Goal: Information Seeking & Learning: Learn about a topic

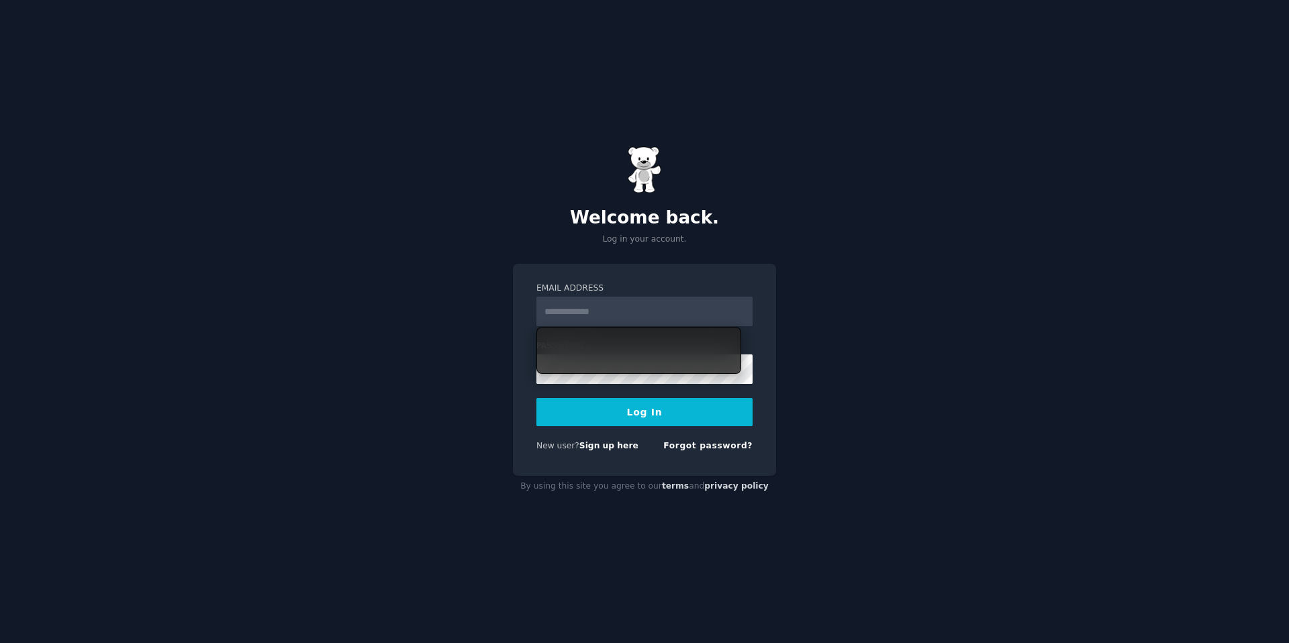
click at [603, 309] on input "Email Address" at bounding box center [645, 312] width 216 height 30
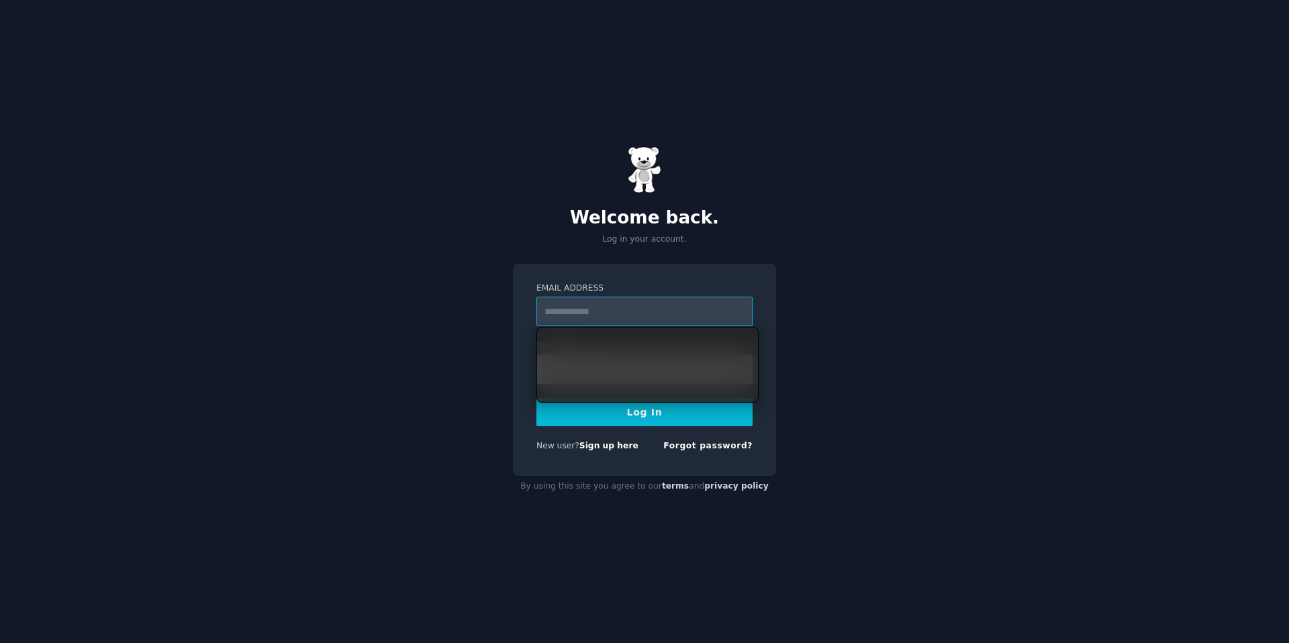
click at [579, 314] on input "Email Address" at bounding box center [645, 312] width 216 height 30
type input "**********"
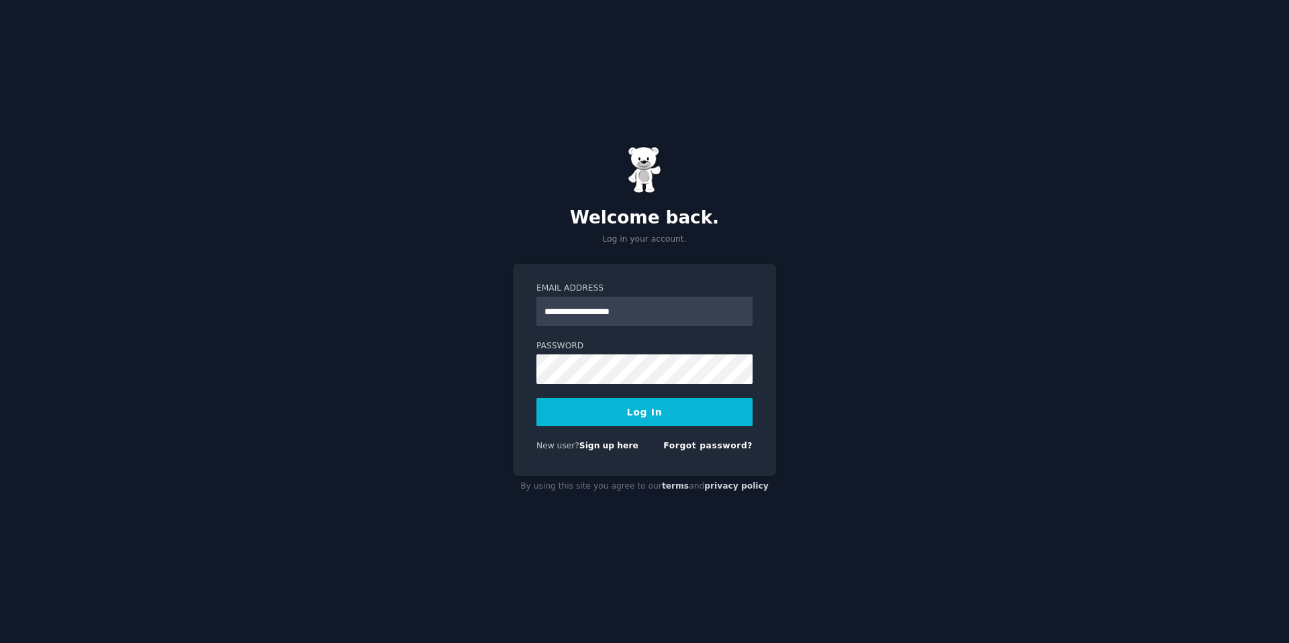
click at [597, 416] on button "Log In" at bounding box center [645, 412] width 216 height 28
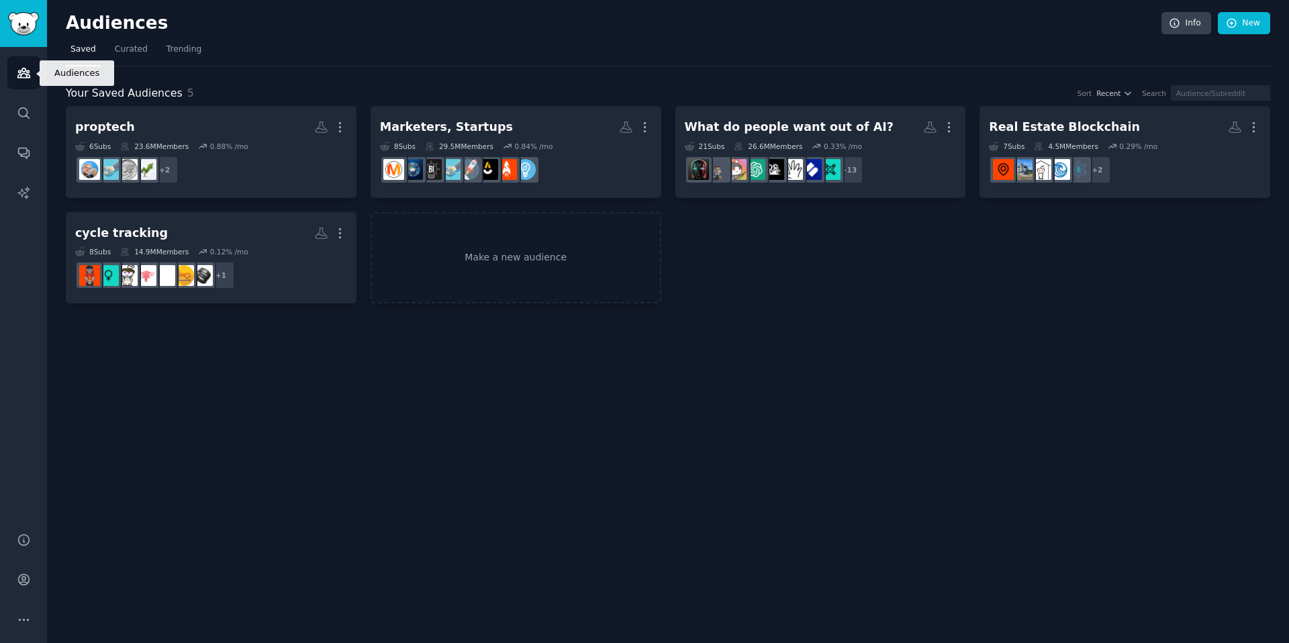
click at [24, 69] on icon "Sidebar" at bounding box center [24, 73] width 14 height 14
click at [1260, 21] on link "New" at bounding box center [1244, 23] width 52 height 23
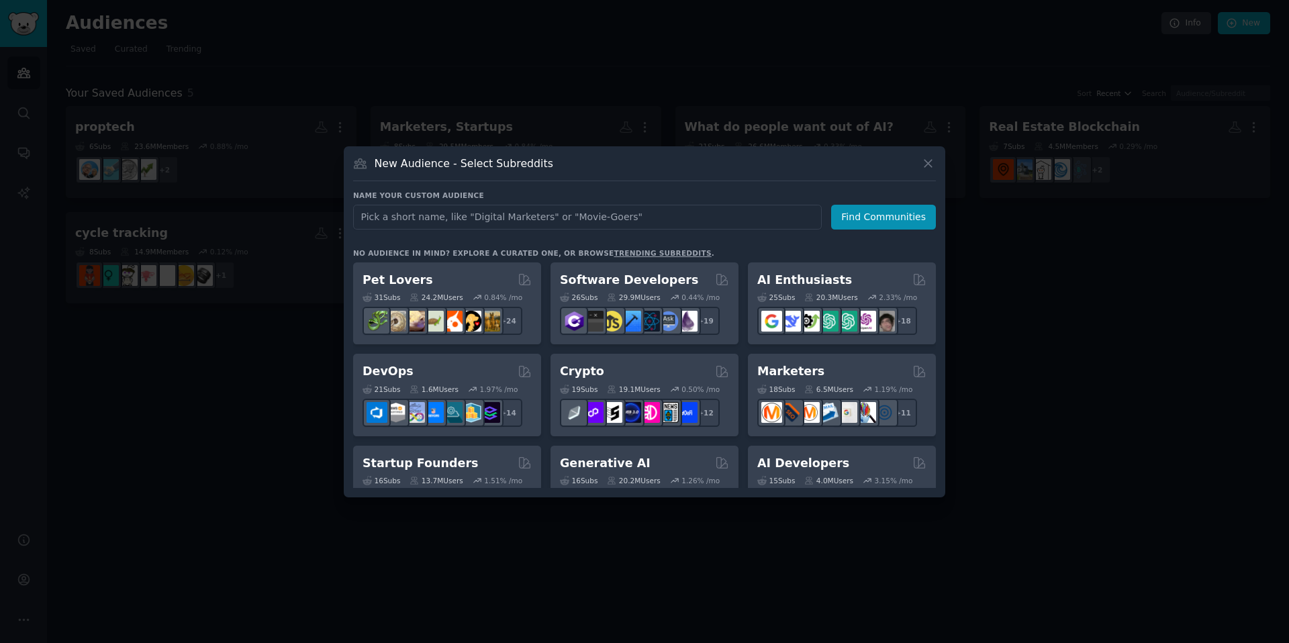
click at [465, 216] on input "text" at bounding box center [587, 217] width 469 height 25
type input "R"
type input "Phone assistant AI"
click at [856, 226] on button "Find Communities" at bounding box center [883, 217] width 105 height 25
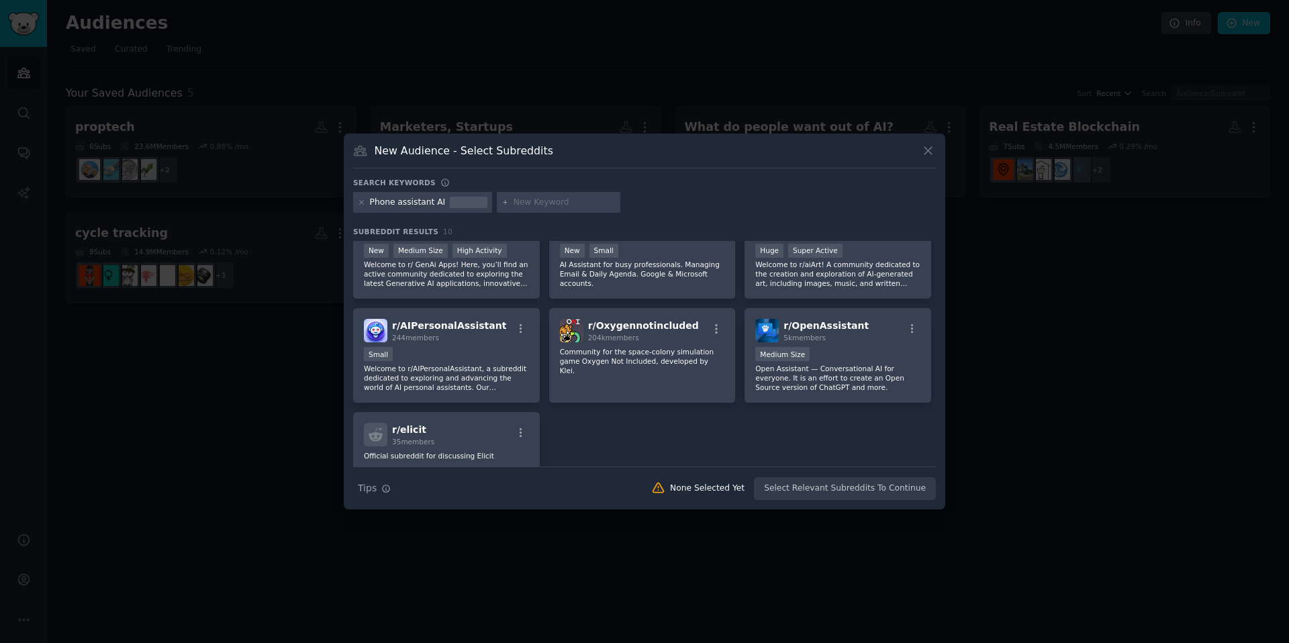
scroll to position [150, 0]
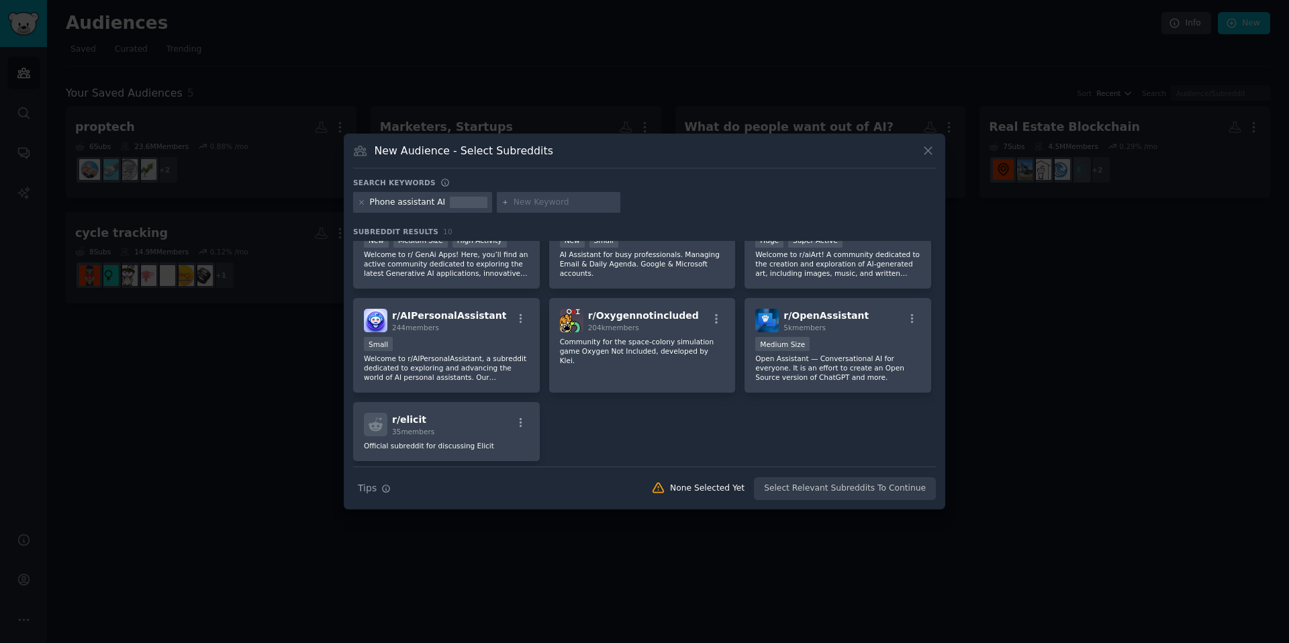
click at [528, 204] on input "text" at bounding box center [565, 203] width 102 height 12
type input "voice agent"
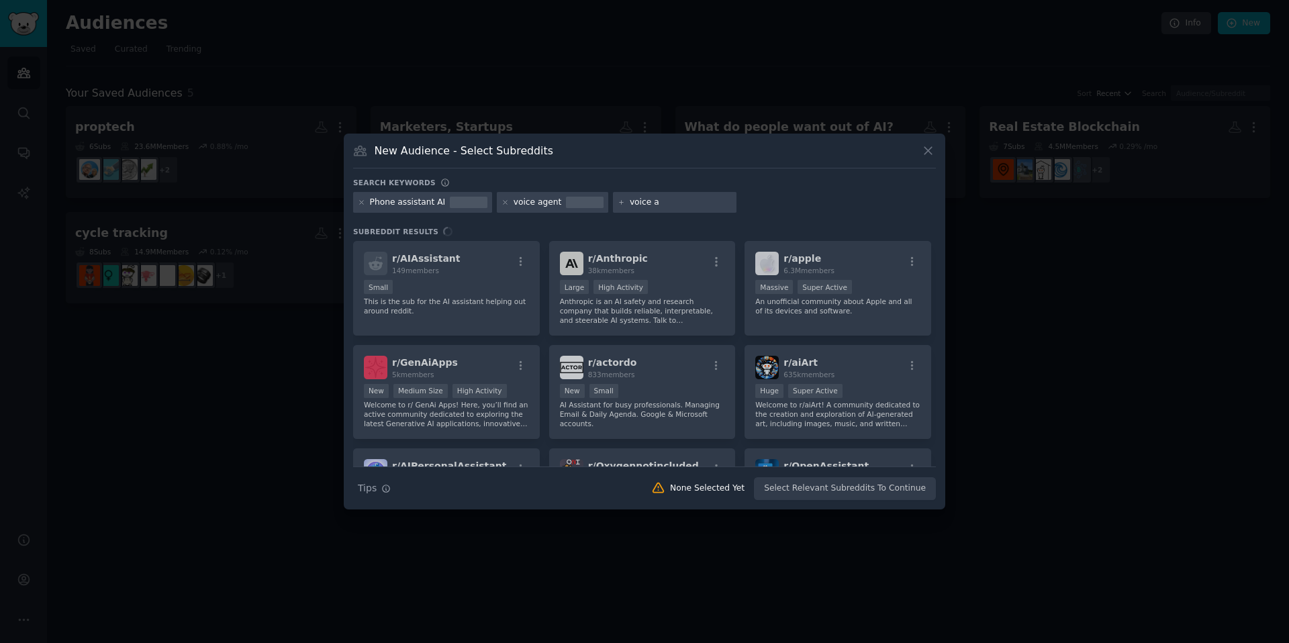
type input "voice ai"
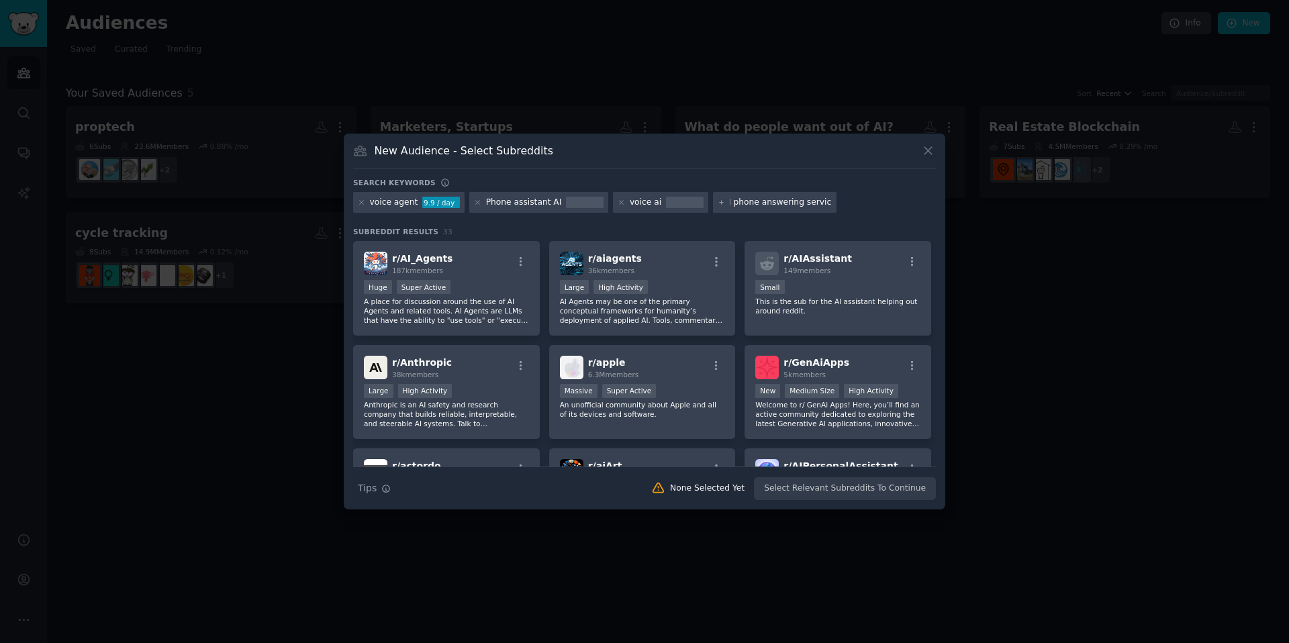
type input "AI phone answering service"
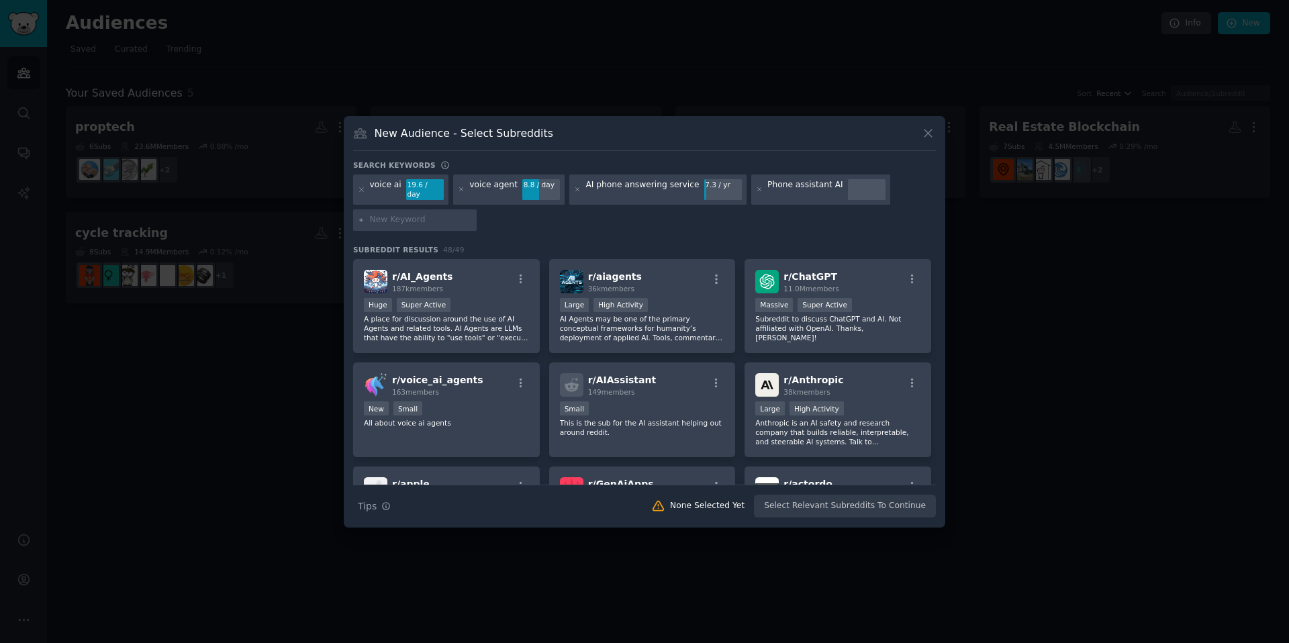
type input "A"
type input "V"
type input "AI Voice Agent"
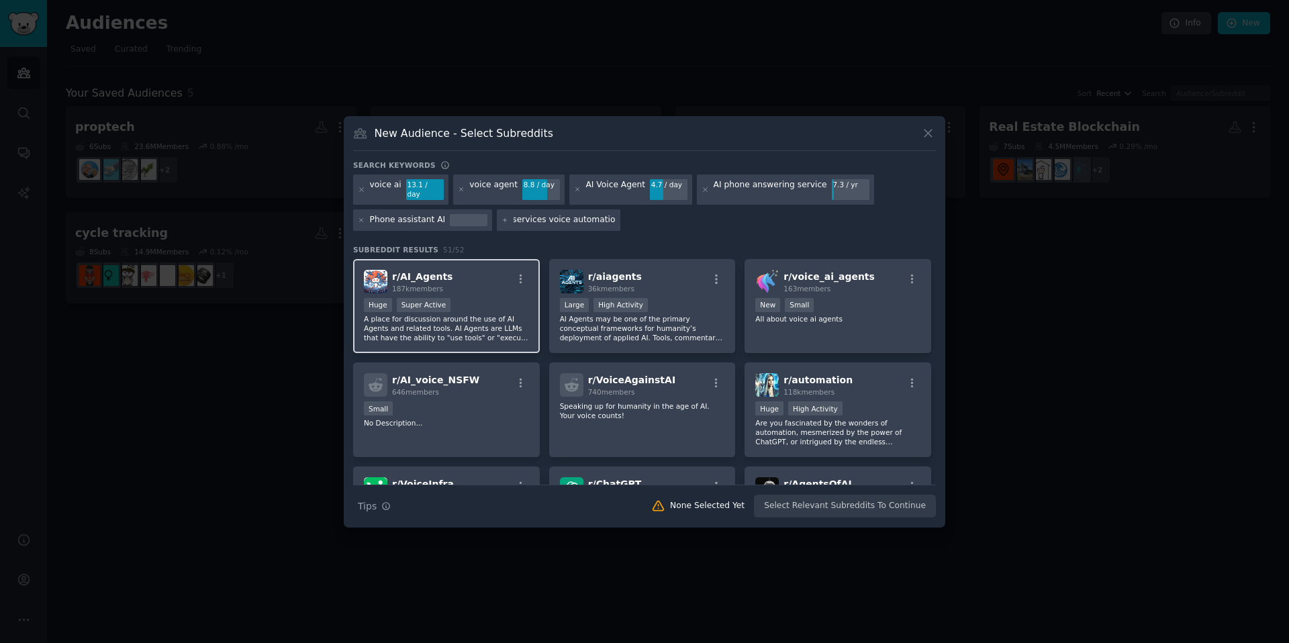
type input "home services voice automation"
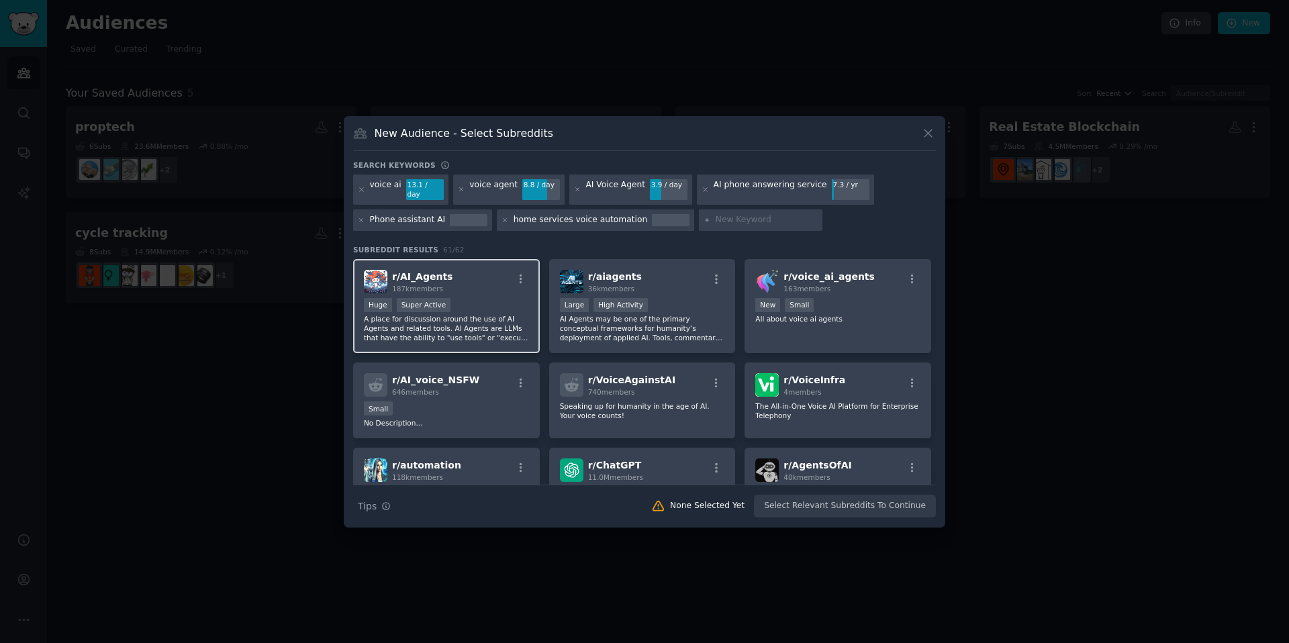
click at [463, 298] on div ">= 95th percentile for submissions / day Huge Super Active" at bounding box center [446, 306] width 165 height 17
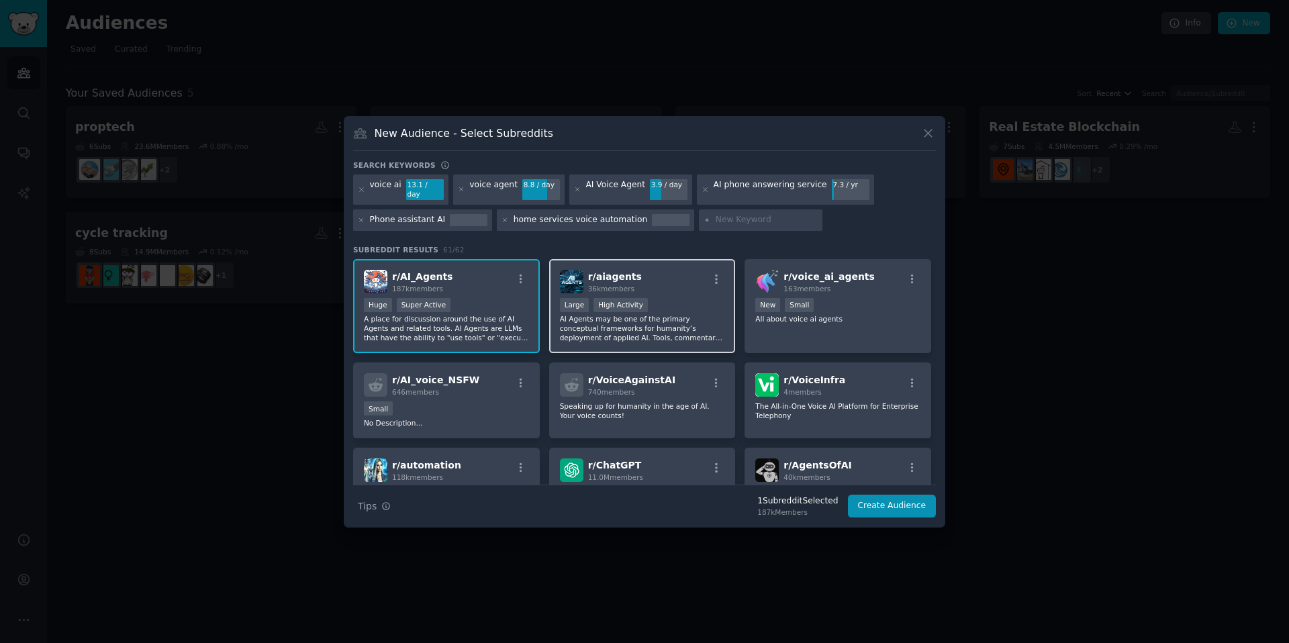
click at [584, 315] on p "AI Agents may be one of the primary conceptual frameworks for humanity’s deploy…" at bounding box center [642, 328] width 165 height 28
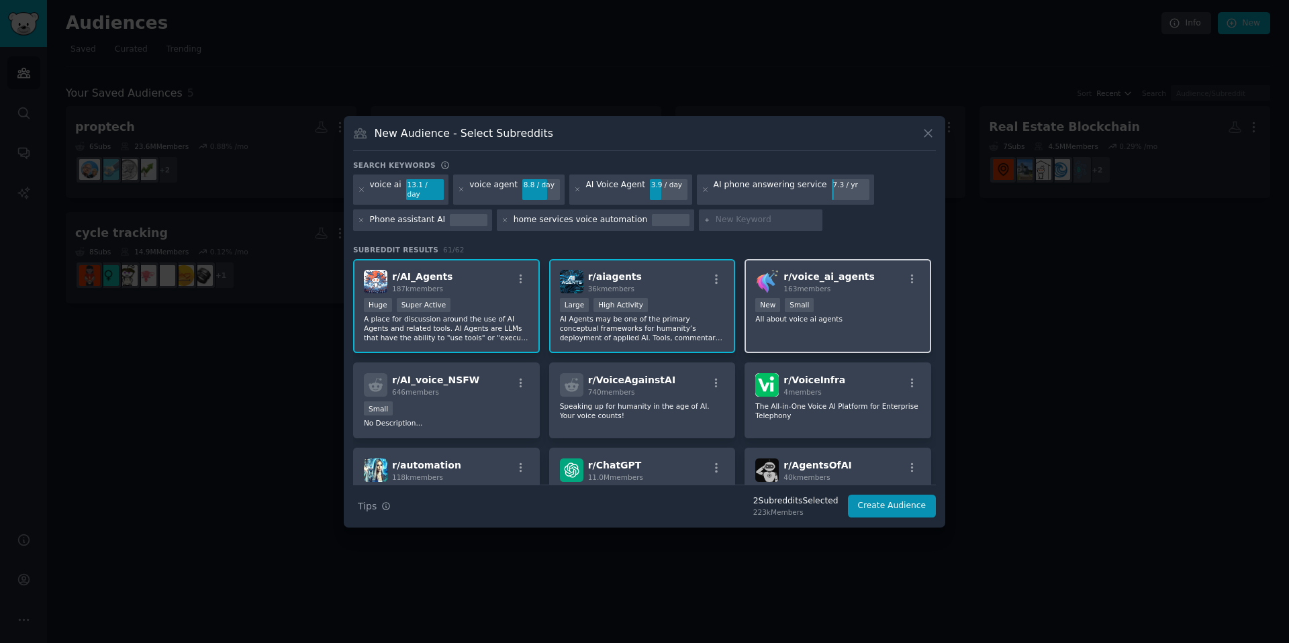
click at [759, 330] on div "r/ voice_ai_agents 163 members New Small All about voice ai agents" at bounding box center [838, 306] width 187 height 95
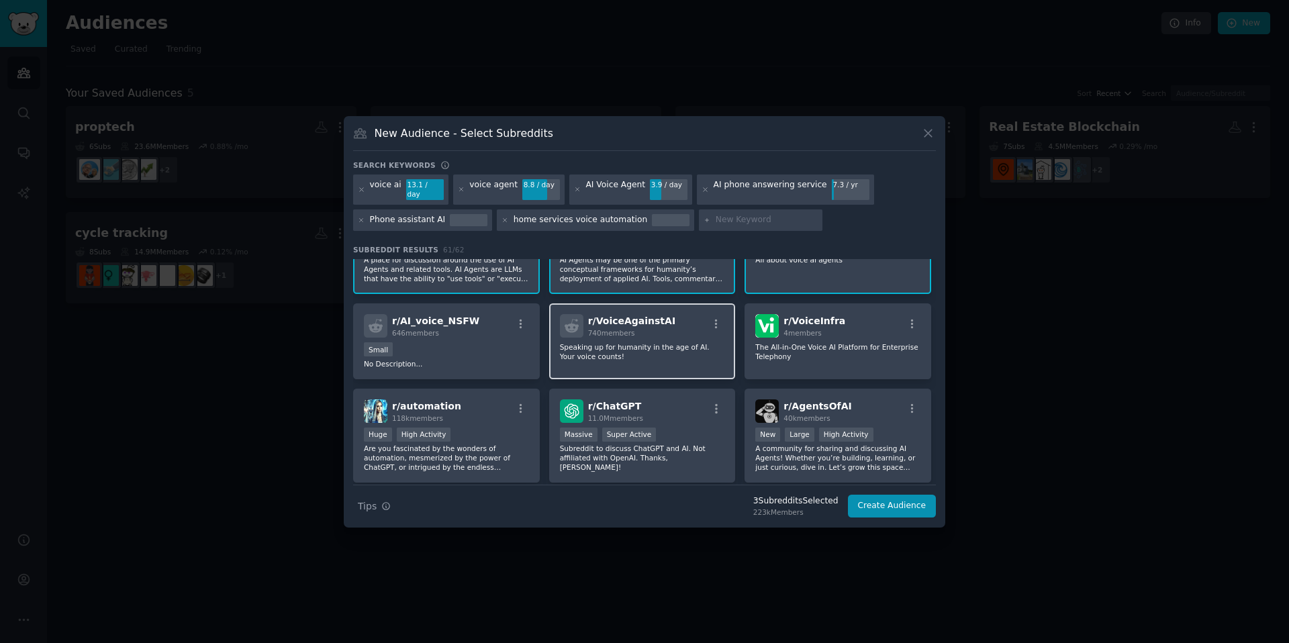
scroll to position [63, 0]
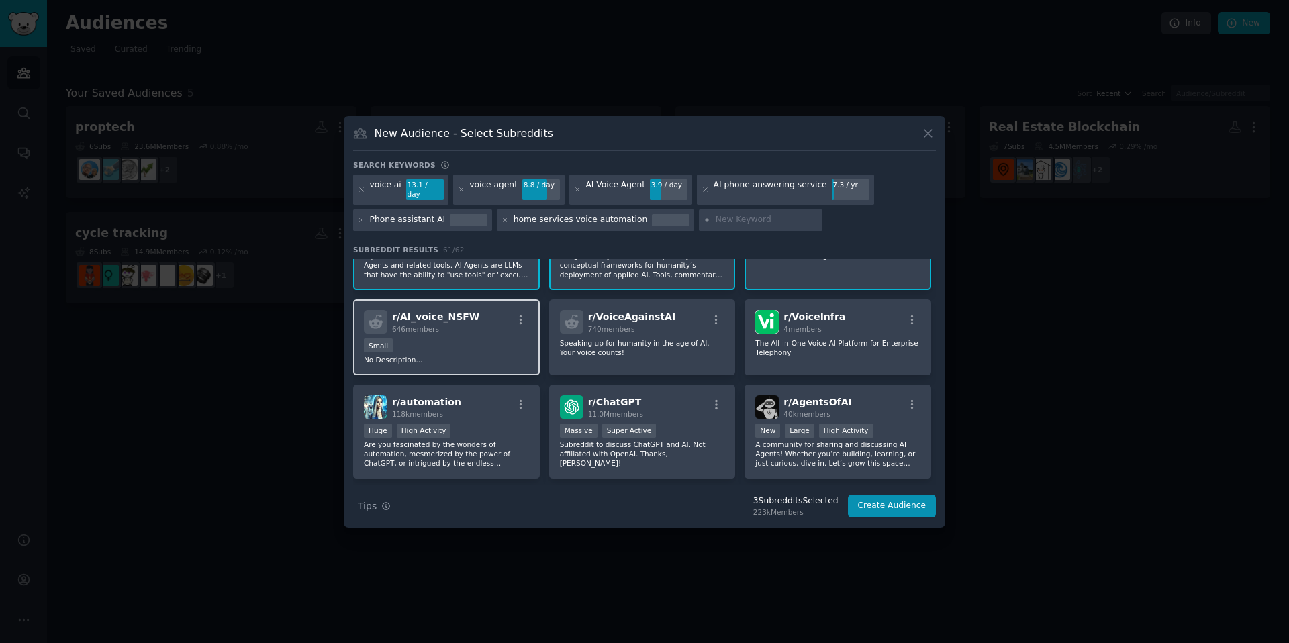
click at [477, 321] on div "r/ AI_voice_NSFW 646 members" at bounding box center [446, 322] width 165 height 24
click at [488, 318] on div "r/ AI_voice_NSFW 646 members" at bounding box center [446, 322] width 165 height 24
click at [663, 338] on p "Speaking up for humanity in the age of AI. Your voice counts!" at bounding box center [642, 347] width 165 height 19
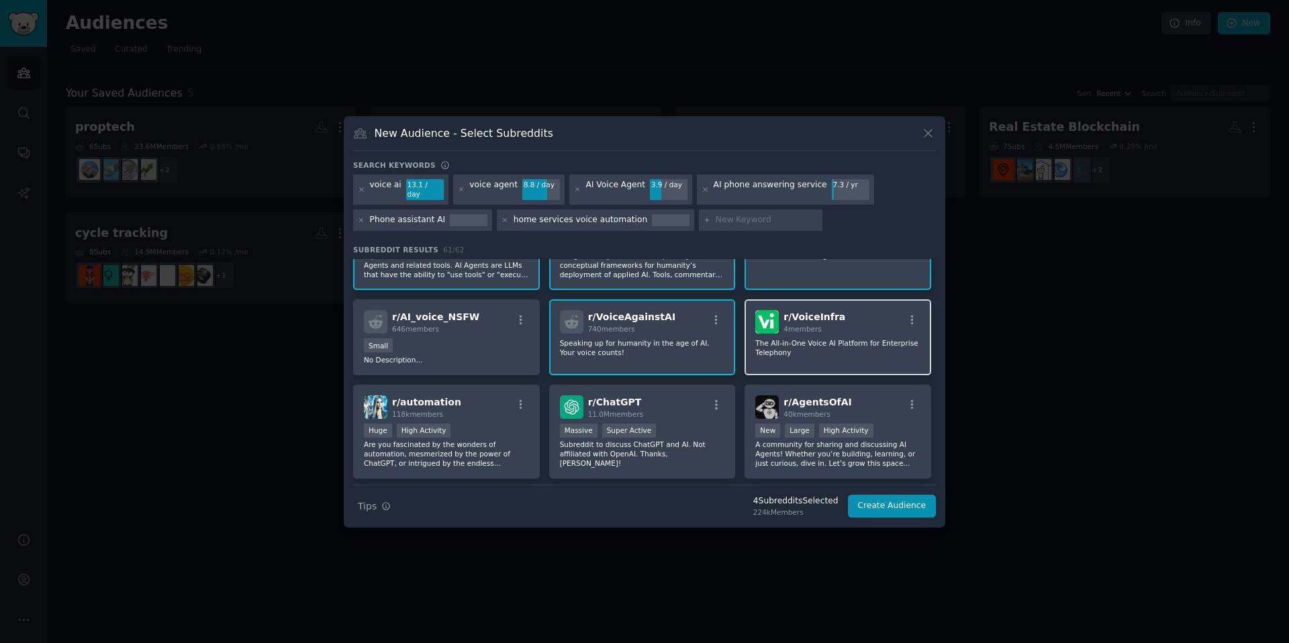
click at [837, 346] on p "The All-in-One Voice AI Platform for Enterprise Telephony" at bounding box center [837, 347] width 165 height 19
click at [723, 344] on div "r/ VoiceAgainstAI 740 members Speaking up for humanity in the age of AI. Your v…" at bounding box center [642, 337] width 187 height 76
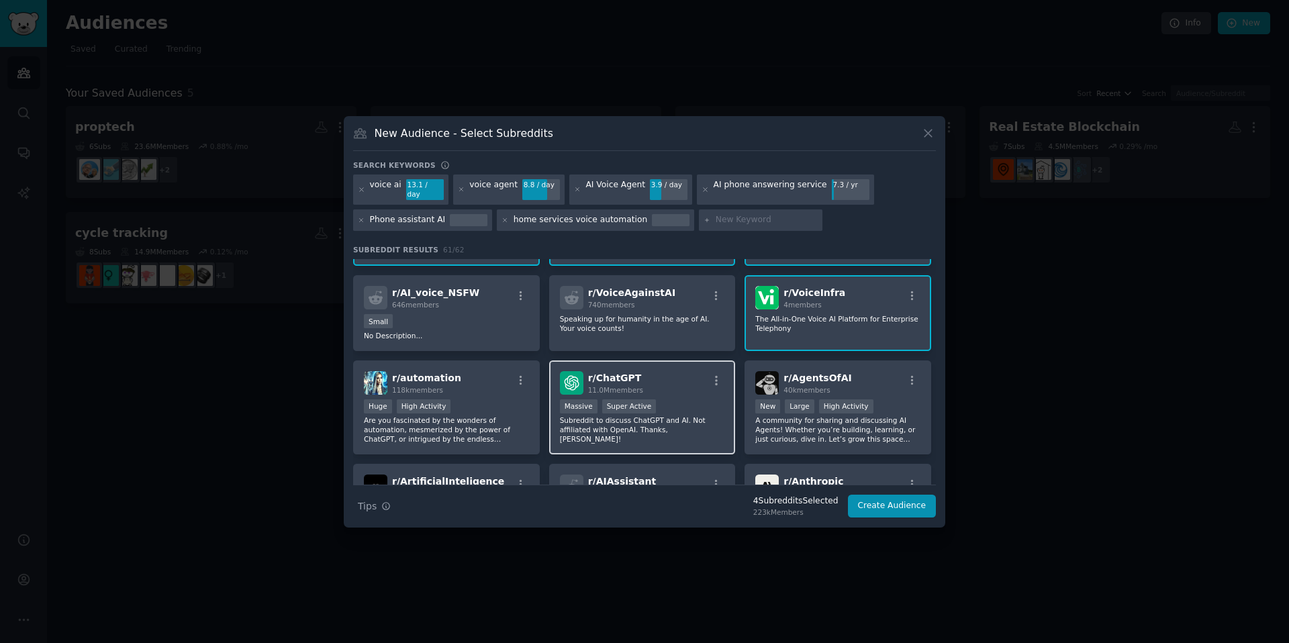
scroll to position [103, 0]
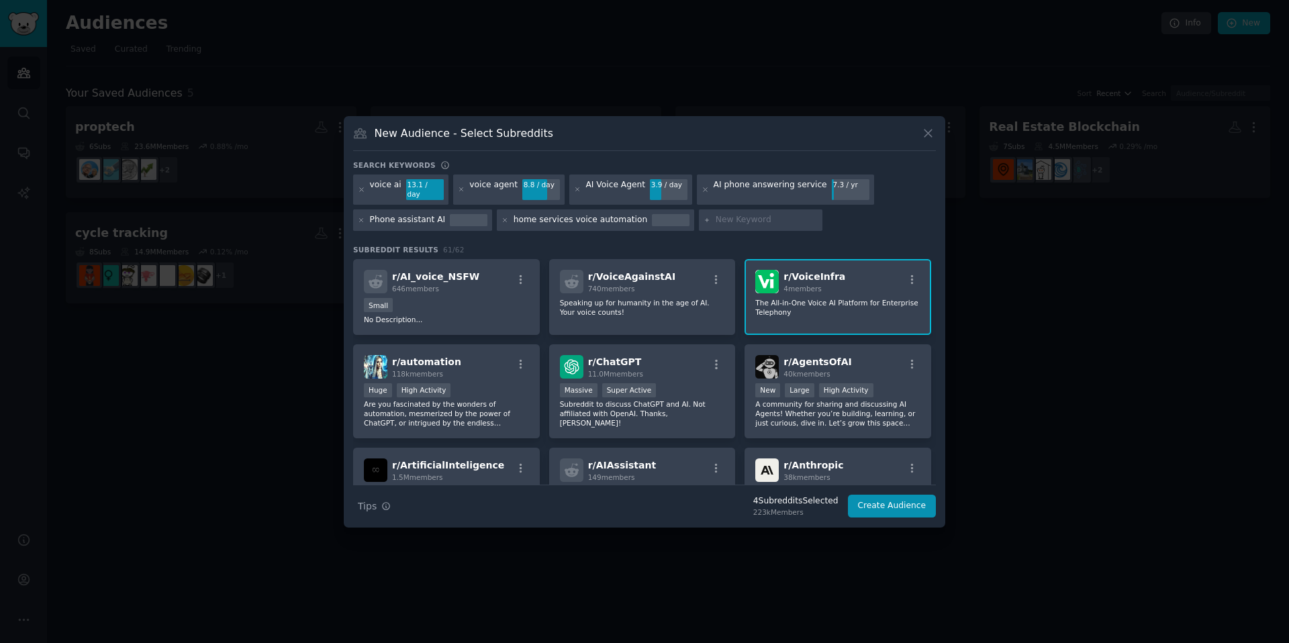
click at [836, 291] on div "r/ VoiceInfra 4 members The All-in-One Voice AI Platform for Enterprise Telepho…" at bounding box center [838, 297] width 187 height 76
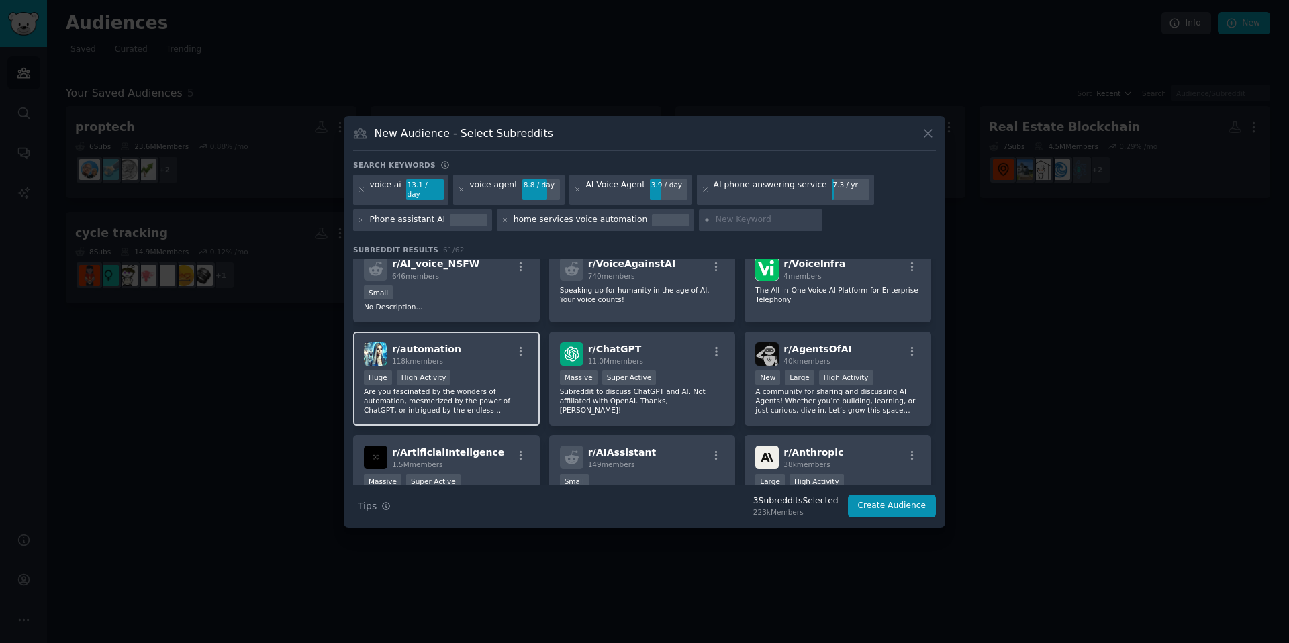
scroll to position [124, 0]
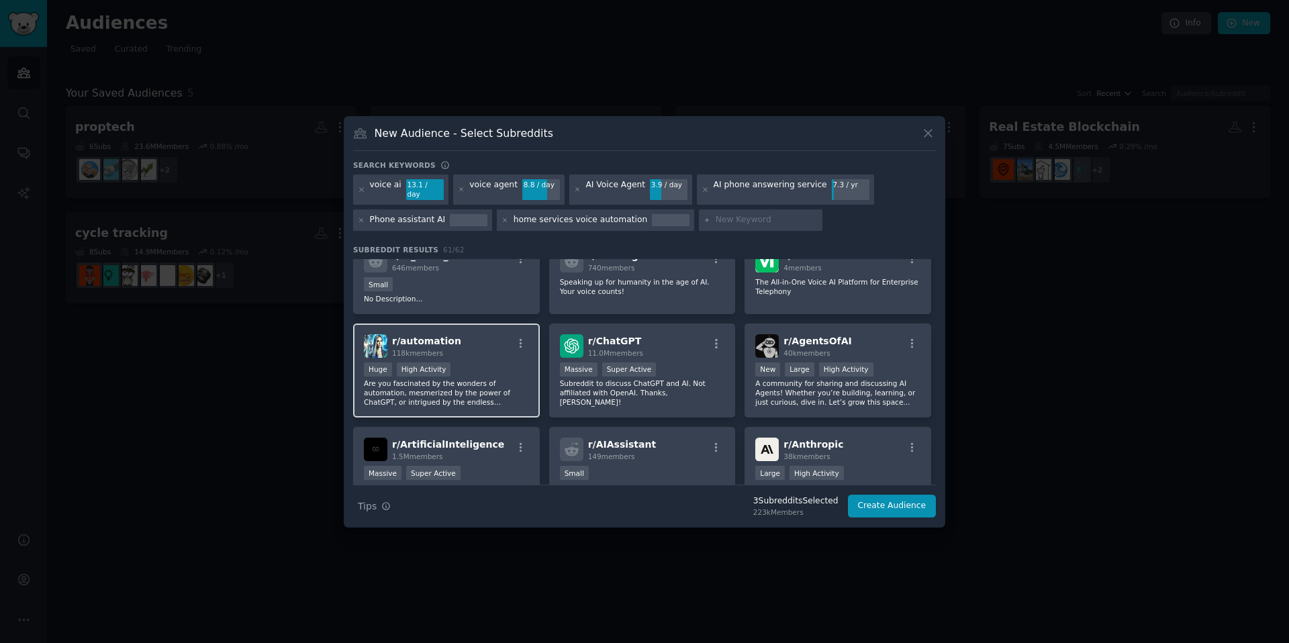
click at [503, 379] on p "Are you fascinated by the wonders of automation, mesmerized by the power of Cha…" at bounding box center [446, 393] width 165 height 28
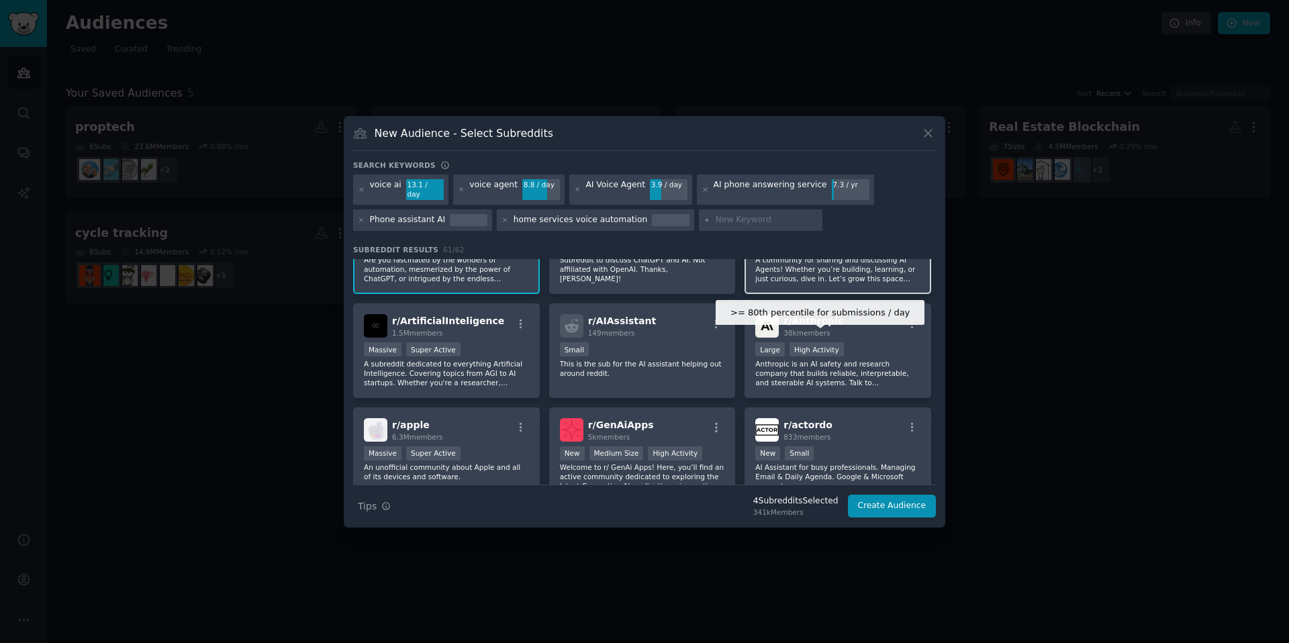
scroll to position [253, 0]
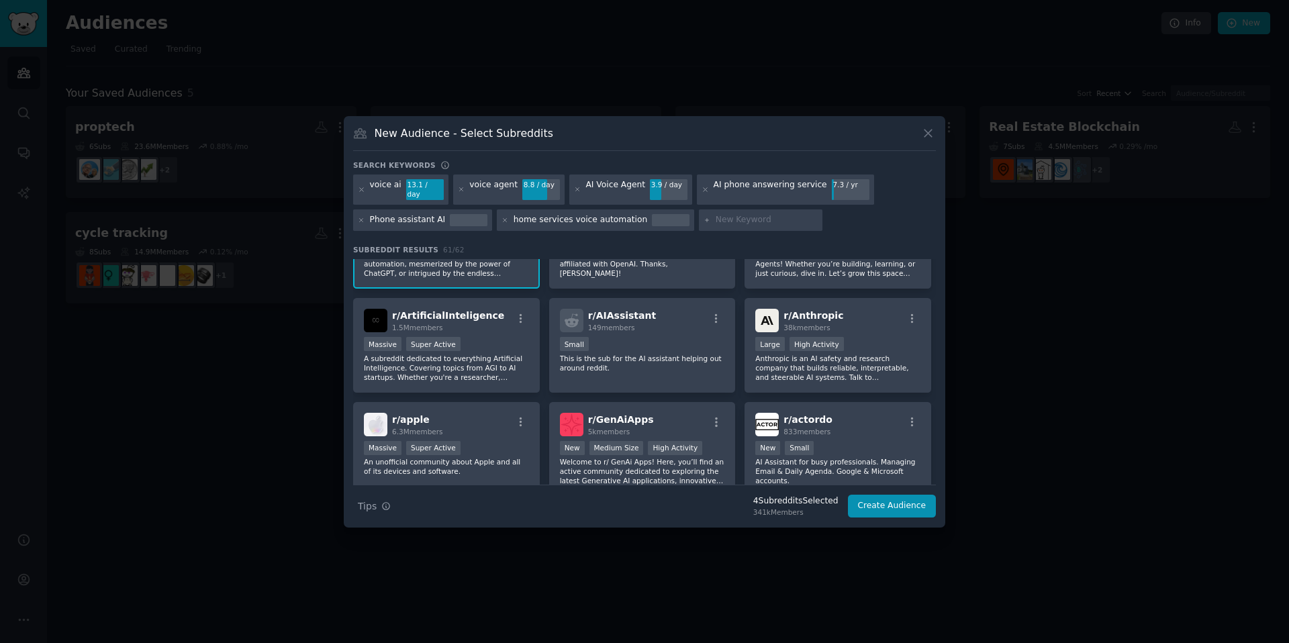
click at [723, 220] on input "text" at bounding box center [767, 220] width 102 height 12
type input "home services"
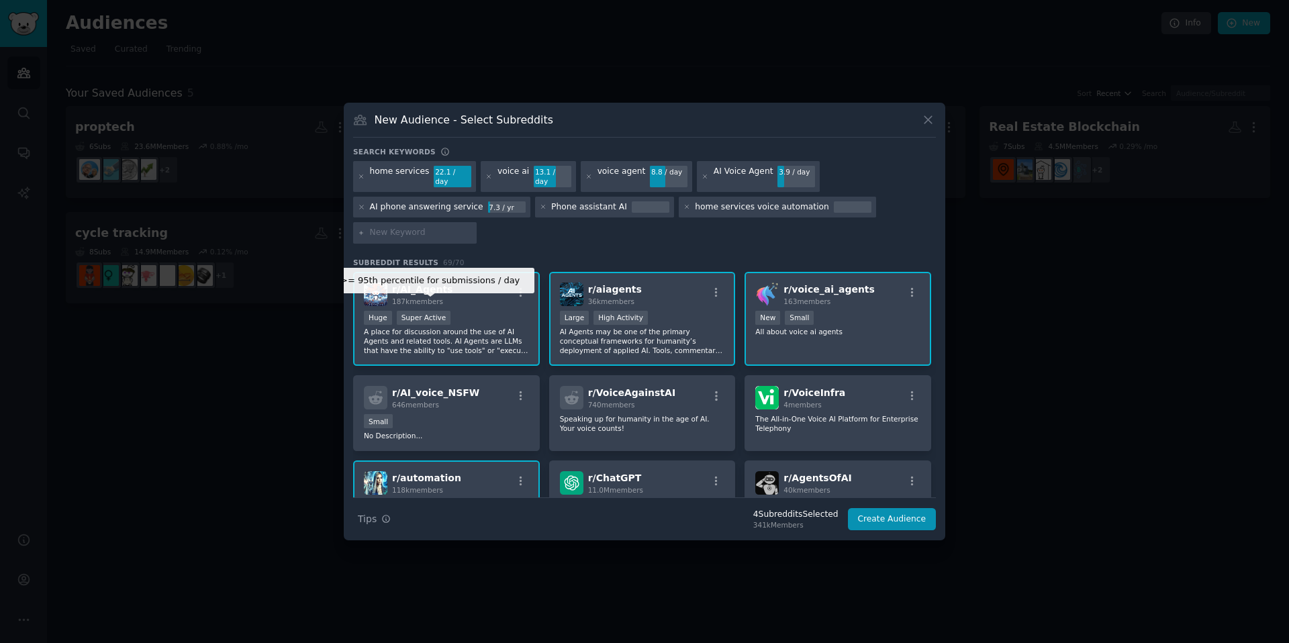
scroll to position [21, 0]
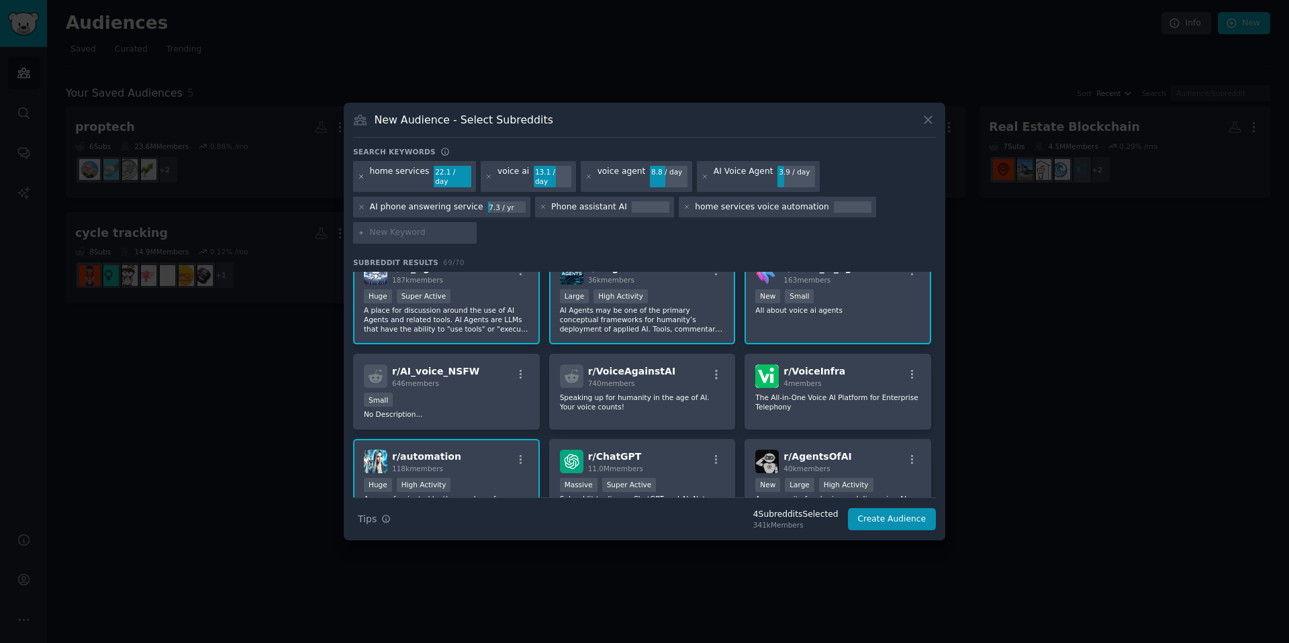
click at [359, 176] on icon at bounding box center [361, 176] width 7 height 7
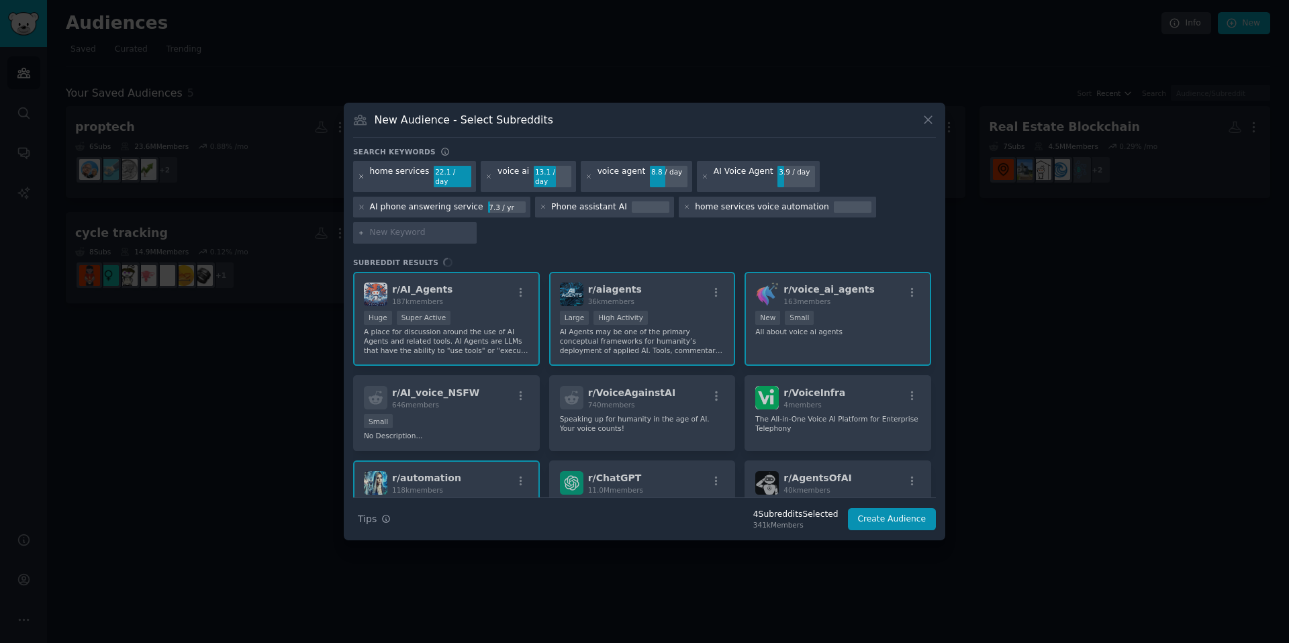
click at [359, 176] on icon at bounding box center [361, 176] width 7 height 7
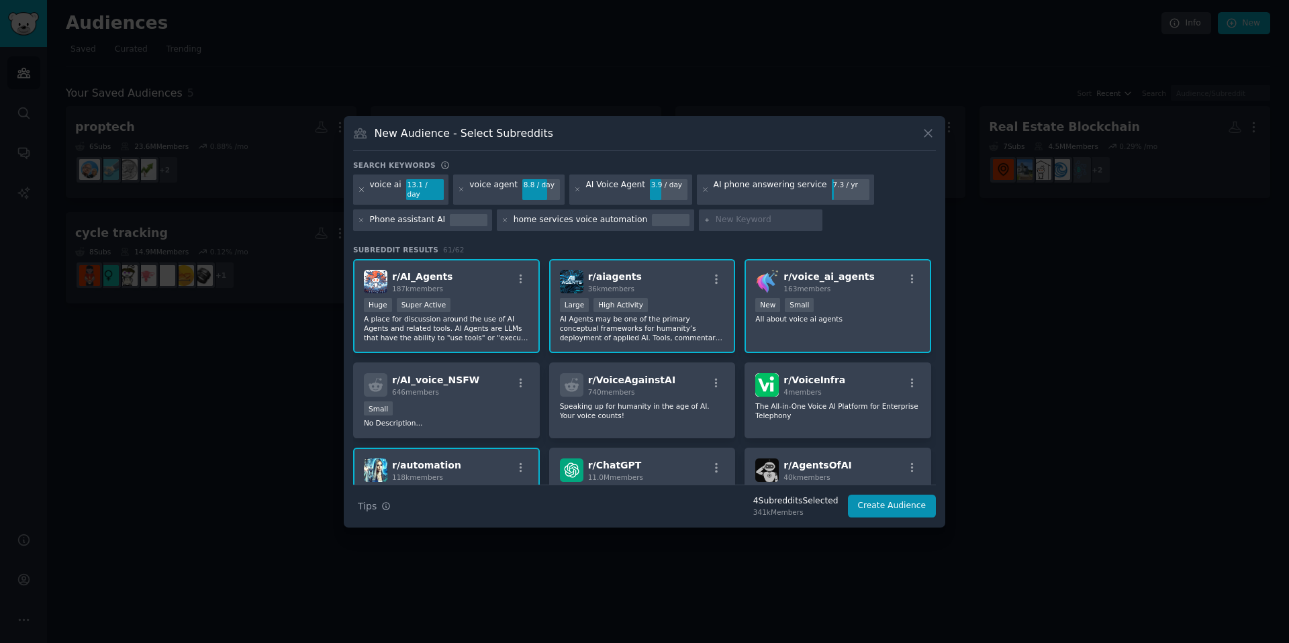
click at [361, 191] on icon at bounding box center [361, 189] width 7 height 7
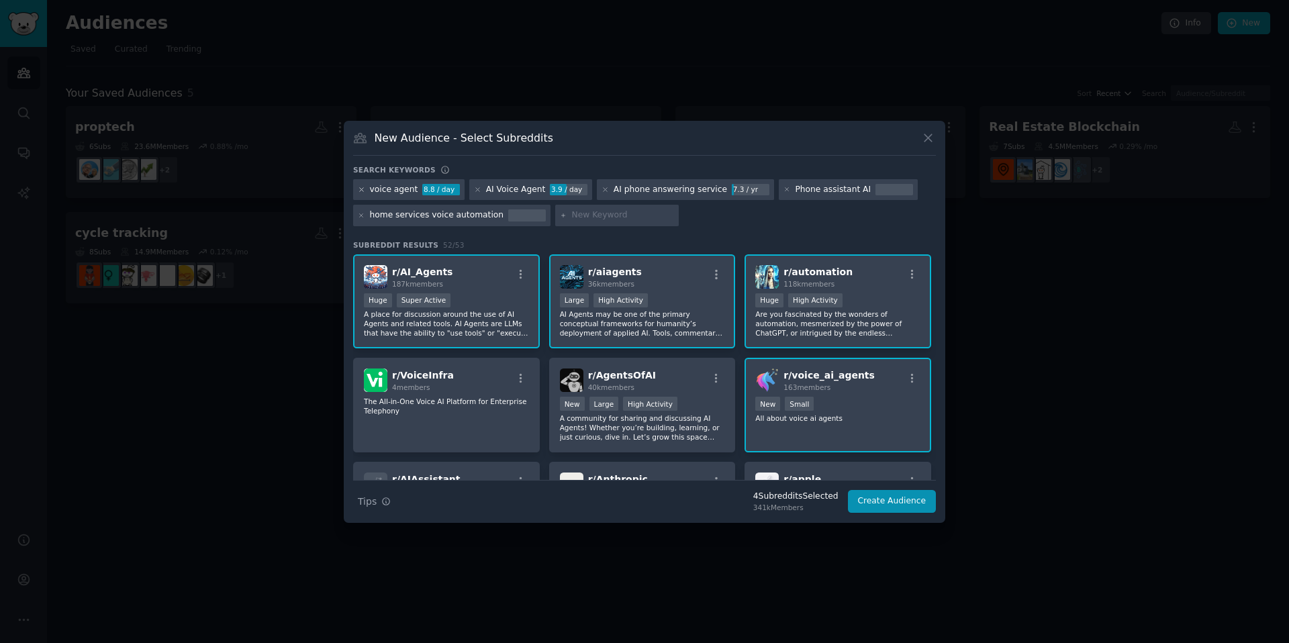
click at [360, 189] on icon at bounding box center [361, 189] width 7 height 7
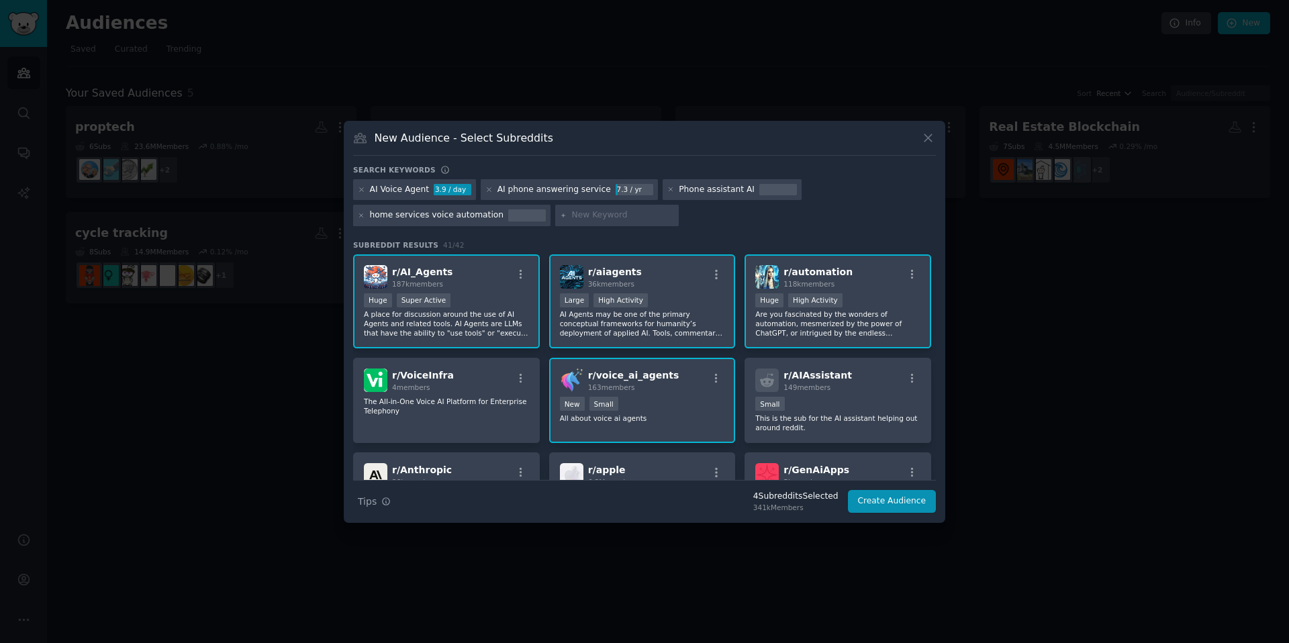
click at [577, 216] on input "text" at bounding box center [623, 216] width 102 height 12
type input "plumber"
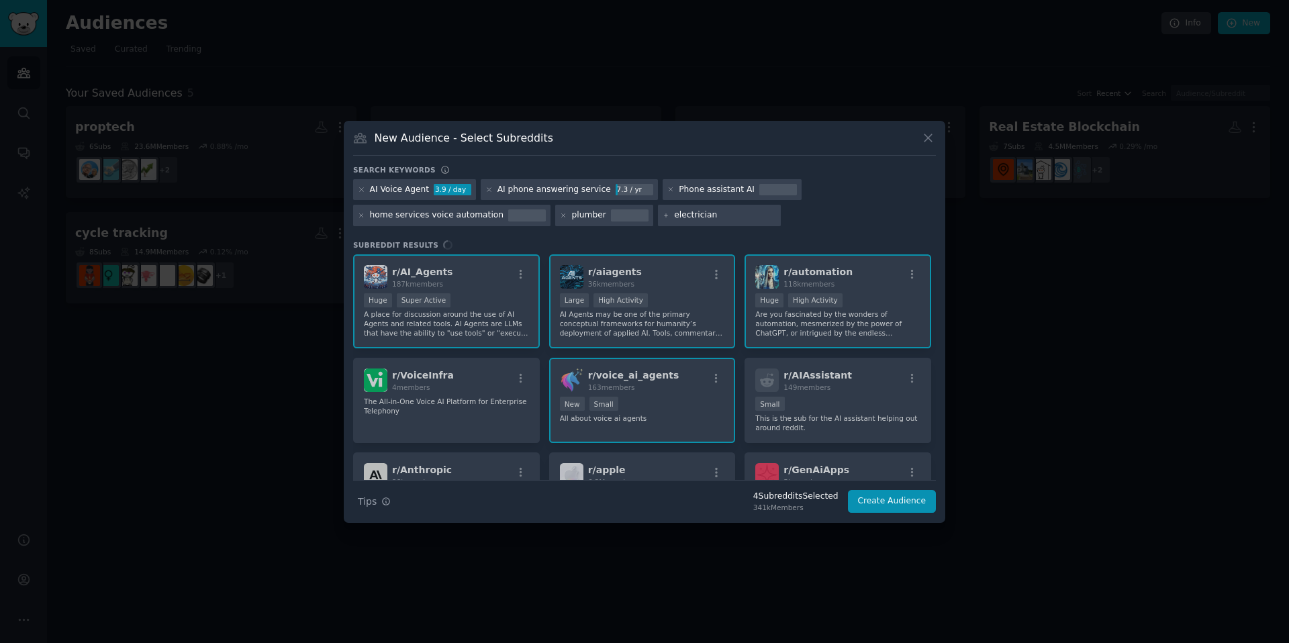
type input "electrician"
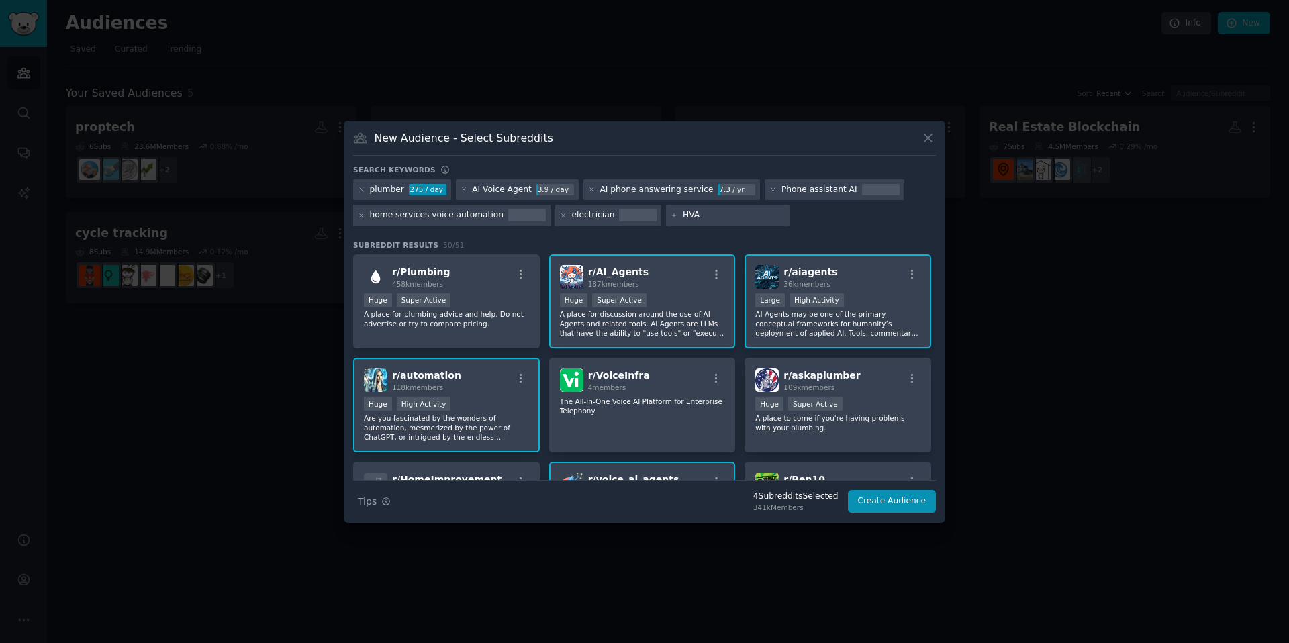
type input "HVAC"
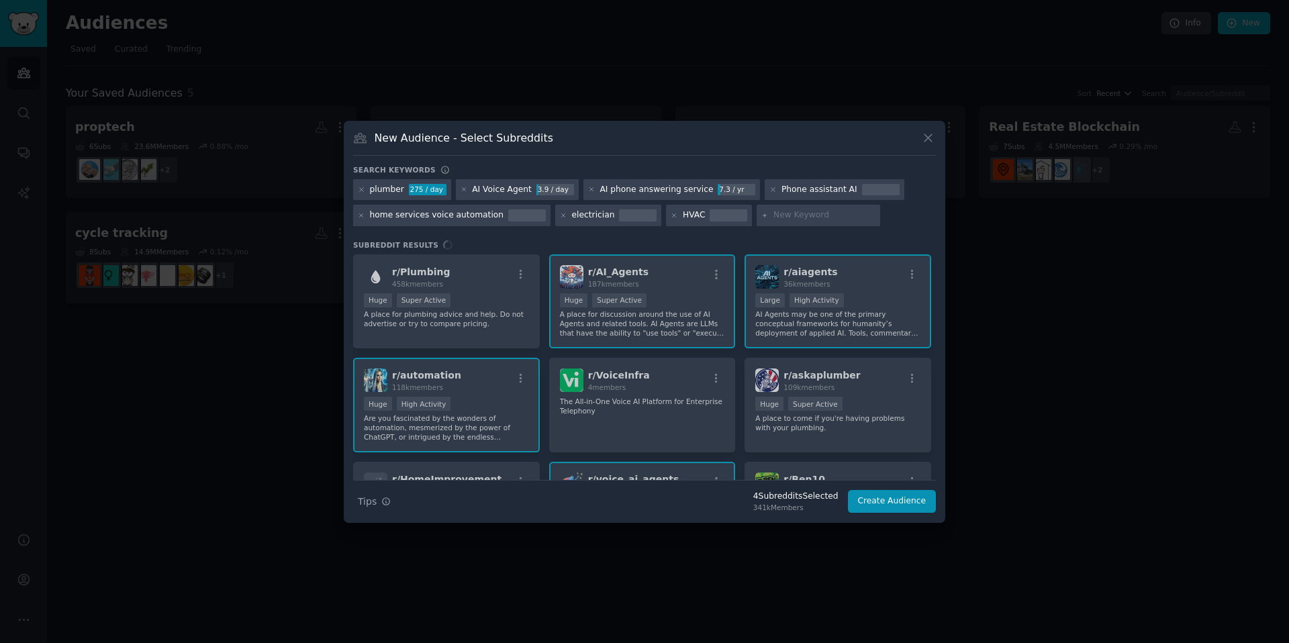
click at [493, 293] on div "r/ Plumbing 458k members Huge Super Active A place for plumbing advice and help…" at bounding box center [644, 367] width 583 height 226
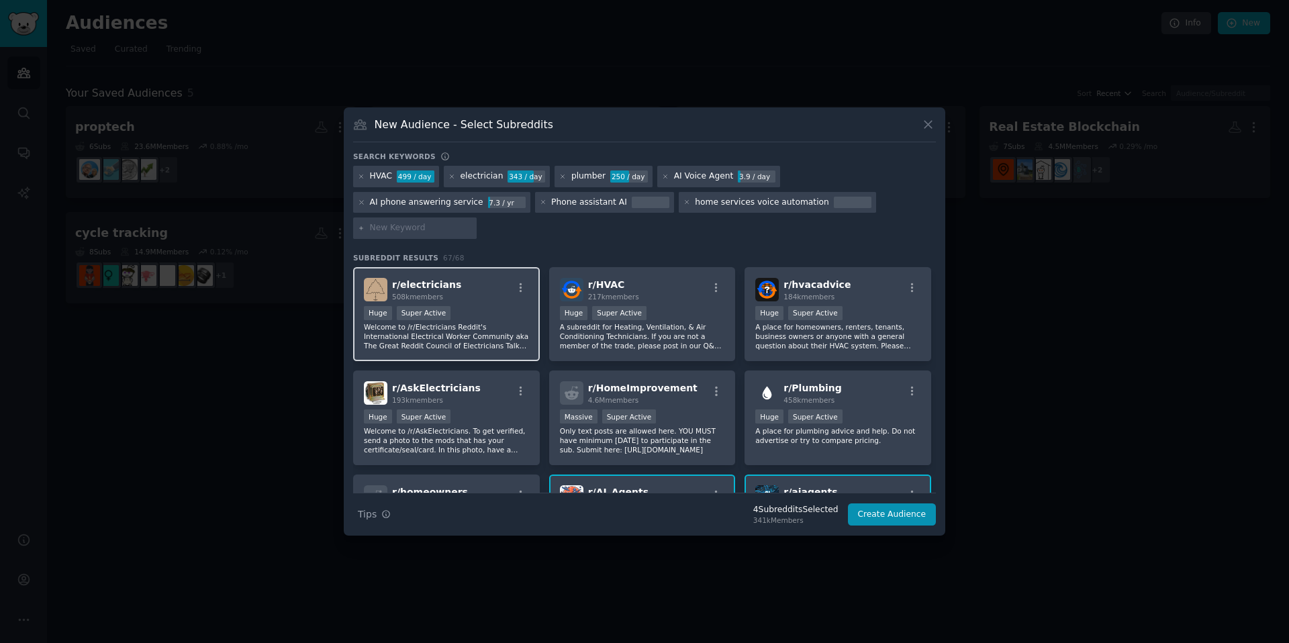
click at [520, 330] on p "Welcome to /r/Electricians Reddit's International Electrical Worker Community a…" at bounding box center [446, 336] width 165 height 28
click at [647, 332] on p "A subreddit for Heating, Ventilation, & Air Conditioning Technicians. If you ar…" at bounding box center [642, 336] width 165 height 28
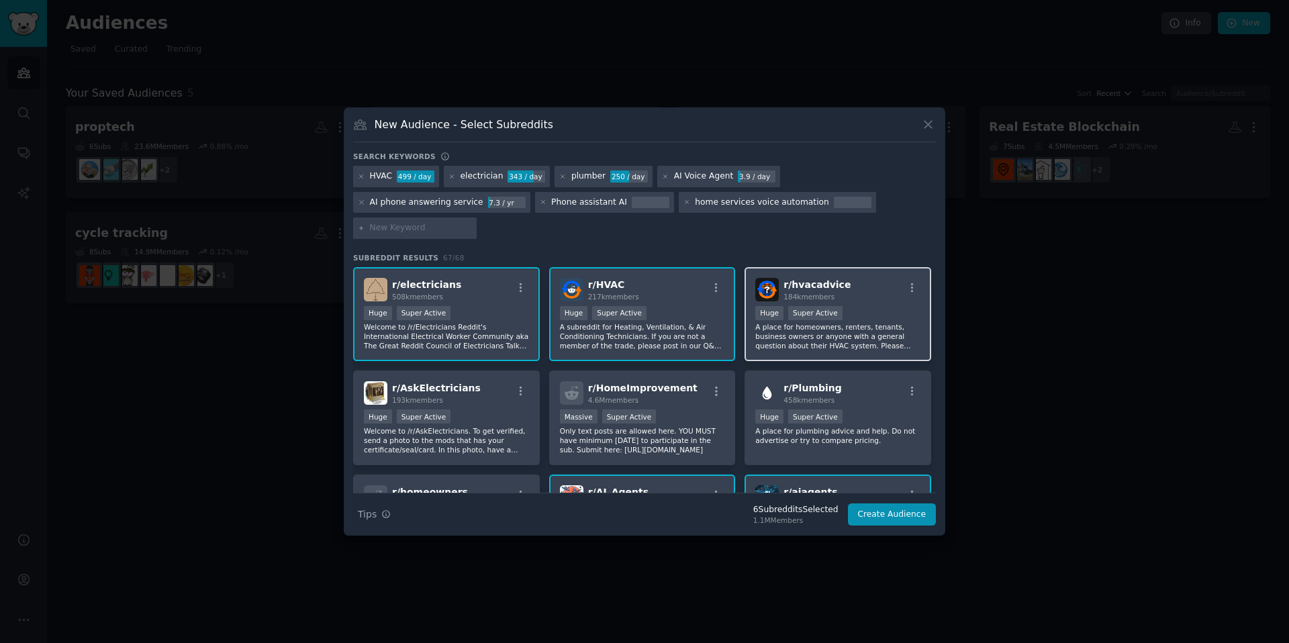
click at [766, 330] on p "A place for homeowners, renters, tenants, business owners or anyone with a gene…" at bounding box center [837, 336] width 165 height 28
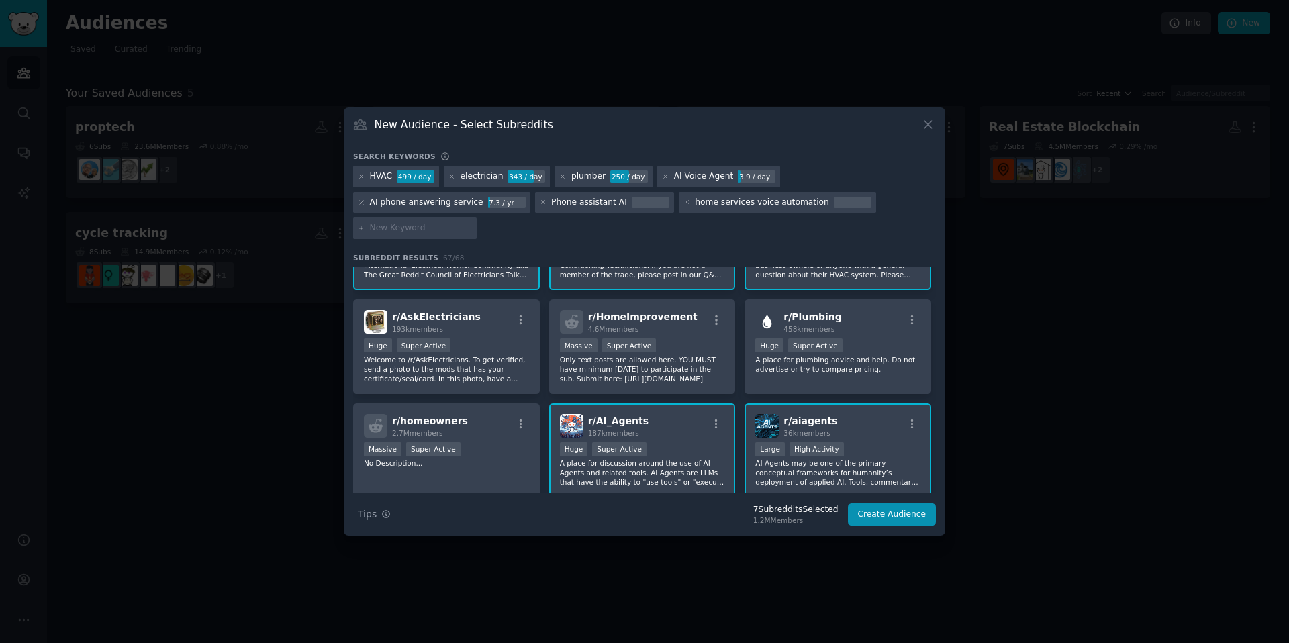
scroll to position [88, 0]
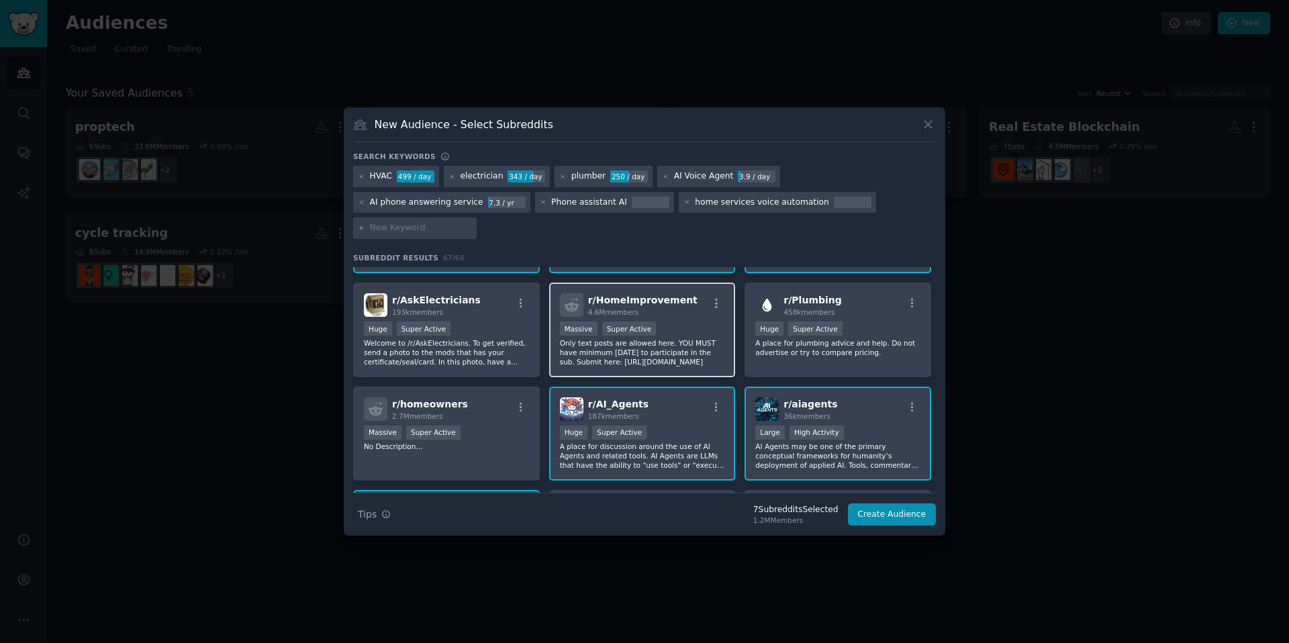
click at [631, 349] on p "Only text posts are allowed here. YOU MUST have minimum [DATE] to participate i…" at bounding box center [642, 352] width 165 height 28
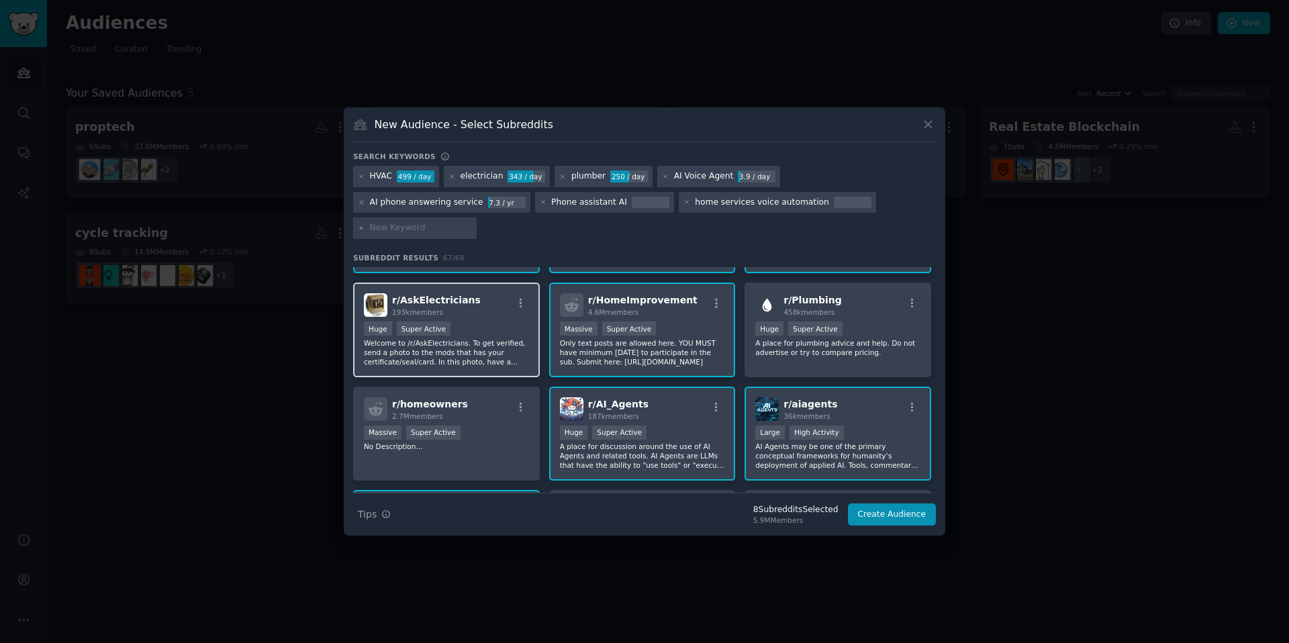
click at [456, 346] on p "Welcome to /r/AskElectricians. To get verified, send a photo to the mods that h…" at bounding box center [446, 352] width 165 height 28
click at [728, 346] on div "r/ HomeImprovement 4.6M members Massive Super Active Only text posts are allowe…" at bounding box center [642, 330] width 187 height 95
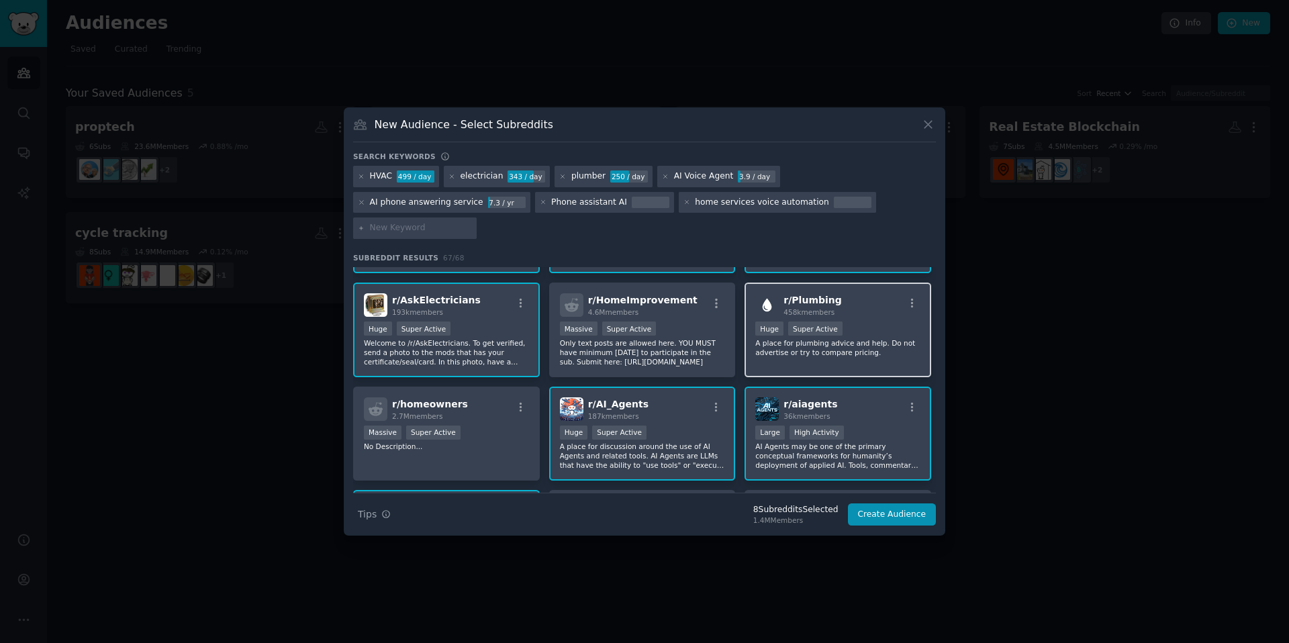
click at [772, 346] on p "A place for plumbing advice and help. Do not advertise or try to compare pricin…" at bounding box center [837, 347] width 165 height 19
click at [766, 346] on p "A place for plumbing advice and help. Do not advertise or try to compare pricin…" at bounding box center [837, 347] width 165 height 19
click at [621, 366] on p "Only text posts are allowed here. YOU MUST have minimum [DATE] to participate i…" at bounding box center [642, 352] width 165 height 28
click at [785, 357] on div "r/ Plumbing 458k members Huge Super Active A place for plumbing advice and help…" at bounding box center [838, 330] width 187 height 95
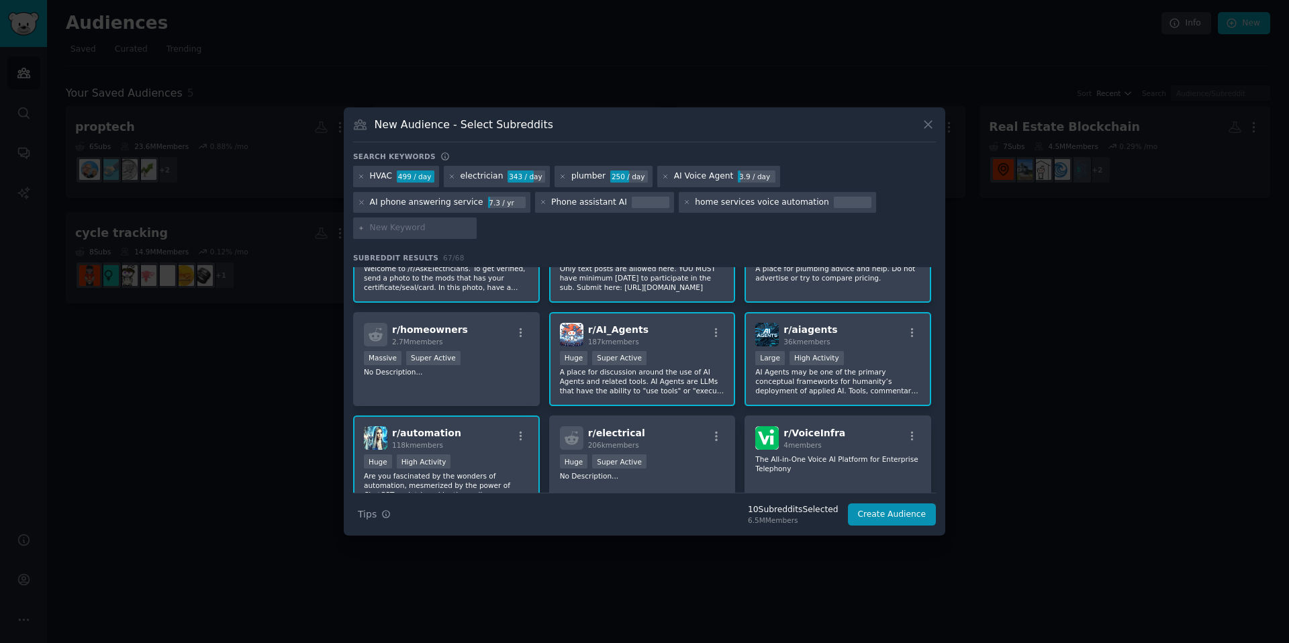
scroll to position [177, 0]
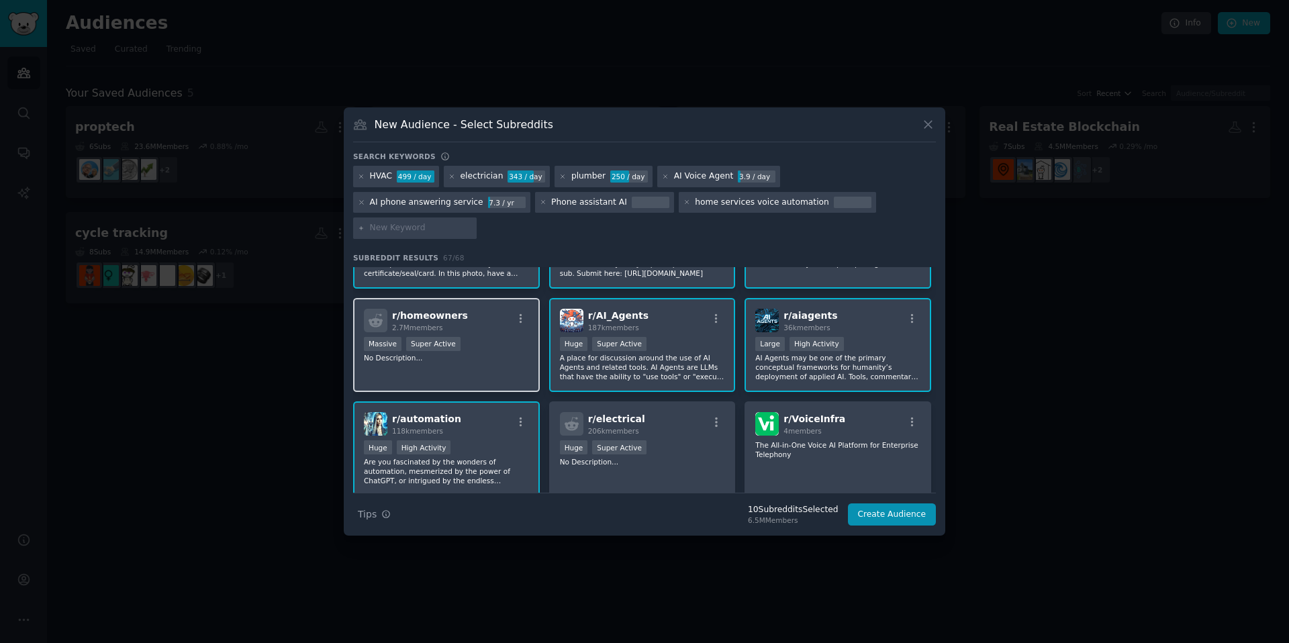
click at [428, 360] on p "No Description..." at bounding box center [446, 357] width 165 height 9
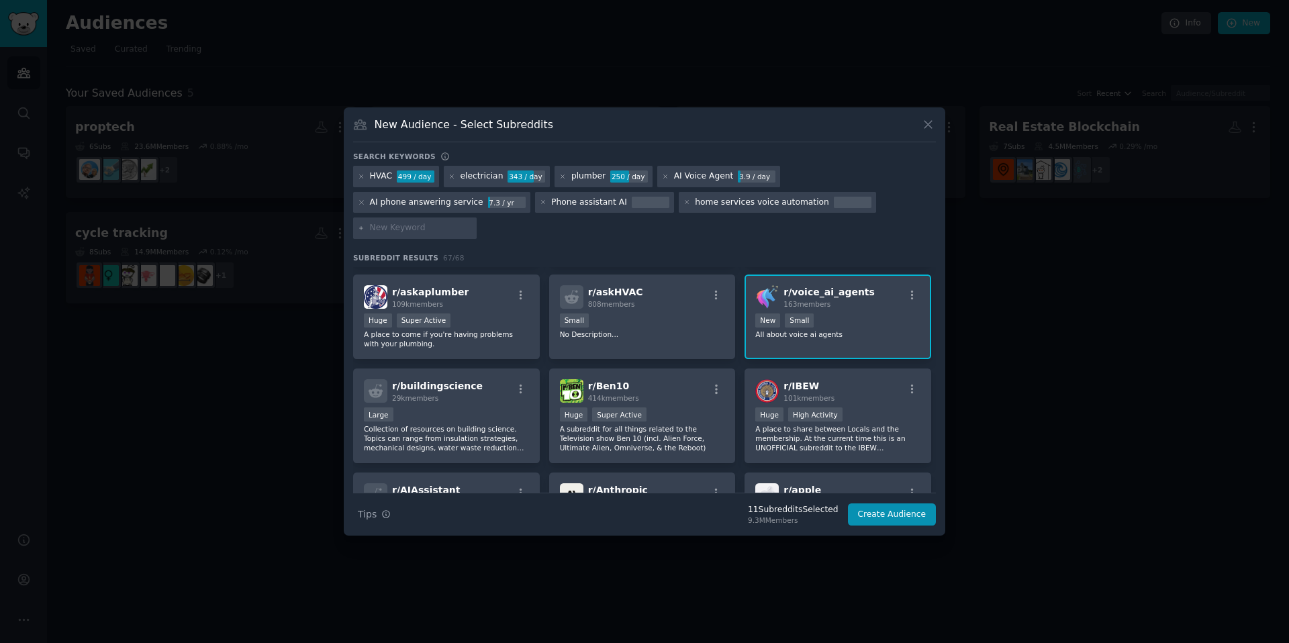
scroll to position [416, 0]
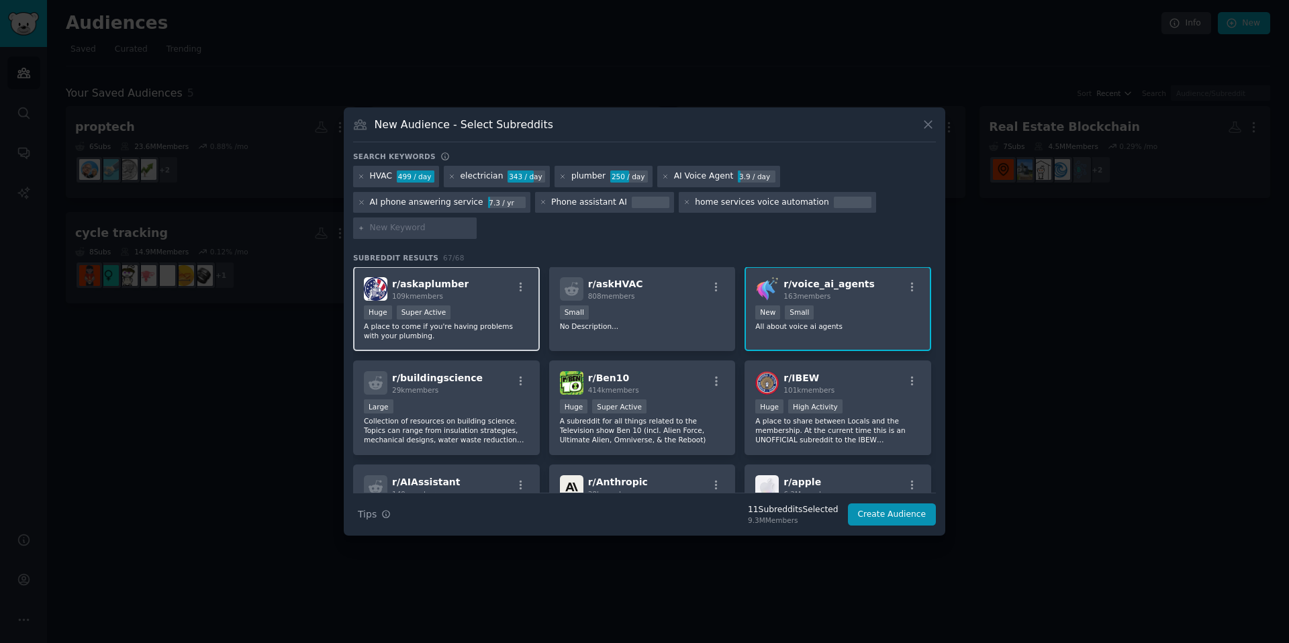
click at [498, 312] on div "Huge Super Active" at bounding box center [446, 314] width 165 height 17
click at [487, 429] on p "Collection of resources on building science. Topics can range from insulation s…" at bounding box center [446, 430] width 165 height 28
click at [888, 520] on button "Create Audience" at bounding box center [892, 515] width 89 height 23
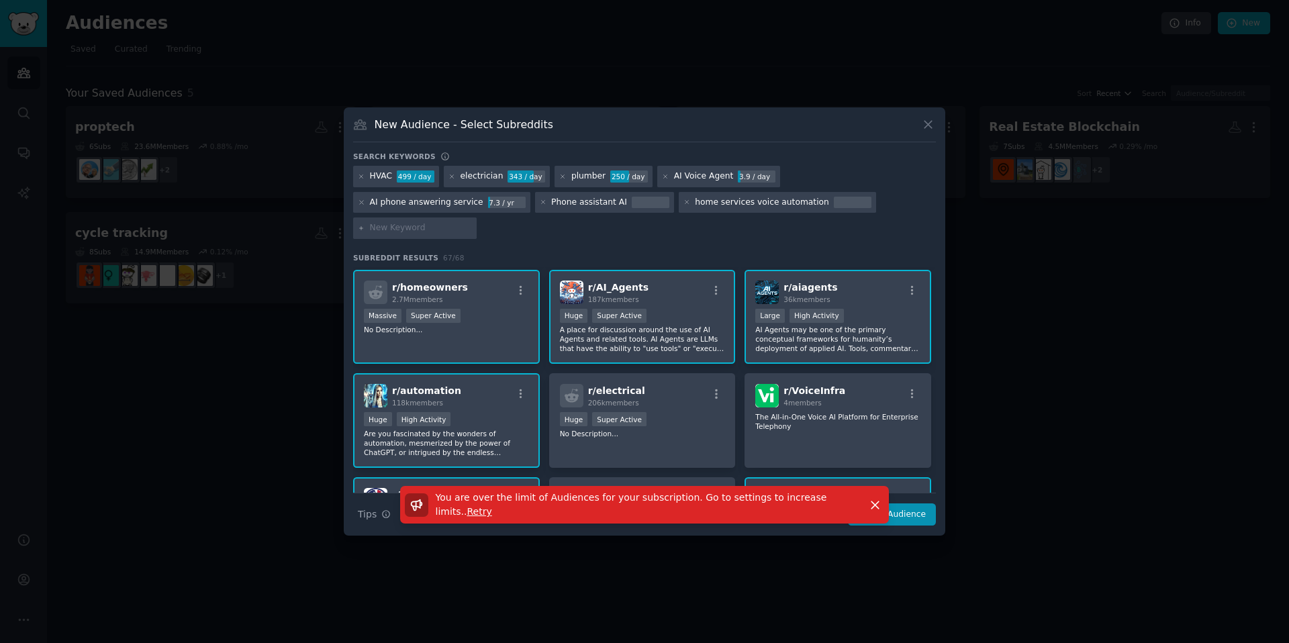
scroll to position [169, 0]
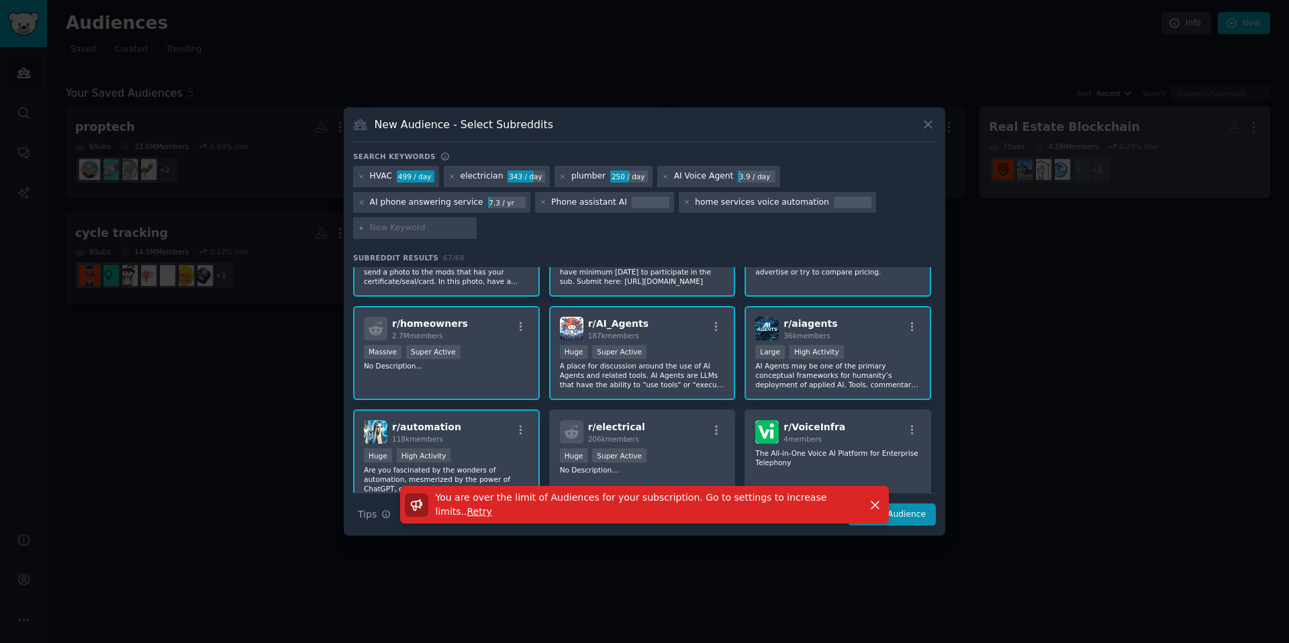
click at [1009, 133] on div at bounding box center [644, 321] width 1289 height 643
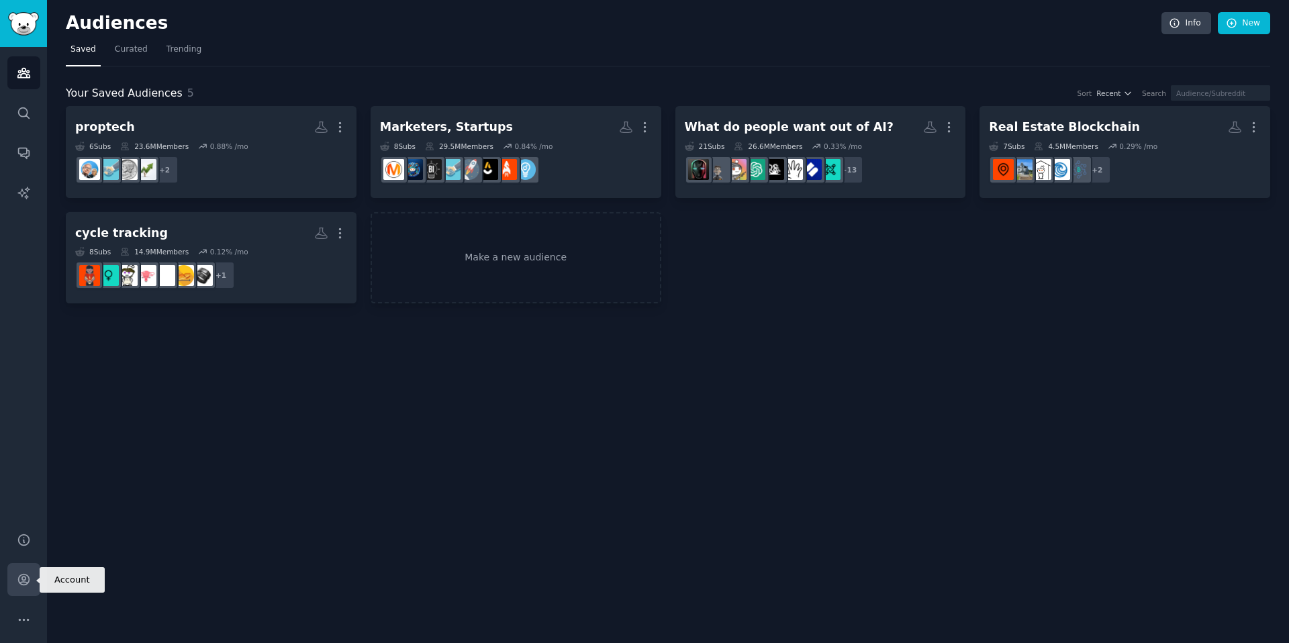
click at [25, 580] on icon "Sidebar" at bounding box center [23, 580] width 11 height 11
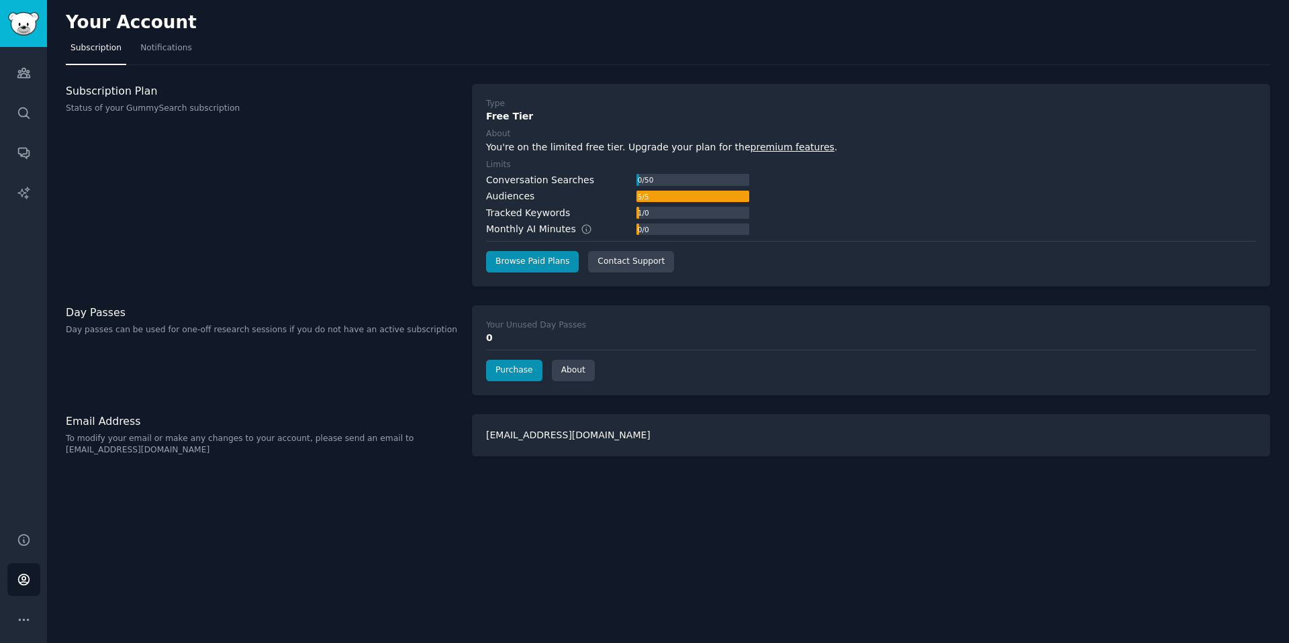
click at [650, 197] on div "5 / 5" at bounding box center [643, 197] width 13 height 12
click at [25, 81] on link "Audiences" at bounding box center [23, 72] width 33 height 33
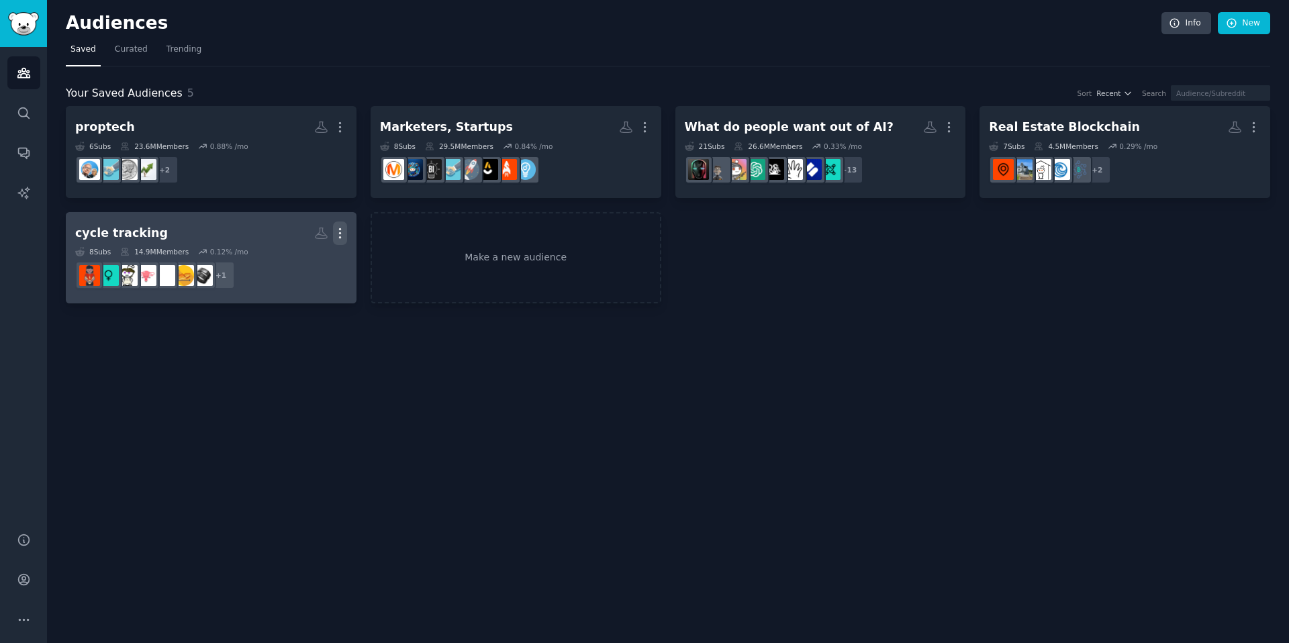
click at [345, 227] on icon "button" at bounding box center [340, 233] width 14 height 14
click at [310, 256] on p "Delete" at bounding box center [303, 261] width 31 height 14
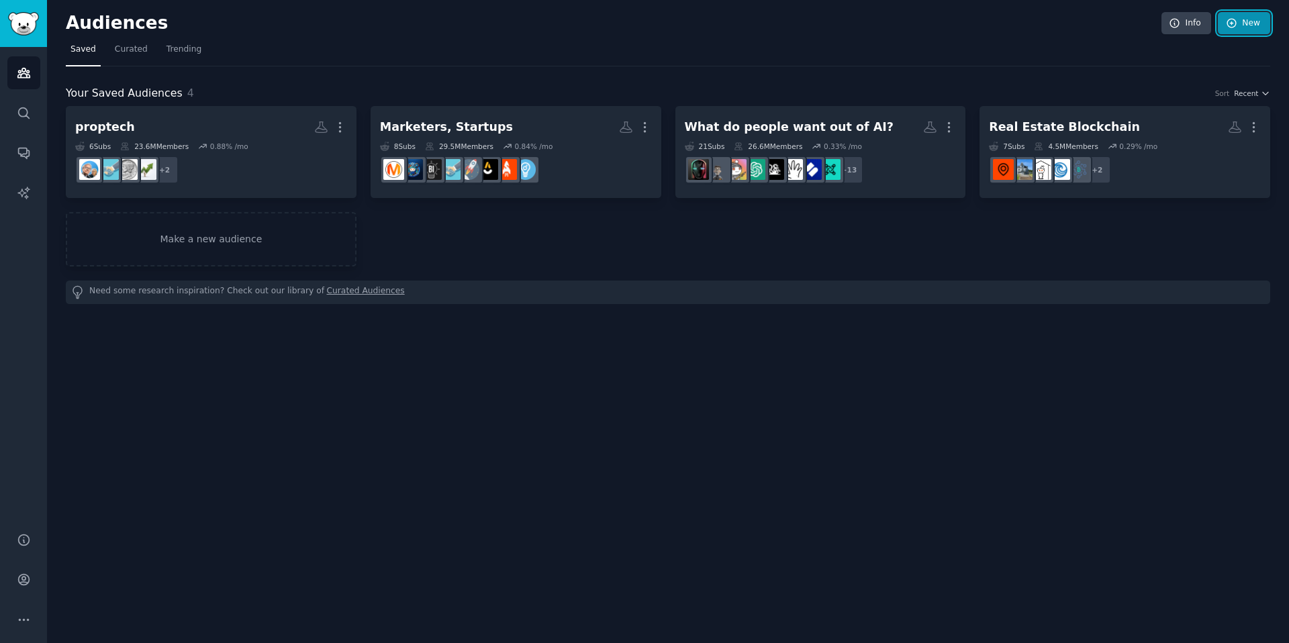
click at [1240, 25] on link "New" at bounding box center [1244, 23] width 52 height 23
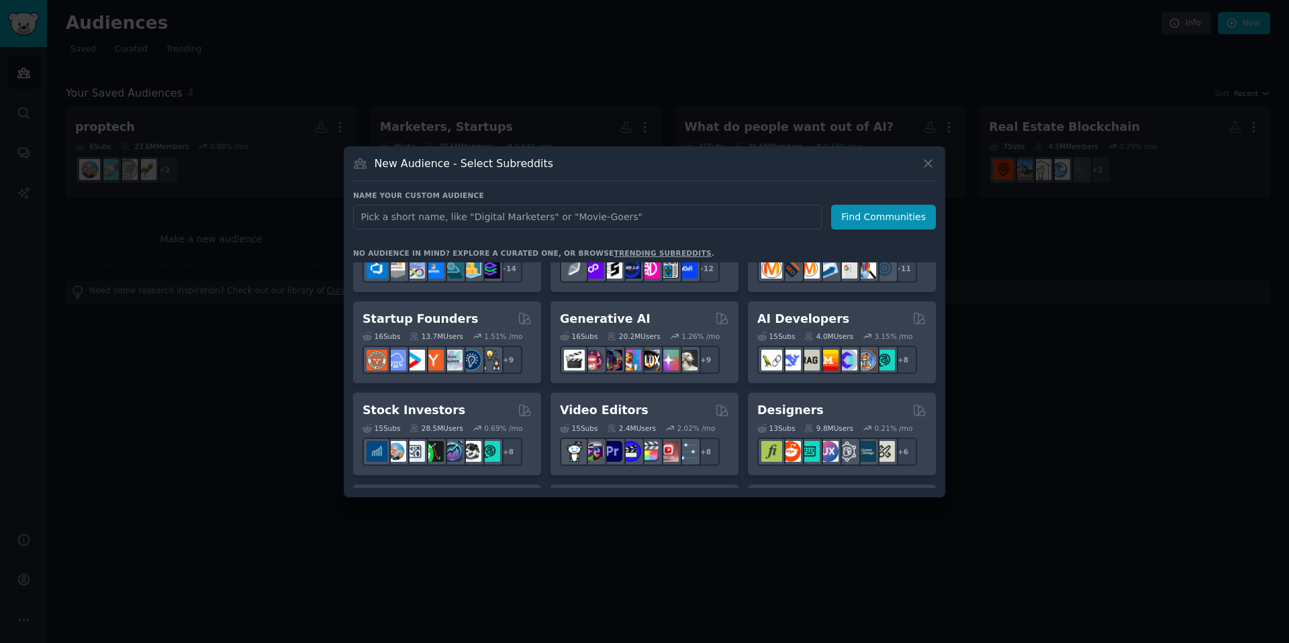
scroll to position [156, 0]
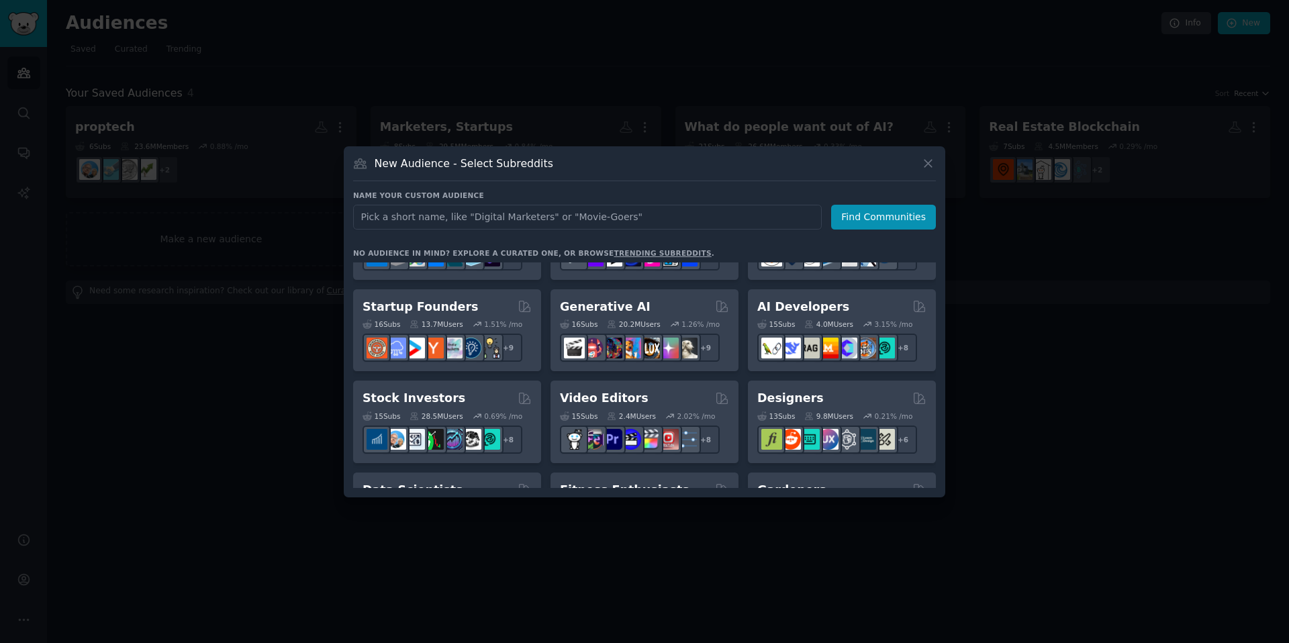
click at [436, 216] on input "text" at bounding box center [587, 217] width 469 height 25
type input "small business"
click at [866, 221] on button "Find Communities" at bounding box center [883, 217] width 105 height 25
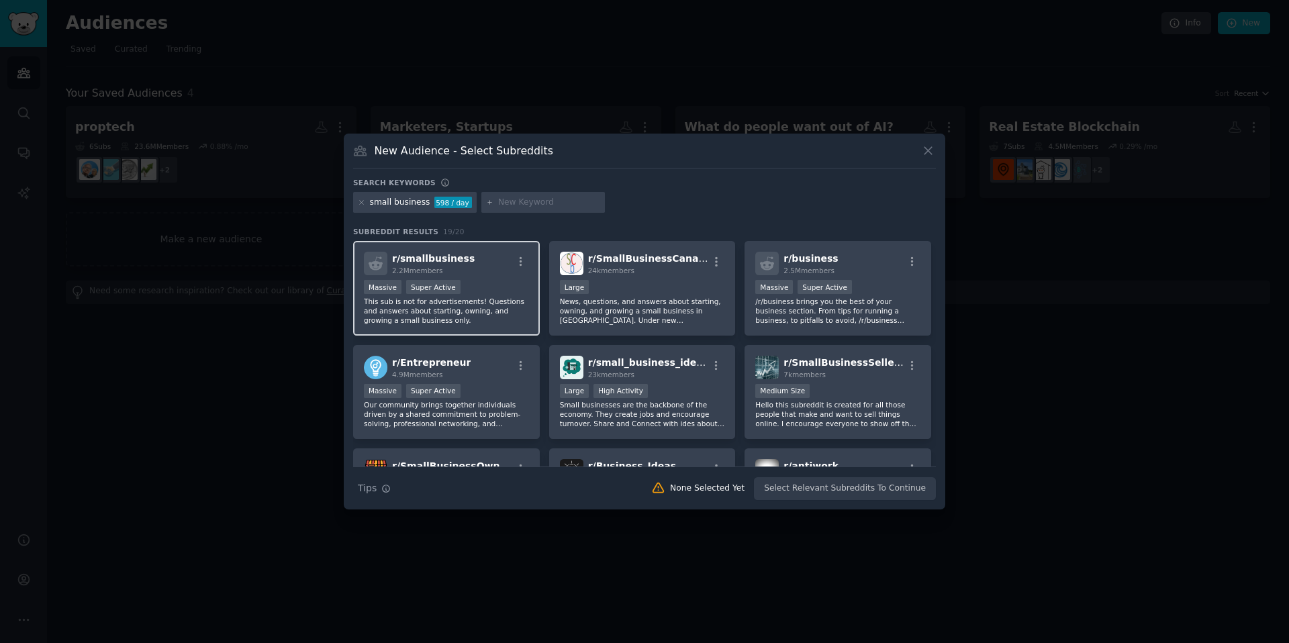
click at [474, 267] on div "r/ smallbusiness 2.2M members" at bounding box center [446, 264] width 165 height 24
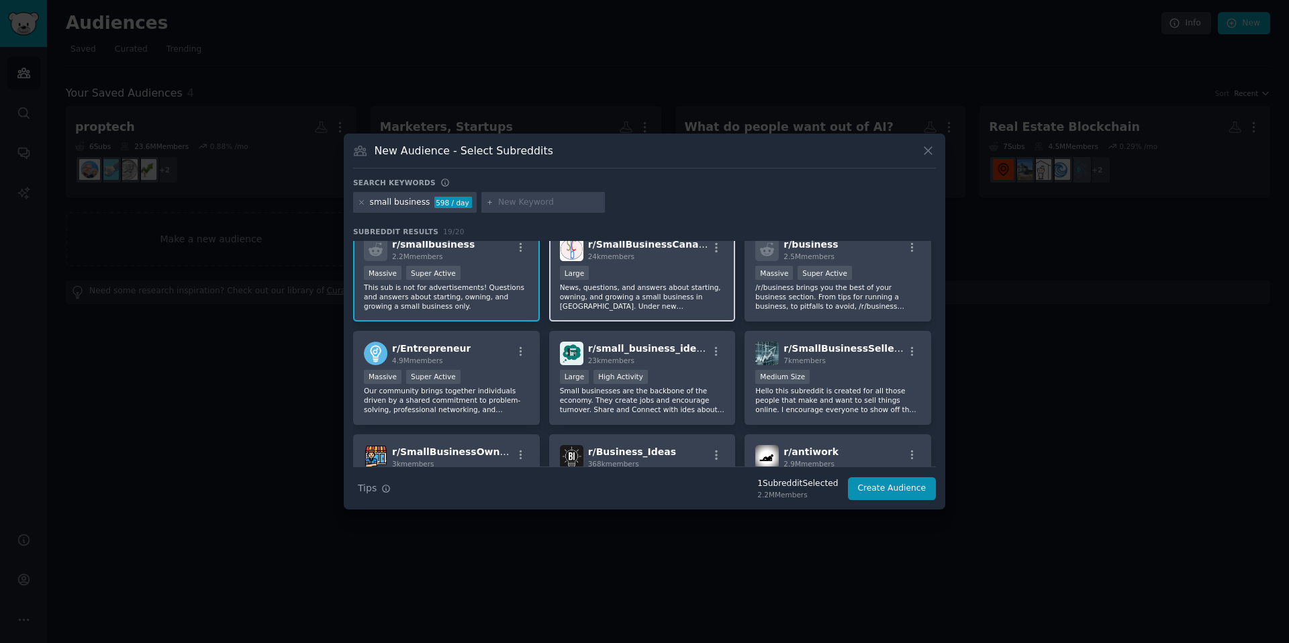
scroll to position [18, 0]
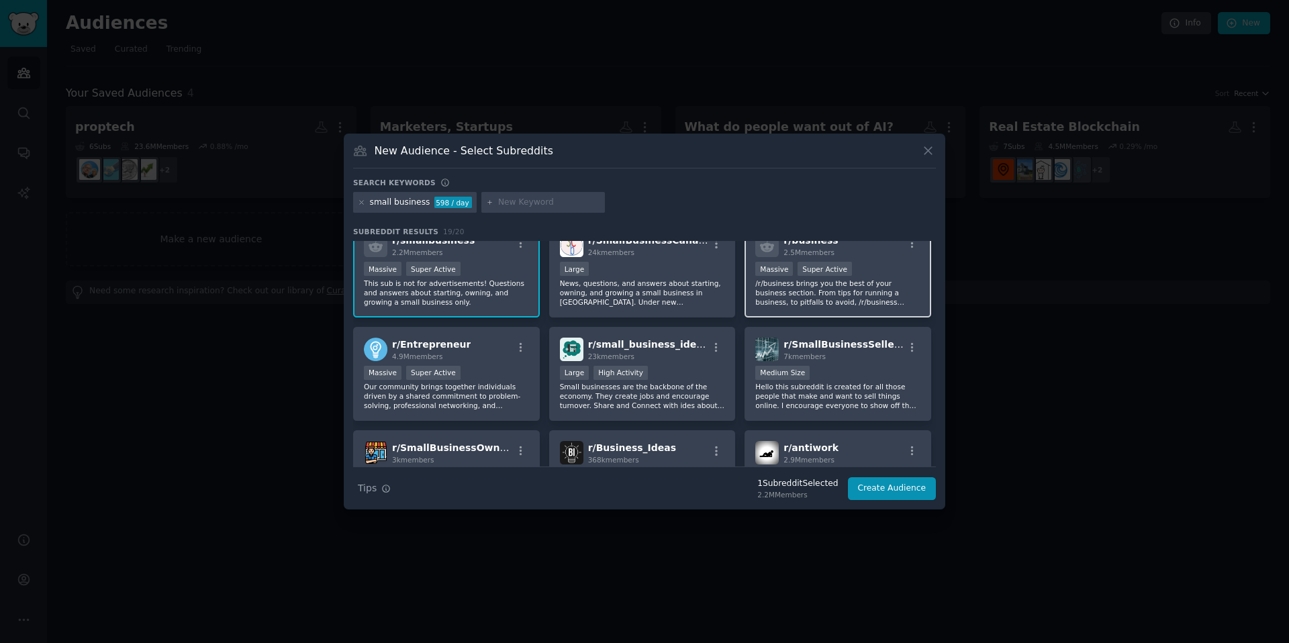
click at [871, 269] on div ">= 95th percentile for submissions / day Massive Super Active" at bounding box center [837, 270] width 165 height 17
click at [657, 384] on p "Small businesses are the backbone of the economy. They create jobs and encourag…" at bounding box center [642, 396] width 165 height 28
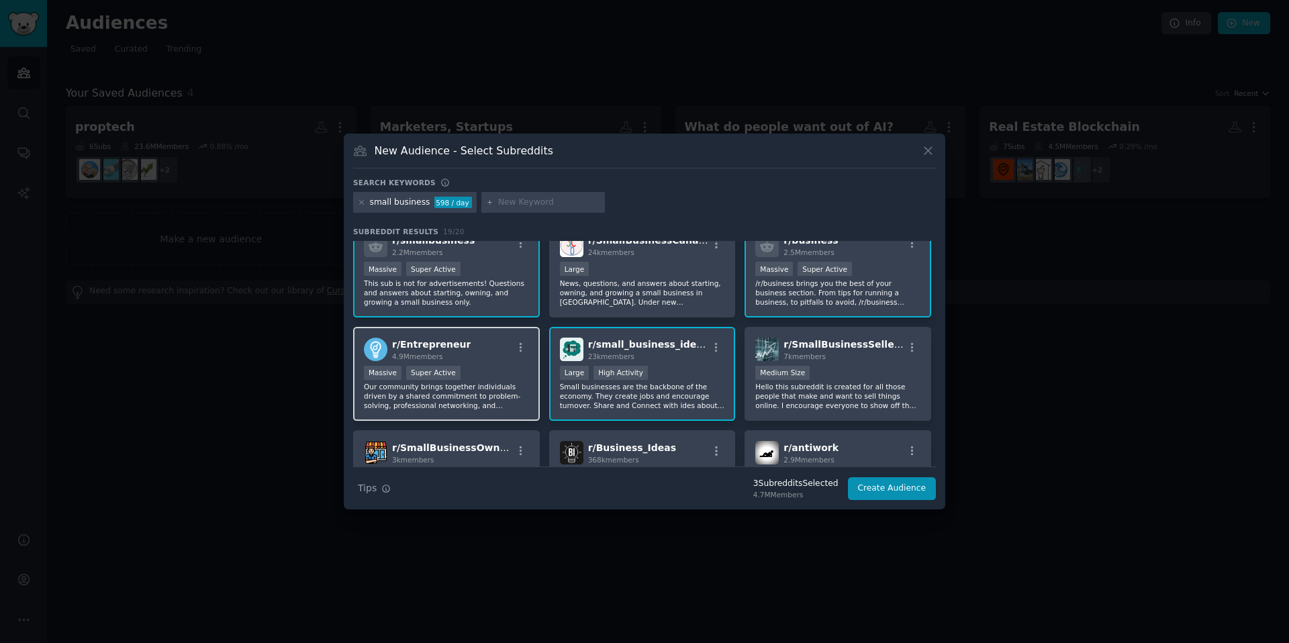
click at [473, 389] on p "Our community brings together individuals driven by a shared commitment to prob…" at bounding box center [446, 396] width 165 height 28
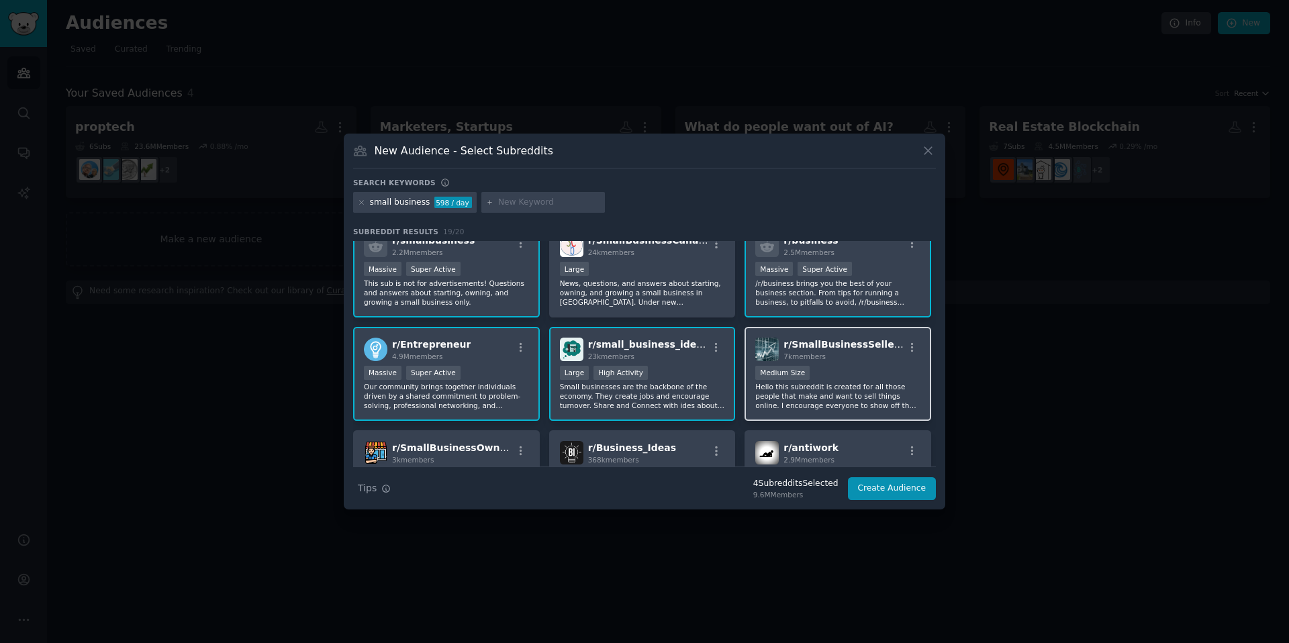
click at [811, 393] on p "Hello this subreddit is created for all those people that make and want to sell…" at bounding box center [837, 396] width 165 height 28
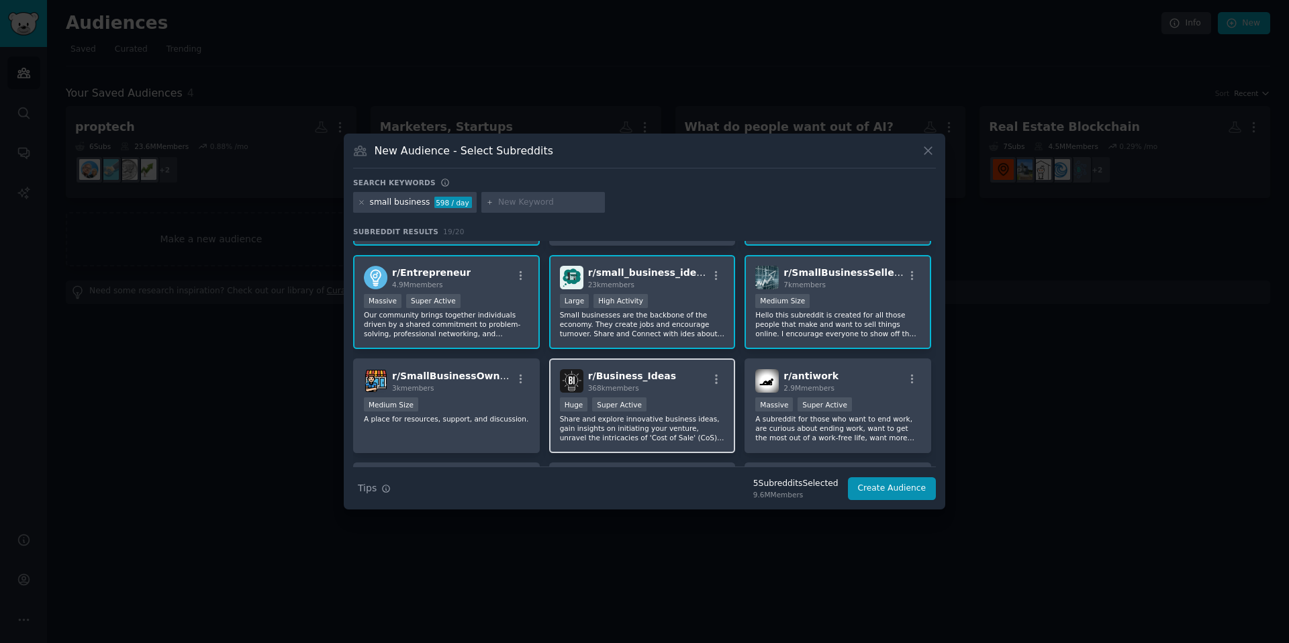
scroll to position [91, 0]
click at [611, 407] on div "Super Active" at bounding box center [619, 404] width 54 height 14
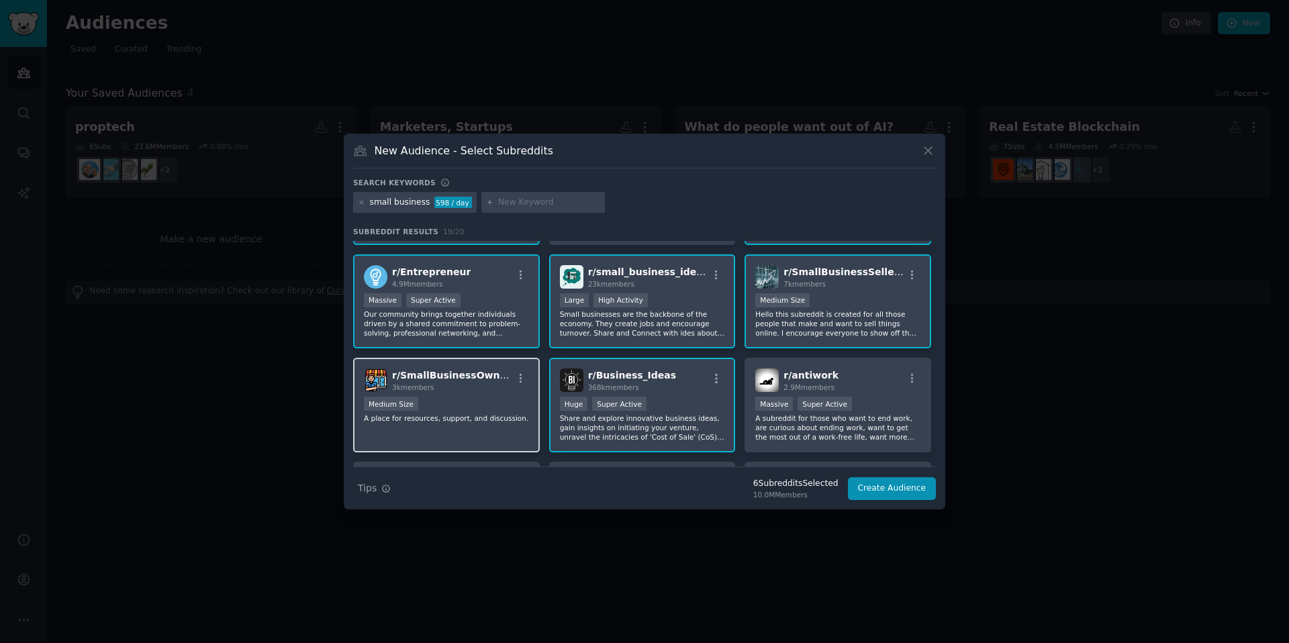
click at [481, 410] on div "Medium Size" at bounding box center [446, 405] width 165 height 17
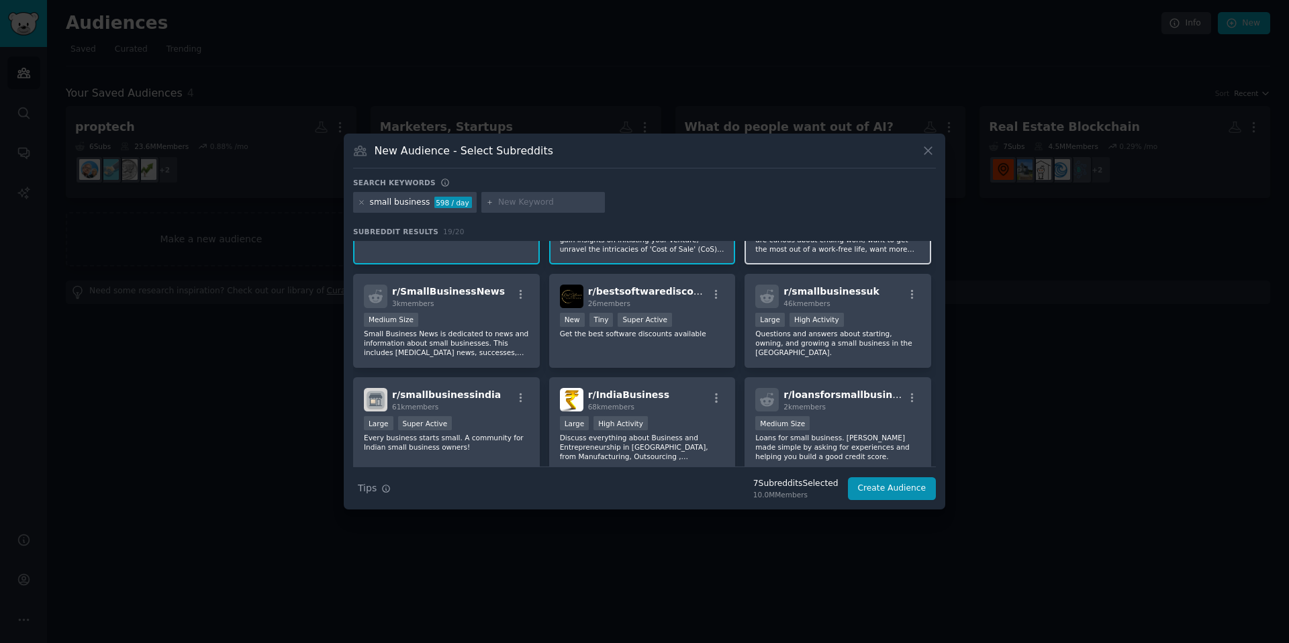
scroll to position [296, 0]
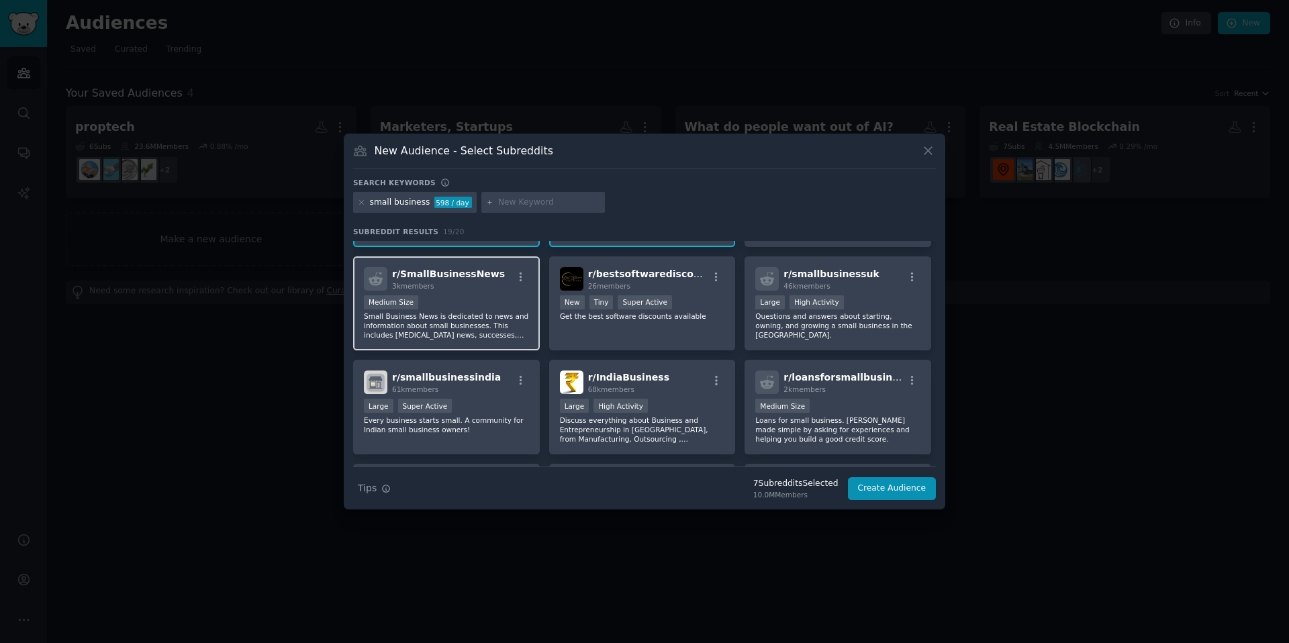
click at [477, 320] on p "Small Business News is dedicated to news and information about small businesses…" at bounding box center [446, 326] width 165 height 28
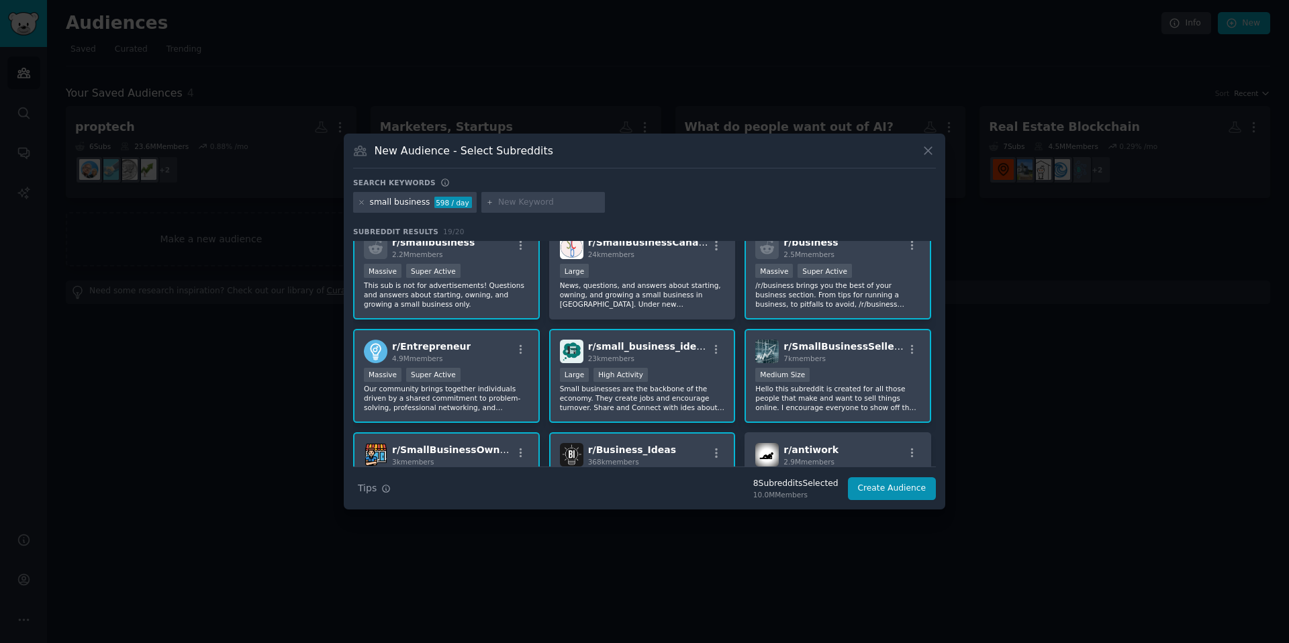
scroll to position [0, 0]
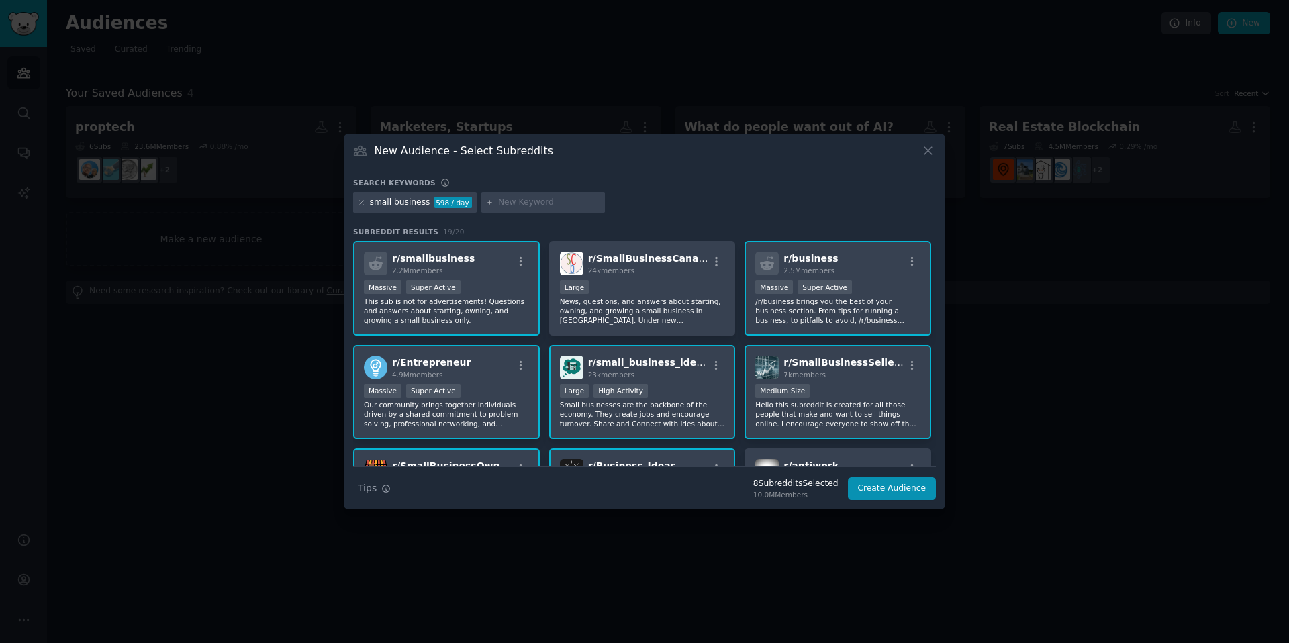
click at [530, 195] on div at bounding box center [543, 202] width 124 height 21
click at [530, 198] on input "text" at bounding box center [549, 203] width 102 height 12
type input "virtual assistants"
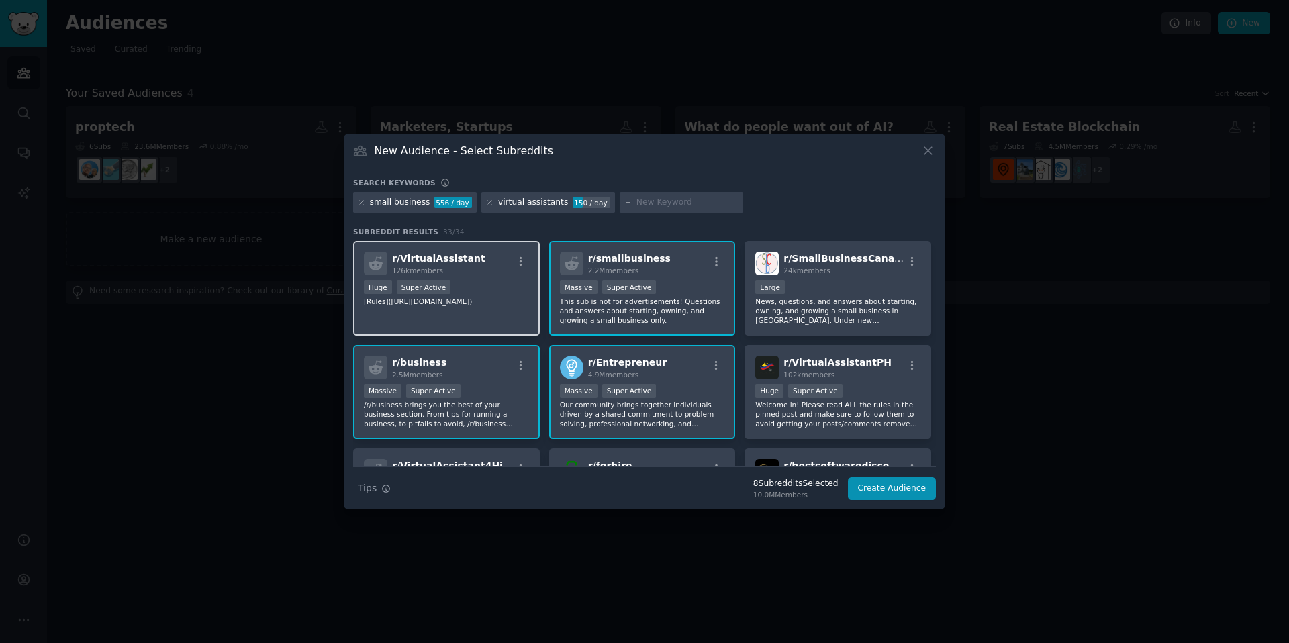
click at [471, 298] on p "[Rules]([URL][DOMAIN_NAME])" at bounding box center [446, 301] width 165 height 9
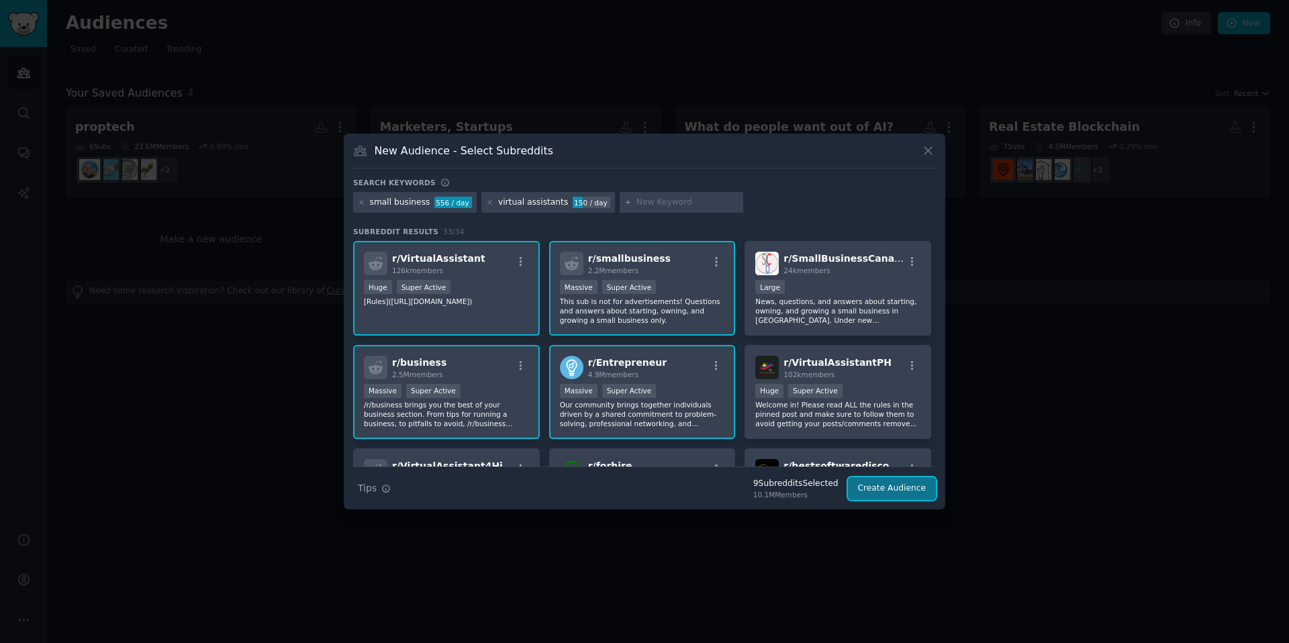
click at [892, 490] on button "Create Audience" at bounding box center [892, 488] width 89 height 23
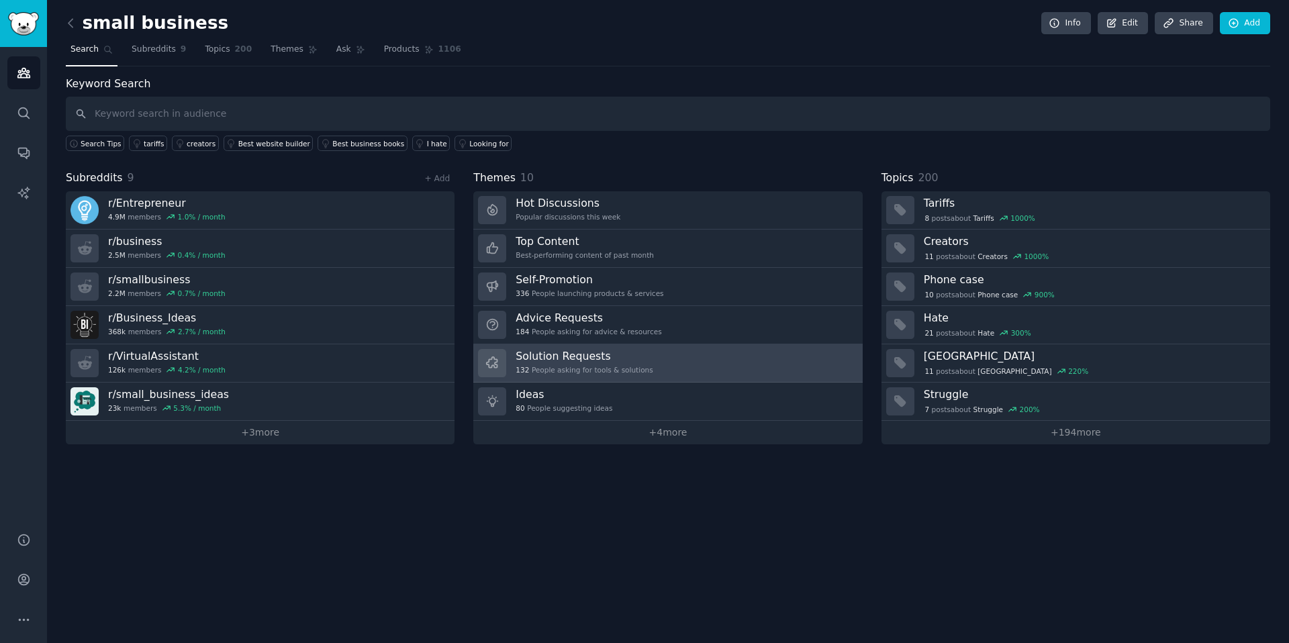
click at [696, 373] on link "Solution Requests 132 People asking for tools & solutions" at bounding box center [667, 363] width 389 height 38
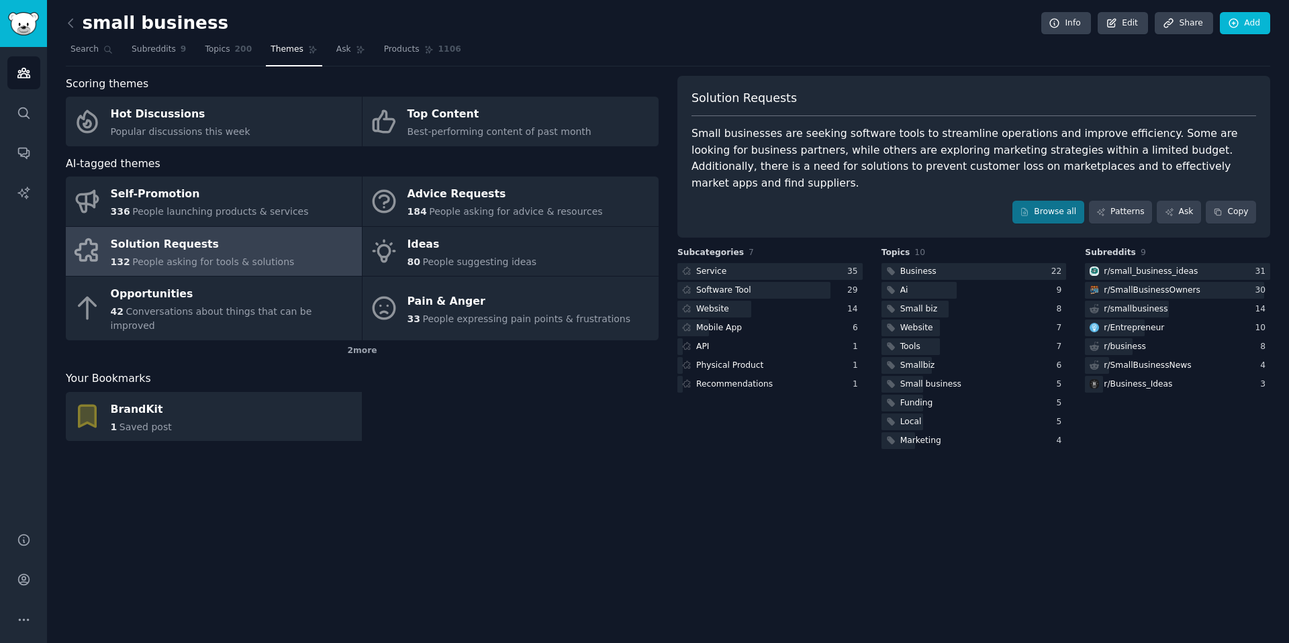
click at [251, 250] on div "Solution Requests" at bounding box center [203, 244] width 184 height 21
click at [1060, 166] on div "Small businesses are seeking software tools to streamline operations and improv…" at bounding box center [974, 159] width 565 height 66
click at [730, 301] on div at bounding box center [715, 309] width 74 height 17
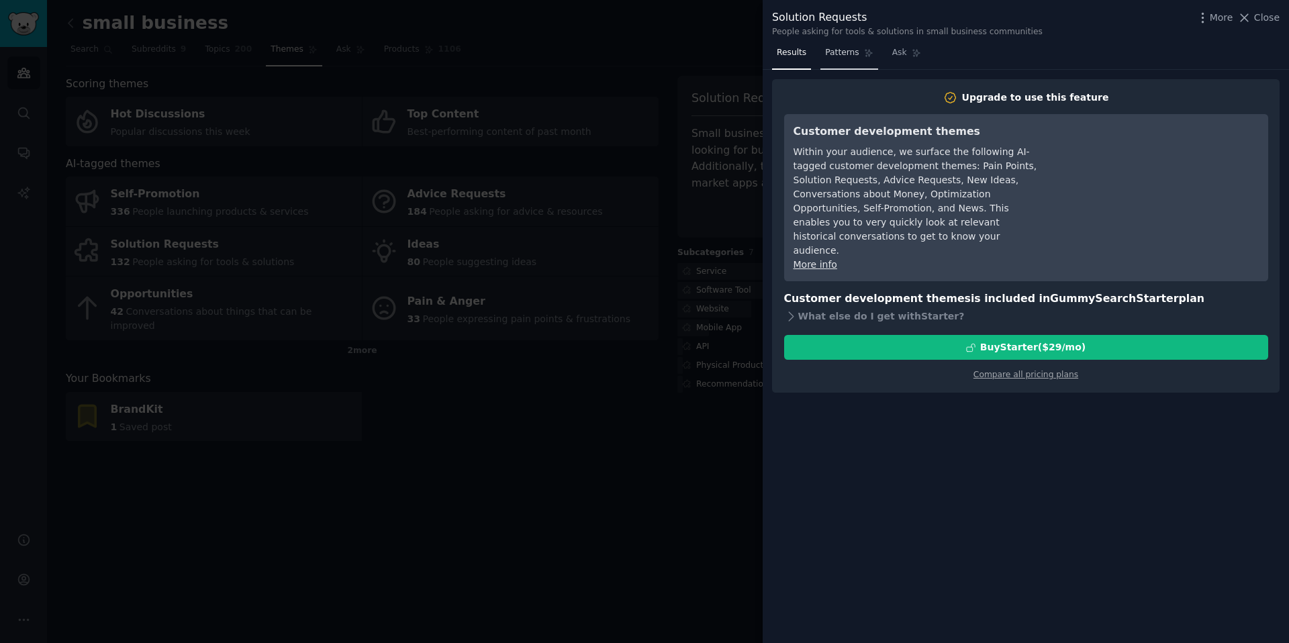
click at [848, 58] on link "Patterns" at bounding box center [849, 56] width 57 height 28
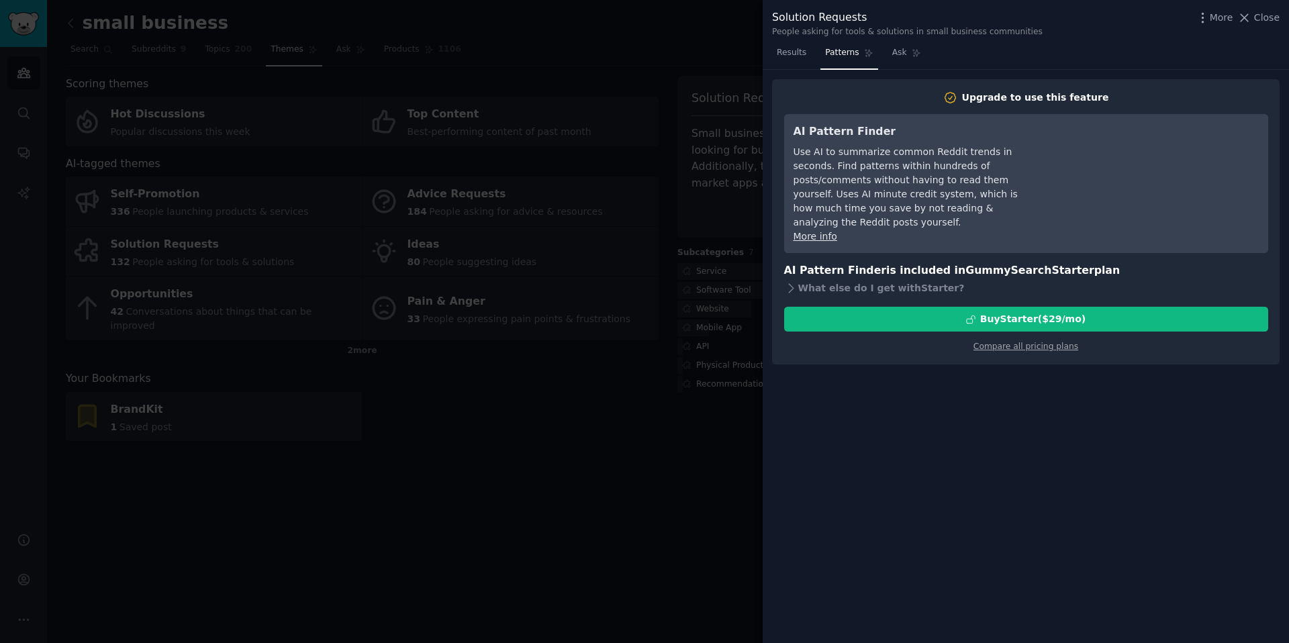
click at [813, 50] on nav "Results Patterns Ask" at bounding box center [849, 56] width 154 height 28
click at [795, 51] on span "Results" at bounding box center [792, 53] width 30 height 12
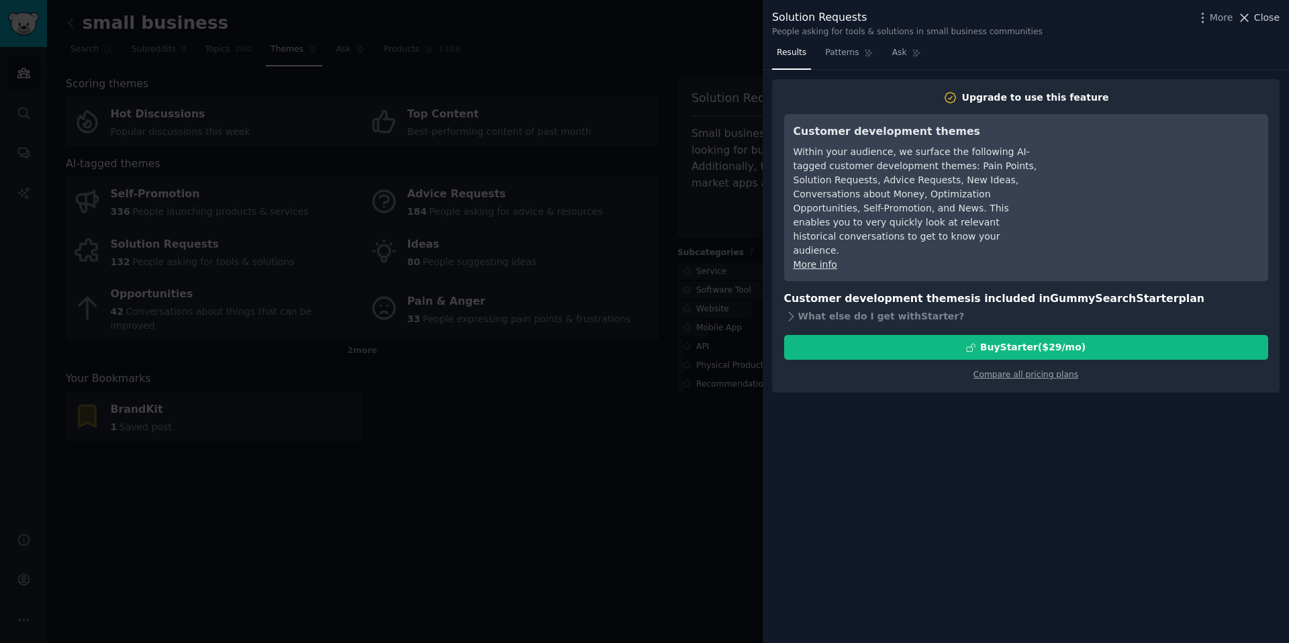
click at [1251, 21] on icon at bounding box center [1245, 18] width 14 height 14
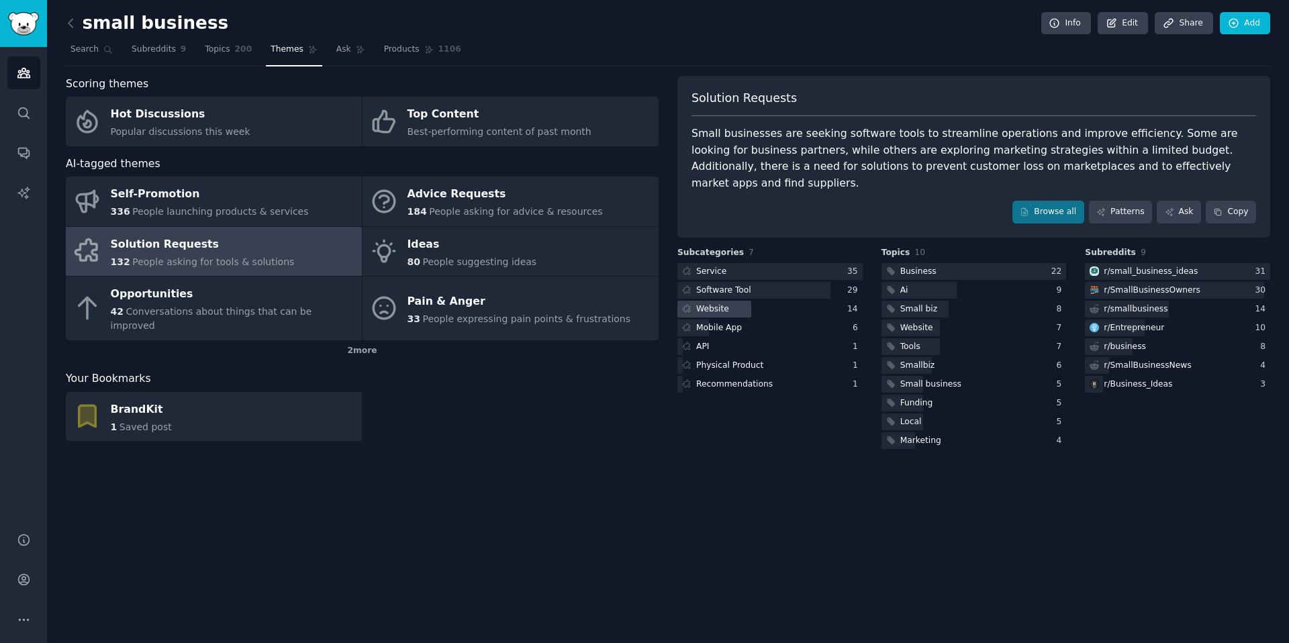
click at [723, 304] on div "Website" at bounding box center [712, 310] width 33 height 12
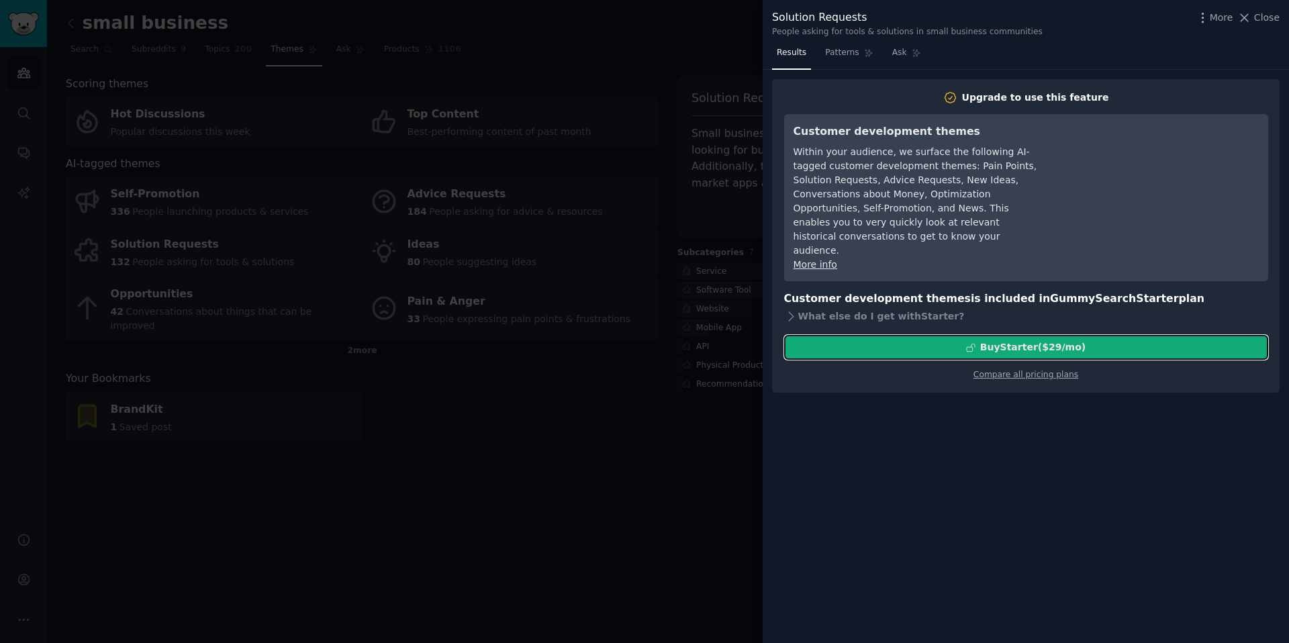
click at [847, 344] on button "Buy Starter ($ 29 /mo )" at bounding box center [1026, 347] width 484 height 25
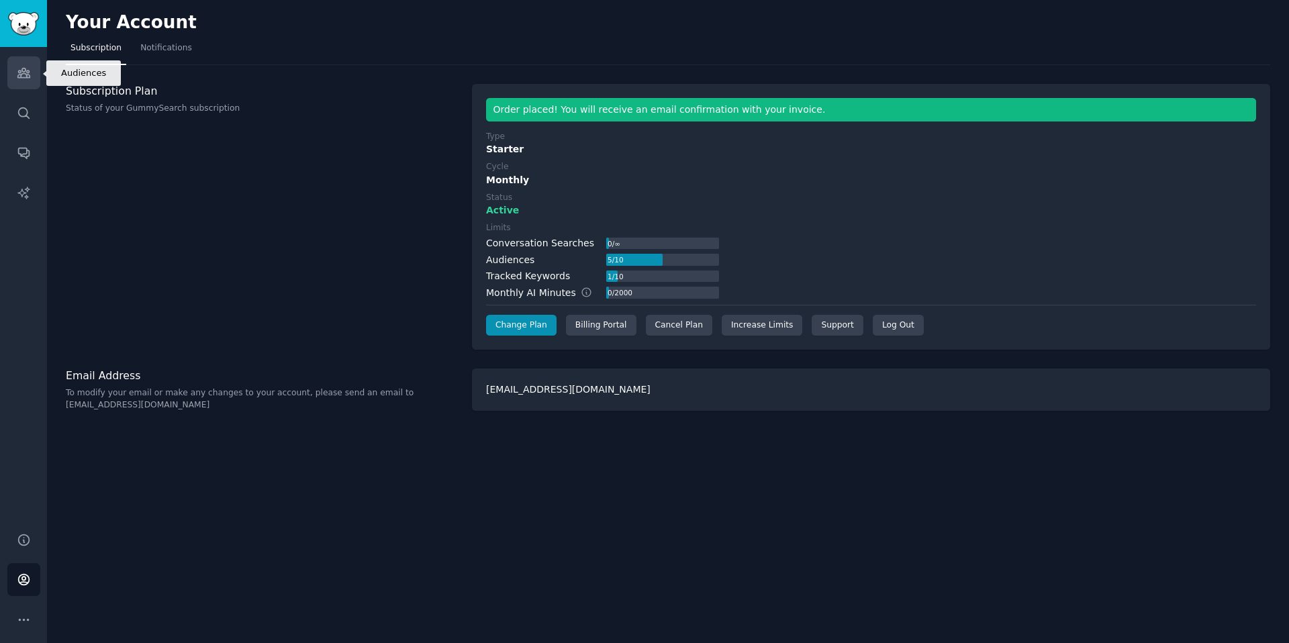
click at [19, 69] on icon "Sidebar" at bounding box center [24, 73] width 14 height 14
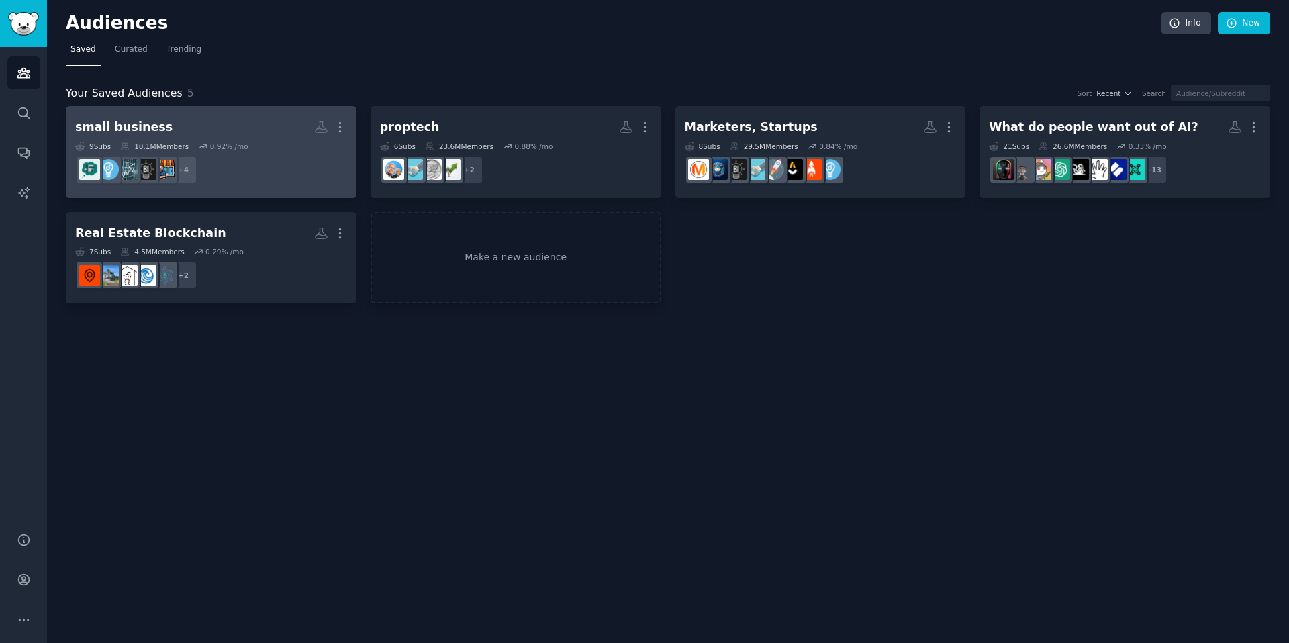
click at [232, 128] on h2 "small business More" at bounding box center [211, 127] width 272 height 24
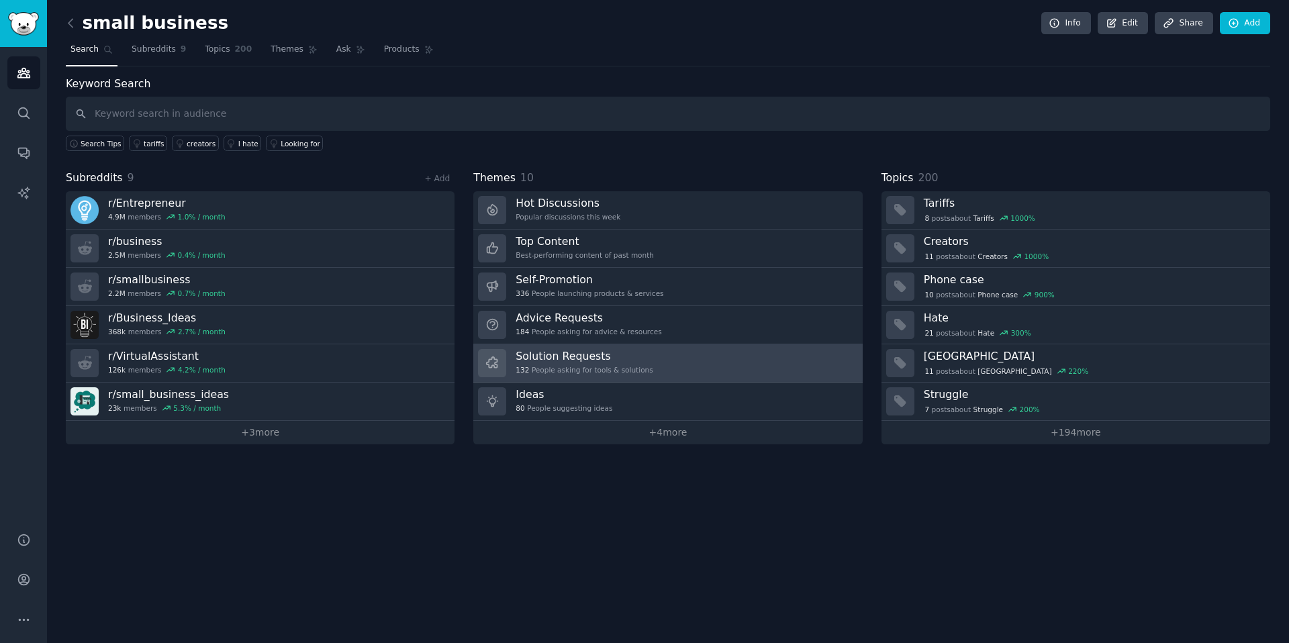
click at [577, 363] on div "Solution Requests 132 People asking for tools & solutions" at bounding box center [584, 363] width 137 height 28
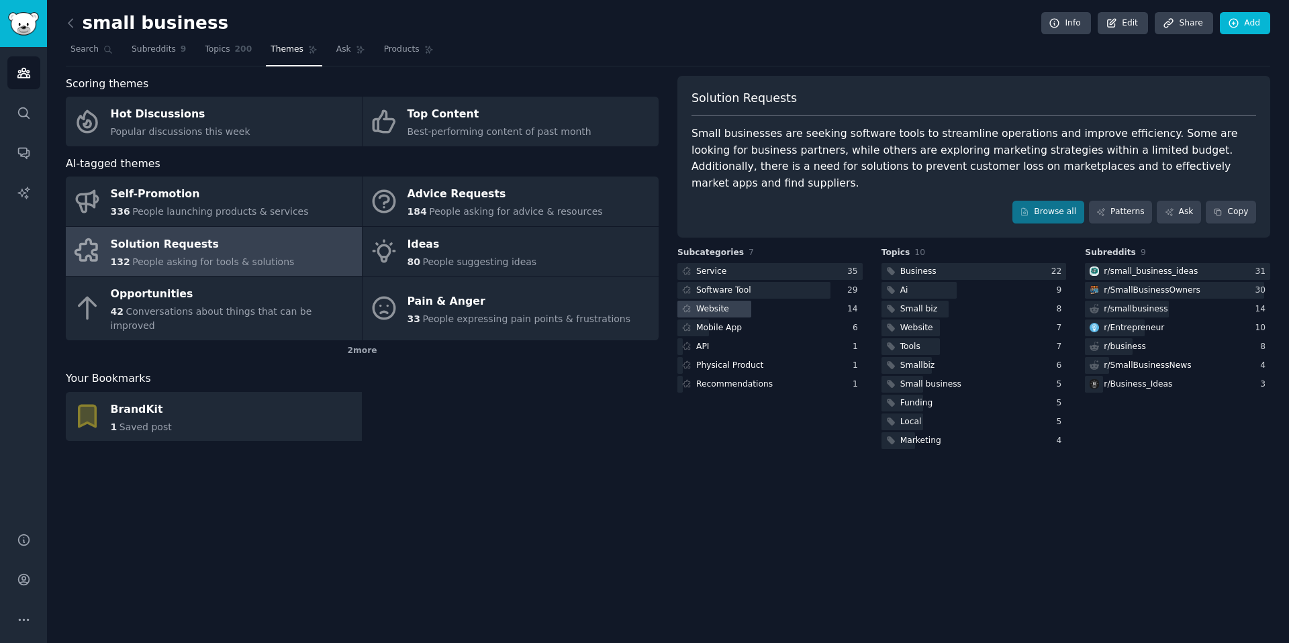
click at [727, 301] on div "Website" at bounding box center [705, 309] width 54 height 17
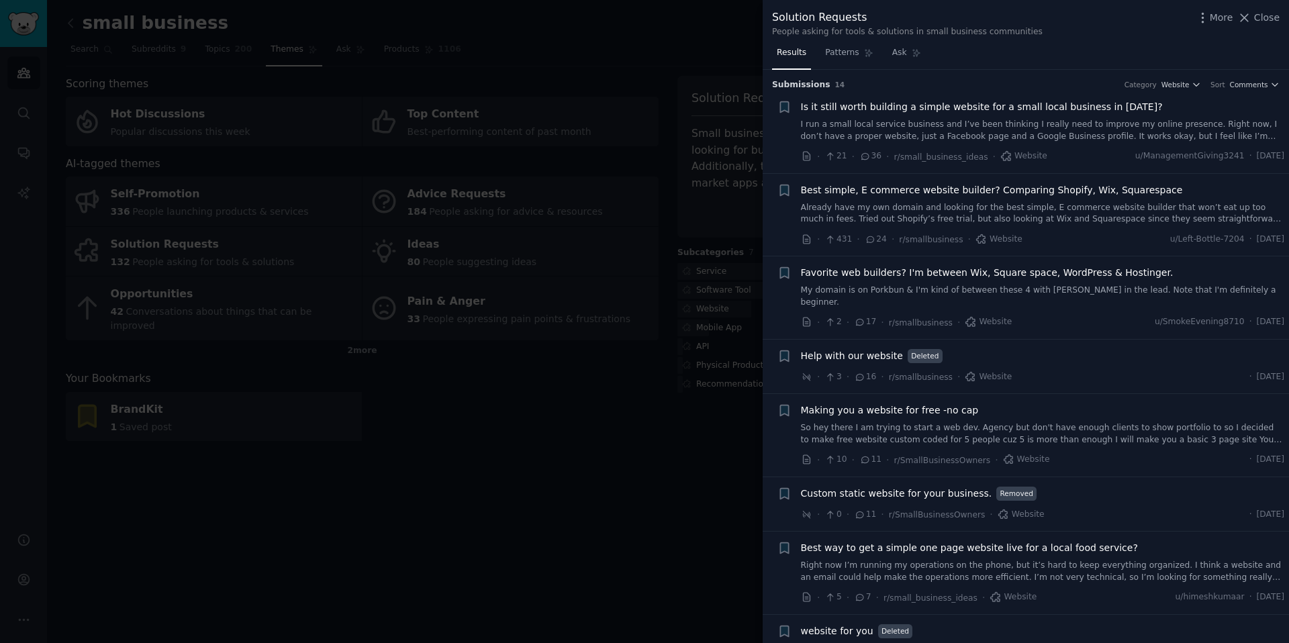
click at [864, 159] on icon at bounding box center [865, 156] width 7 height 6
click at [919, 107] on span "Is it still worth building a simple website for a small local business in 2025?" at bounding box center [982, 107] width 362 height 14
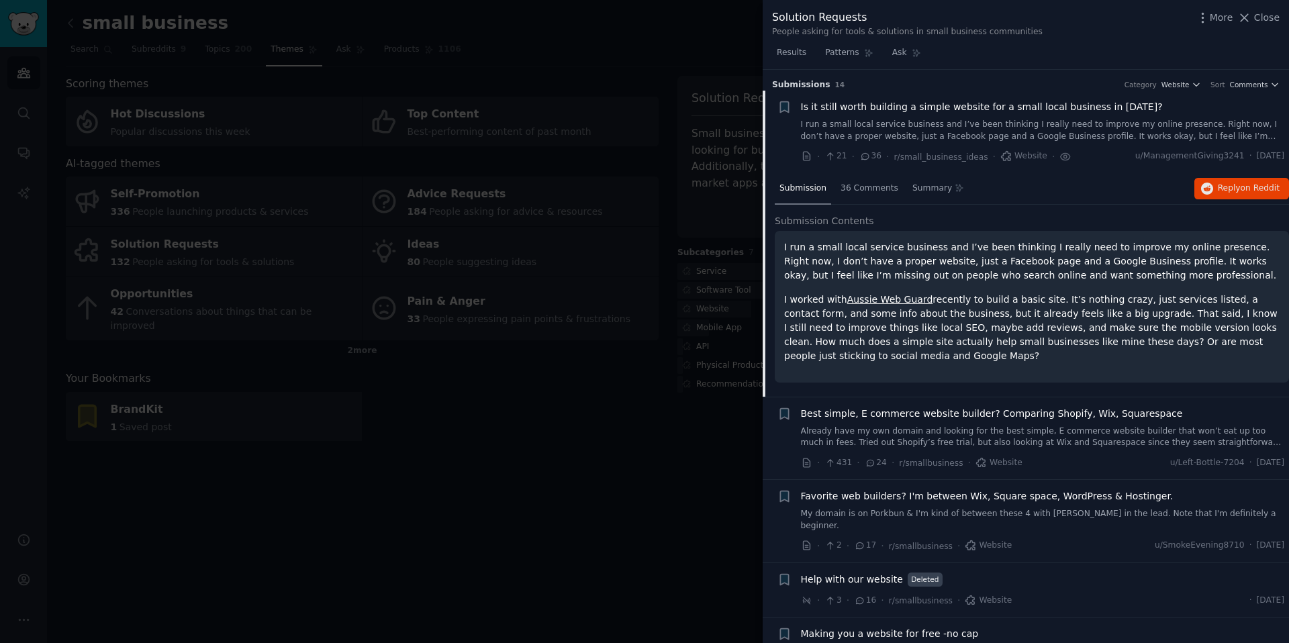
scroll to position [21, 0]
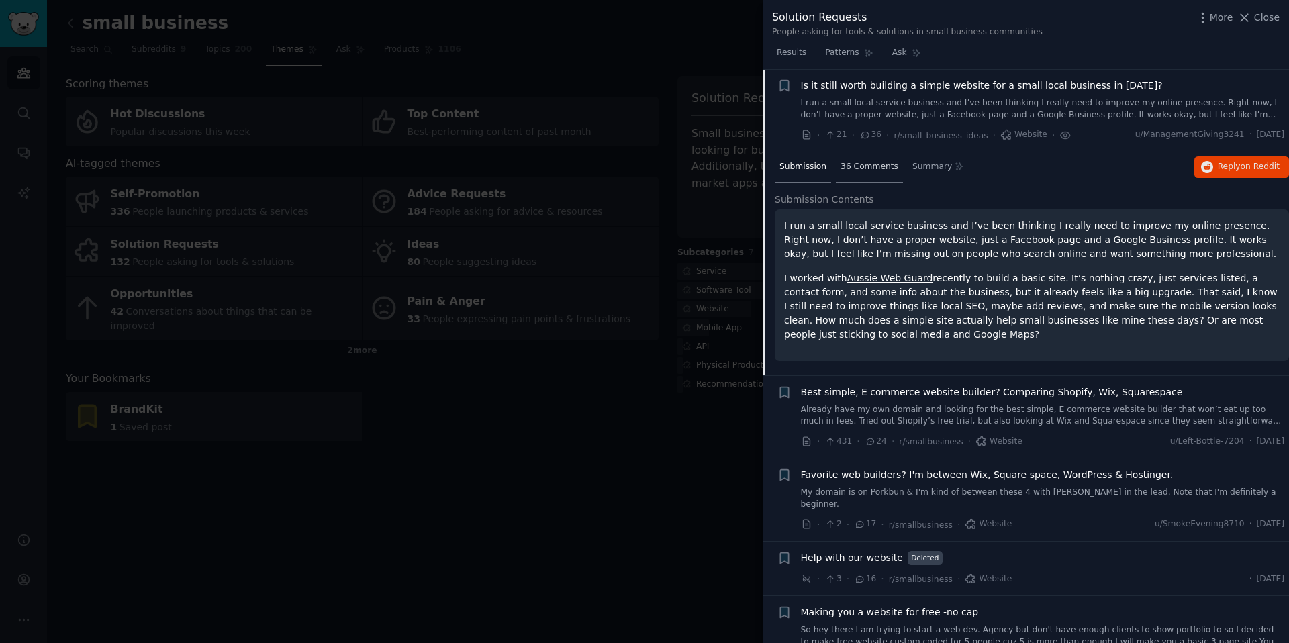
click at [862, 163] on span "36 Comments" at bounding box center [870, 167] width 58 height 12
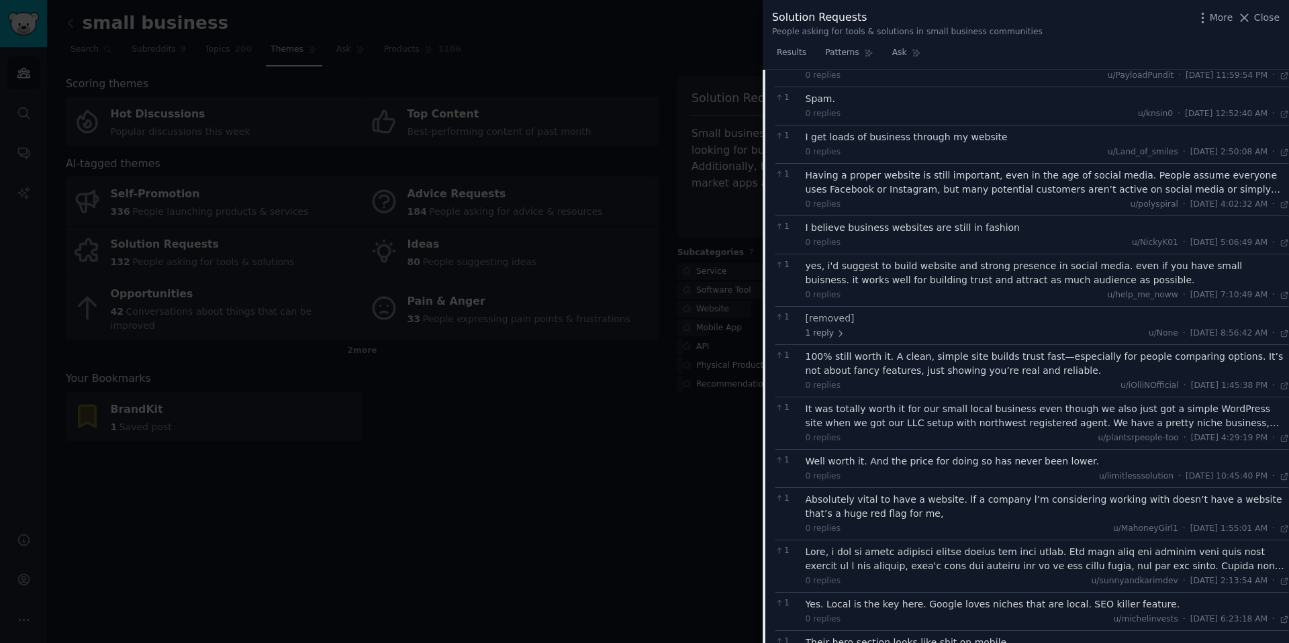
scroll to position [0, 0]
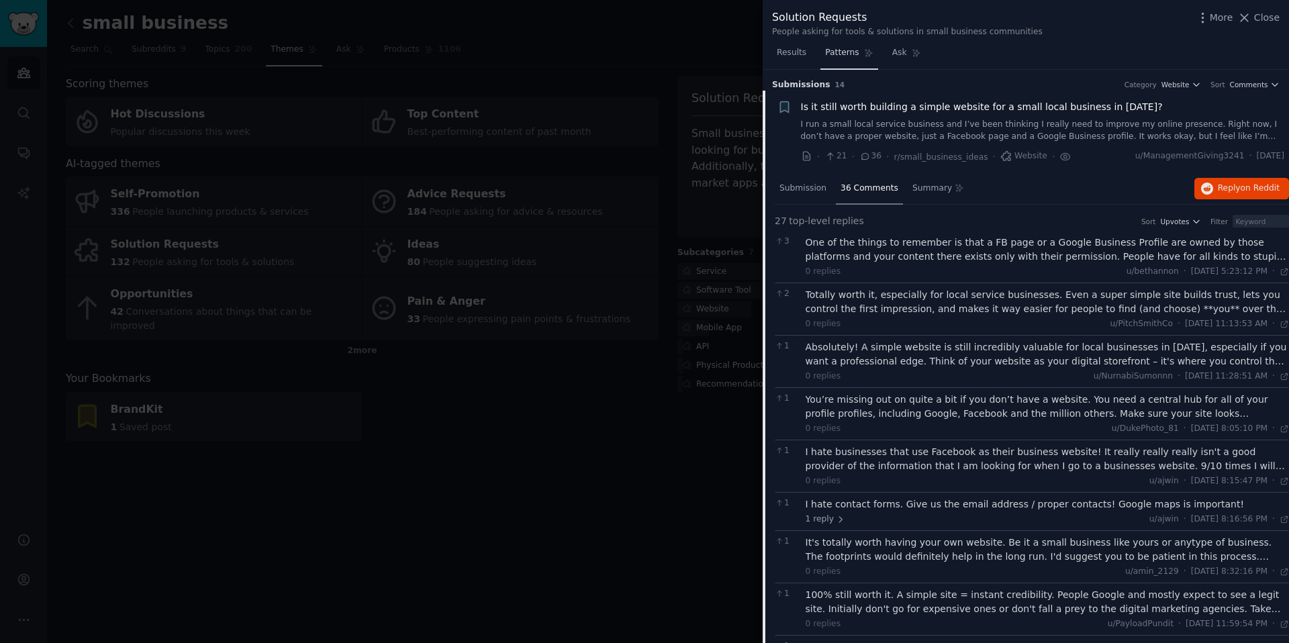
click at [845, 52] on span "Patterns" at bounding box center [842, 53] width 34 height 12
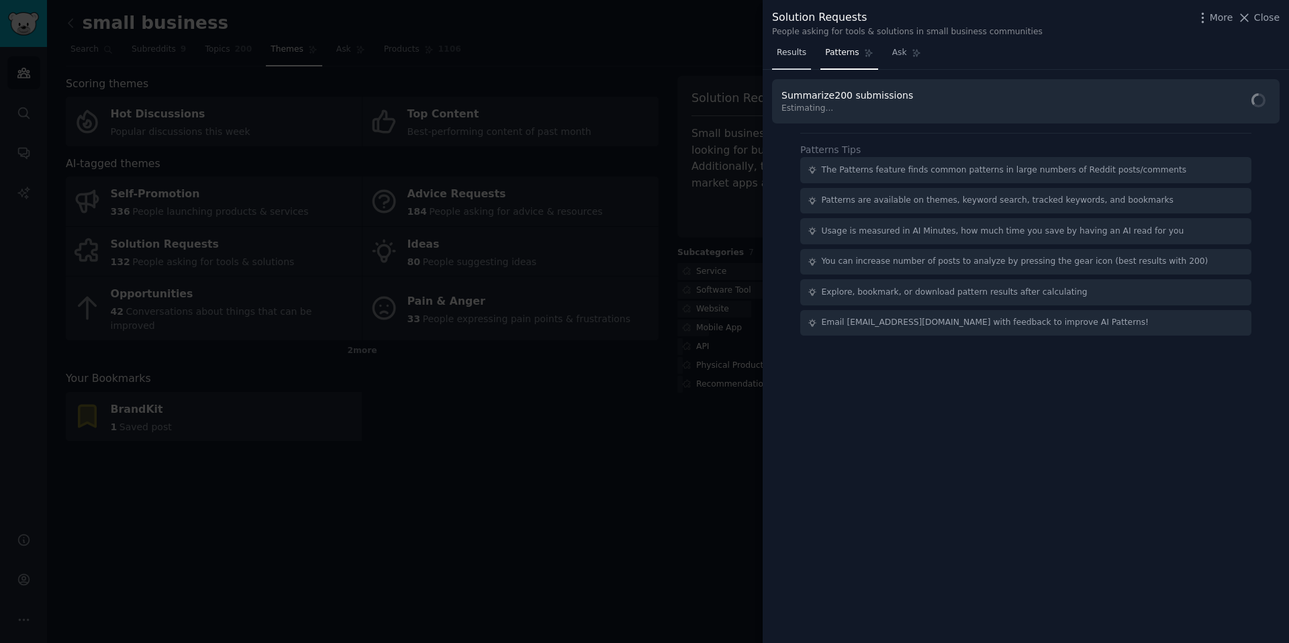
click at [794, 61] on link "Results" at bounding box center [791, 56] width 39 height 28
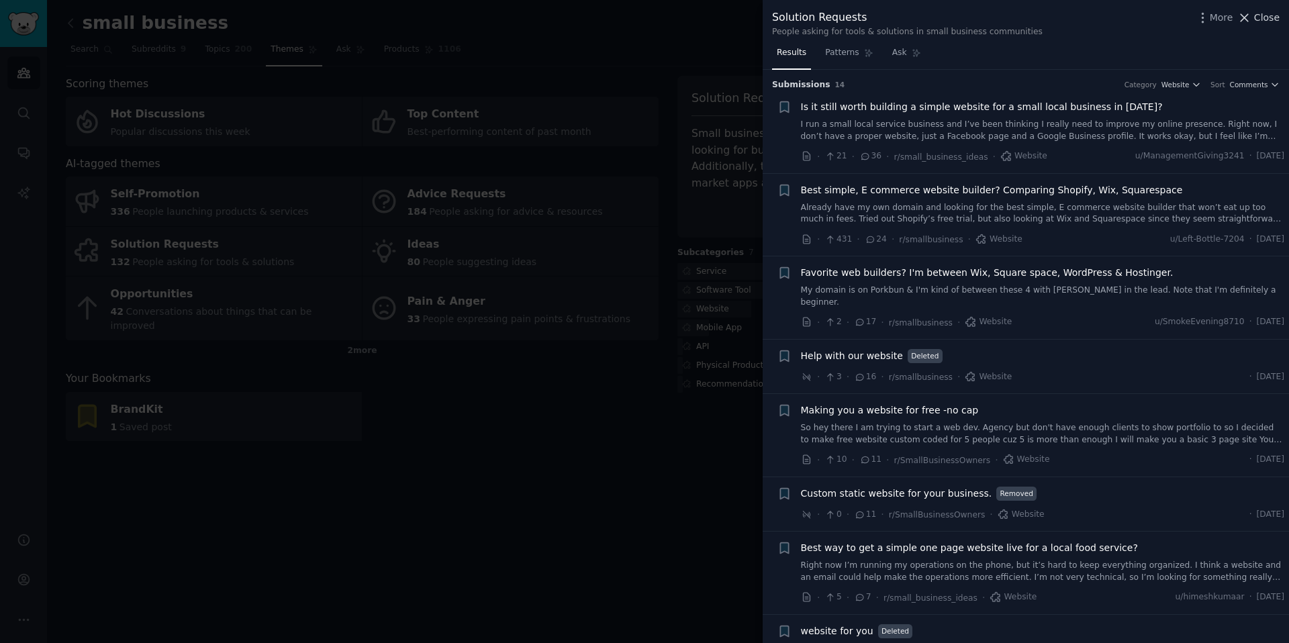
click at [1238, 20] on icon at bounding box center [1245, 18] width 14 height 14
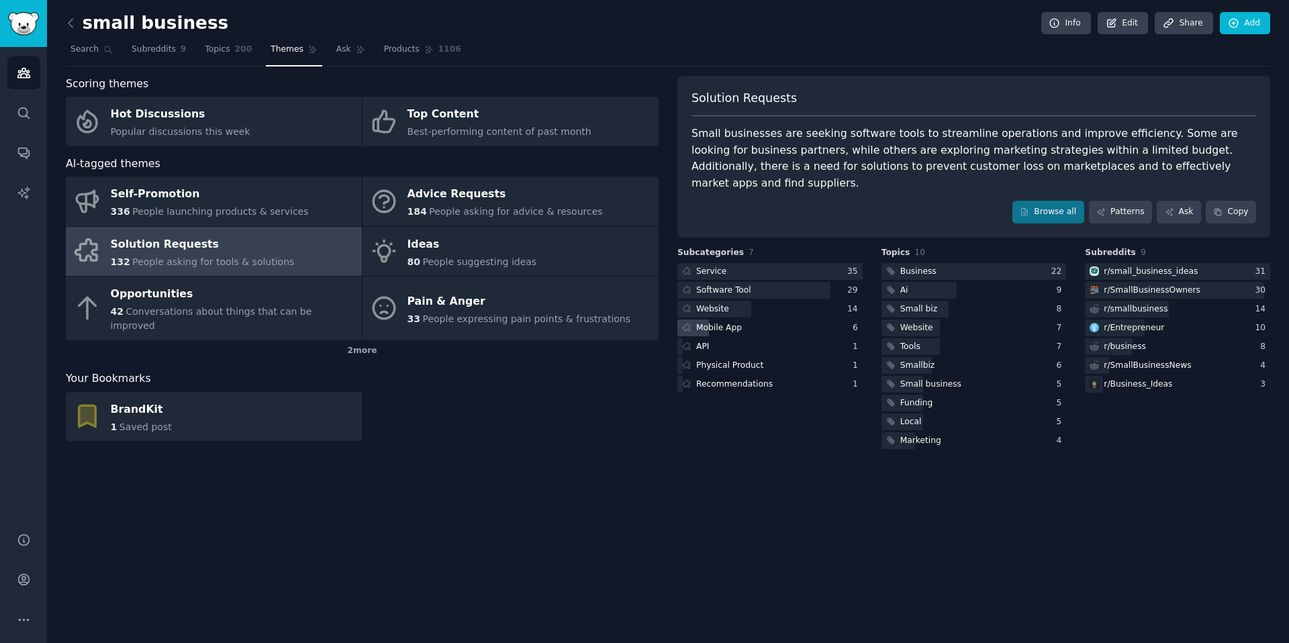
click at [735, 322] on div "Mobile App" at bounding box center [719, 328] width 46 height 12
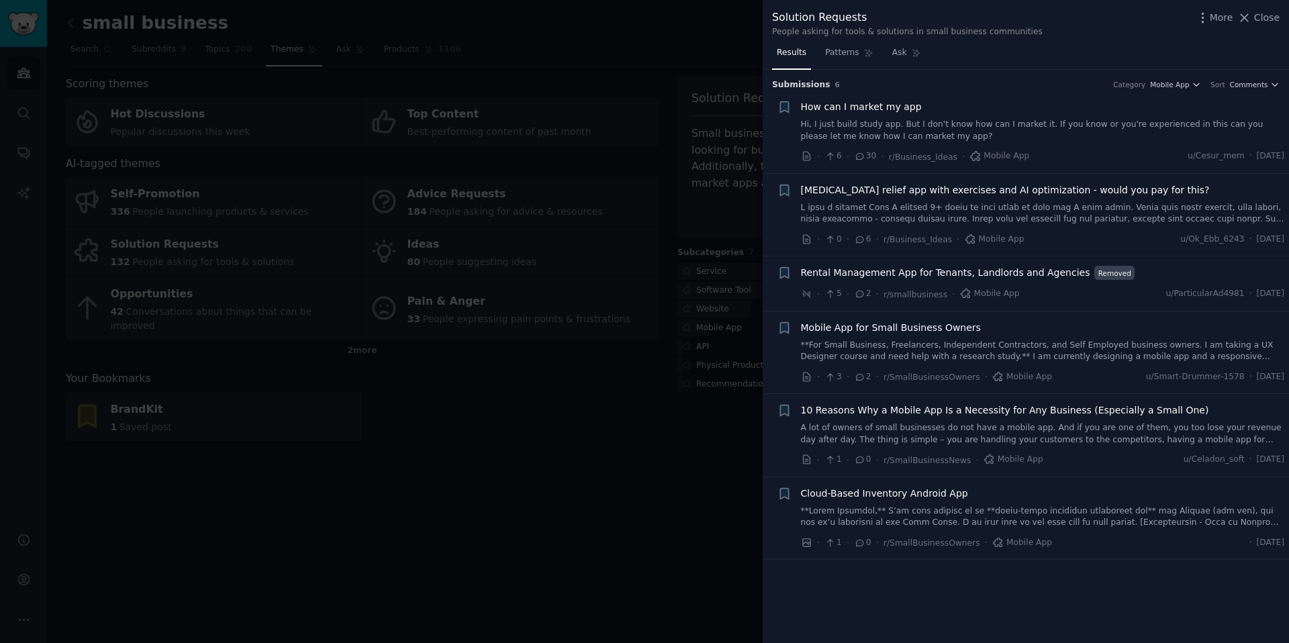
click at [719, 54] on div at bounding box center [644, 321] width 1289 height 643
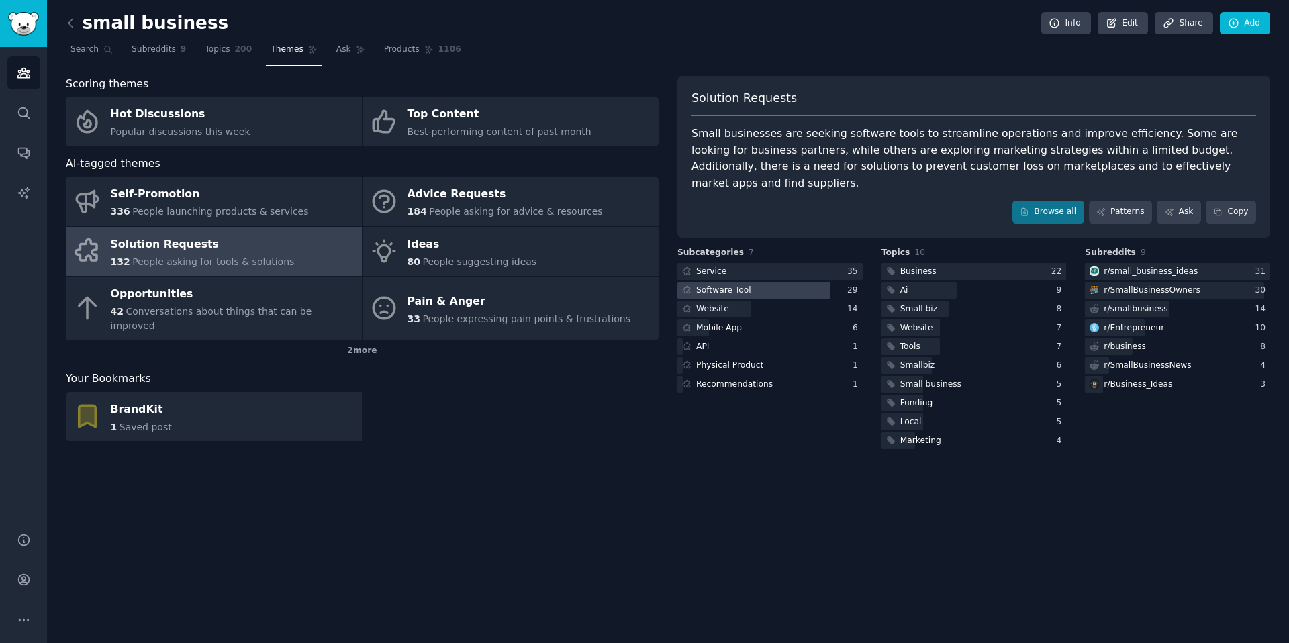
click at [752, 282] on div at bounding box center [754, 290] width 153 height 17
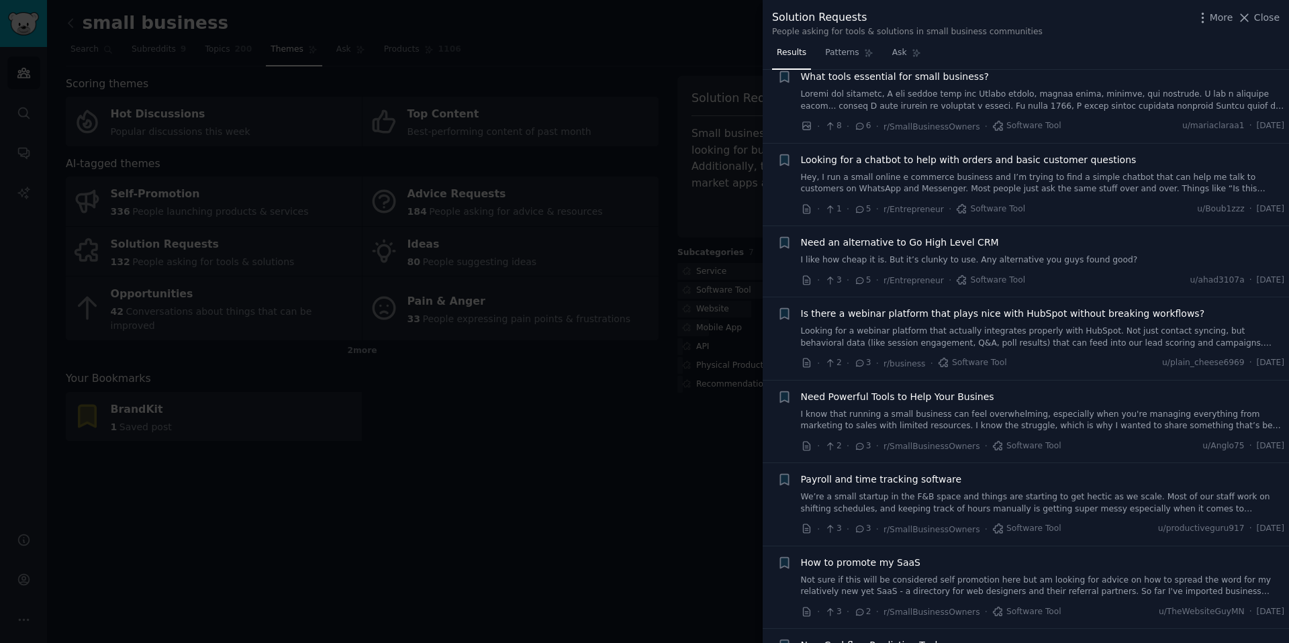
scroll to position [311, 0]
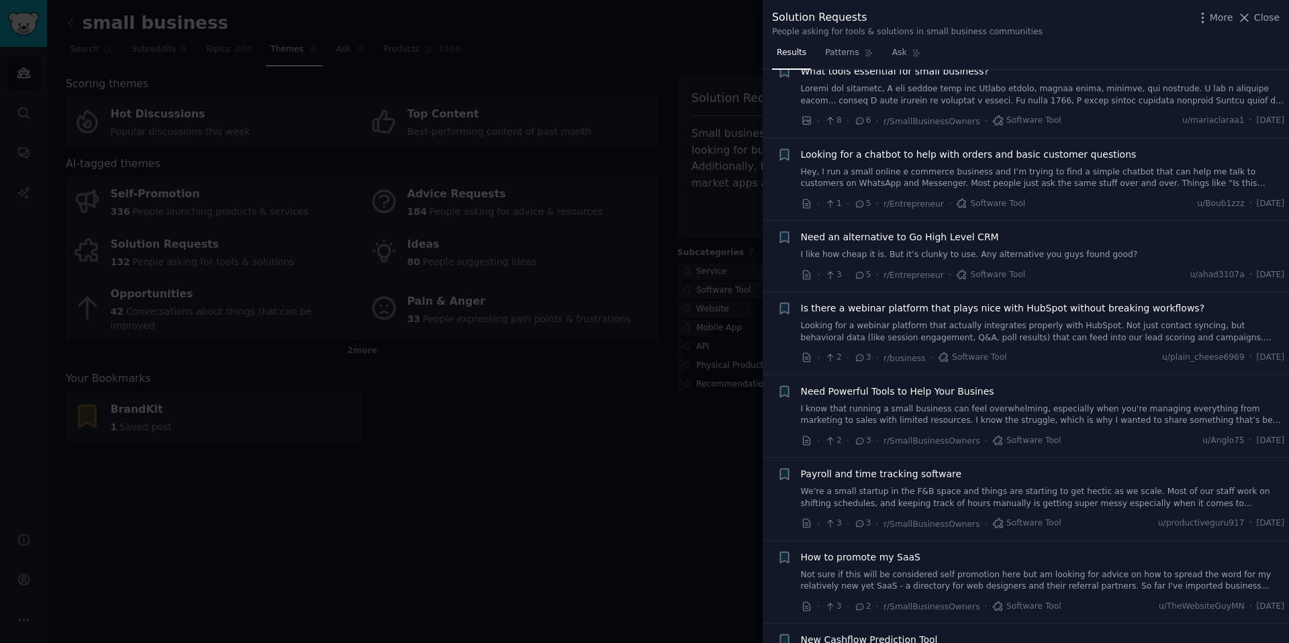
click at [724, 443] on div at bounding box center [644, 321] width 1289 height 643
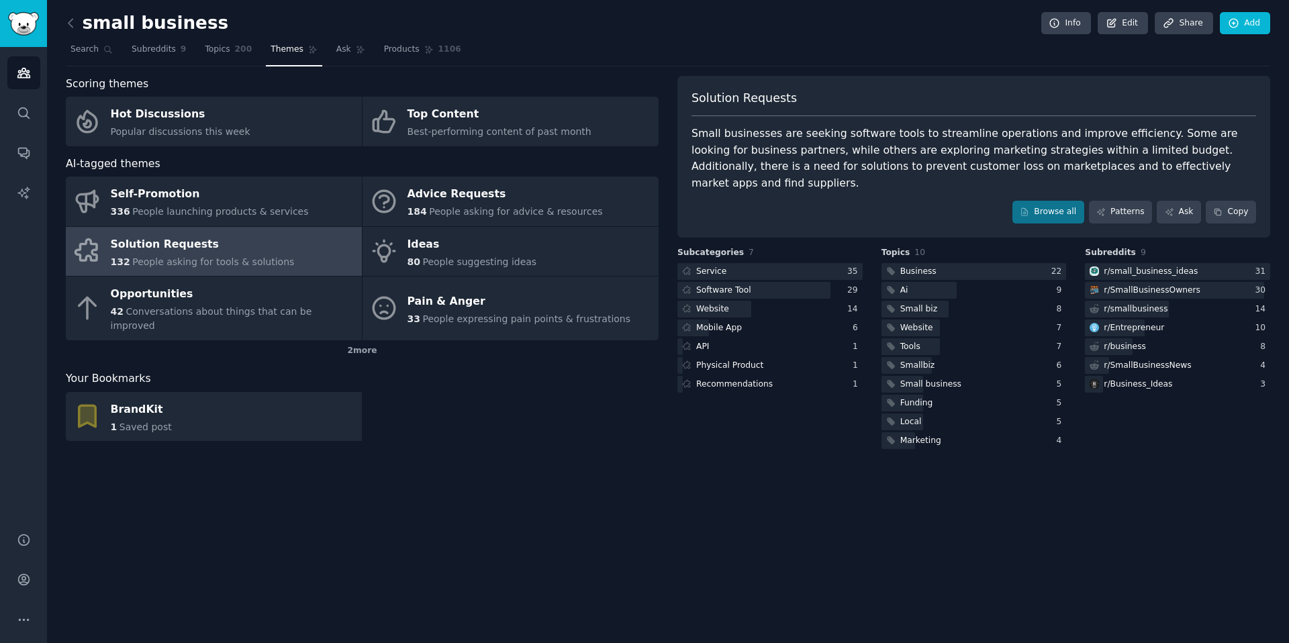
click at [184, 245] on div "Solution Requests" at bounding box center [203, 244] width 184 height 21
click at [740, 379] on div "Recommendations" at bounding box center [734, 385] width 77 height 12
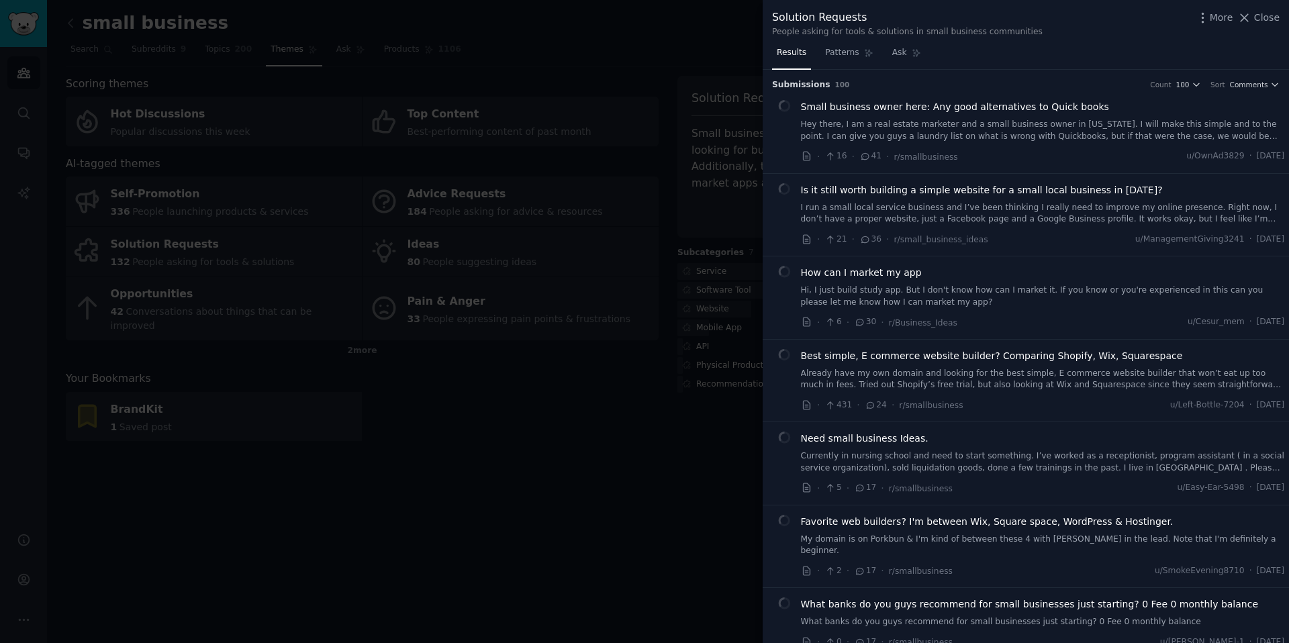
click at [691, 62] on div at bounding box center [644, 321] width 1289 height 643
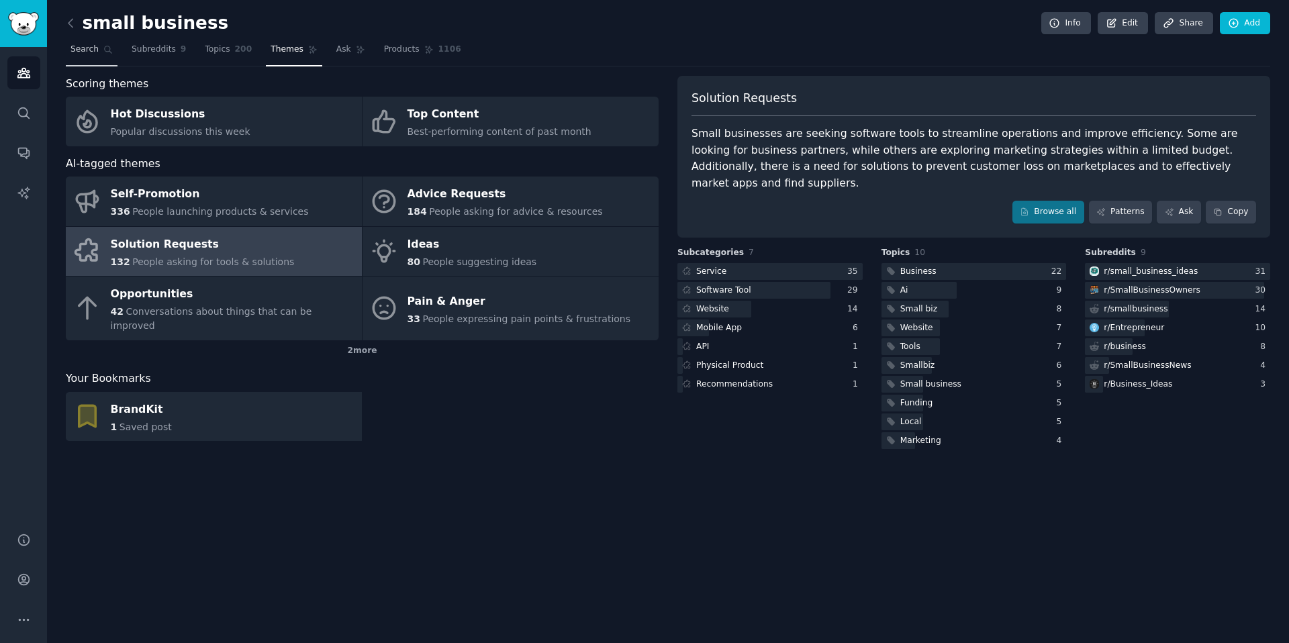
click at [81, 52] on span "Search" at bounding box center [85, 50] width 28 height 12
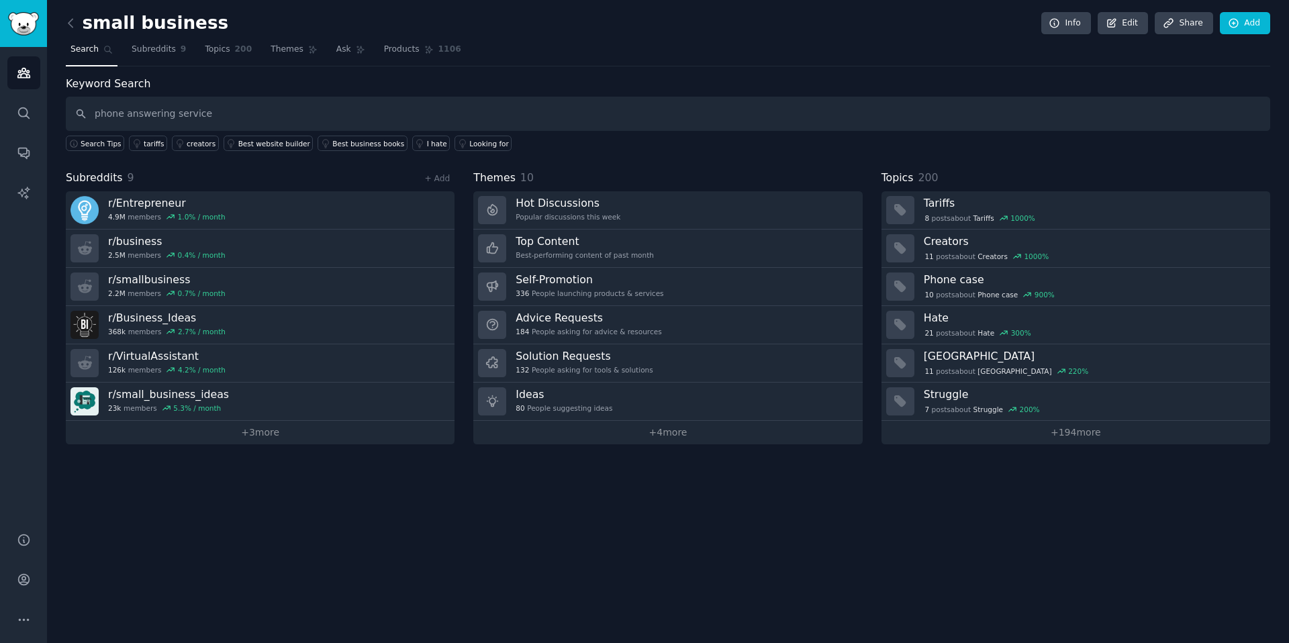
type input "phone answering service"
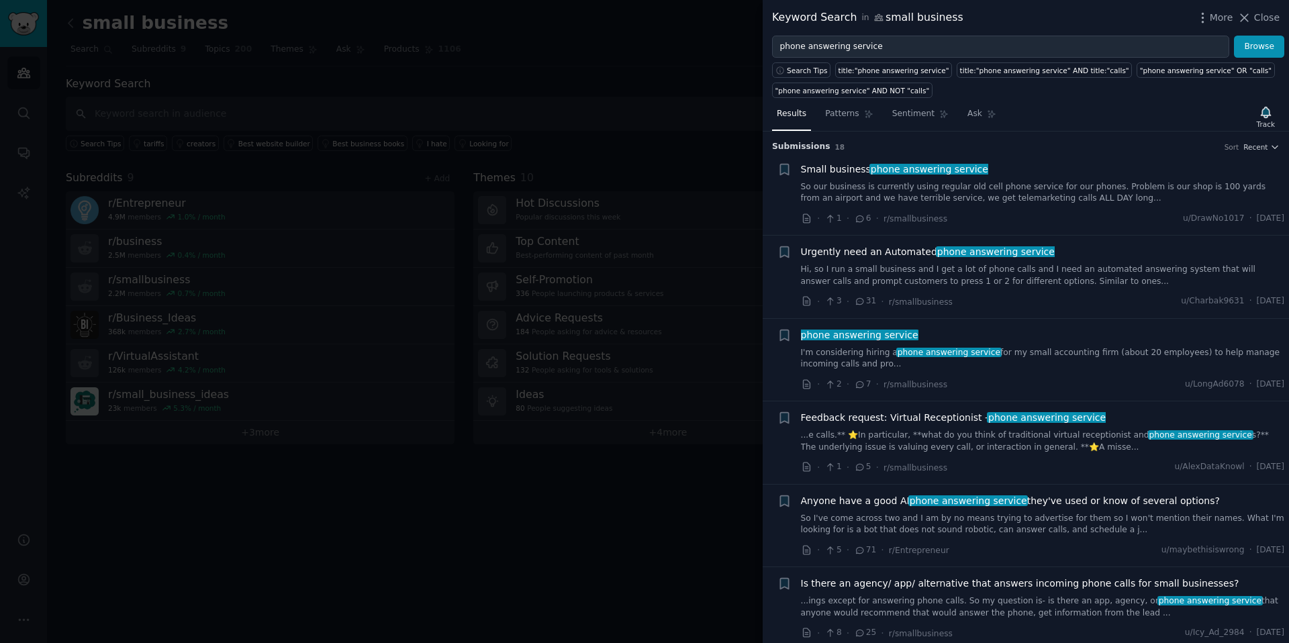
click at [1174, 186] on link "So our business is currently using regular old cell phone service for our phone…" at bounding box center [1043, 193] width 484 height 24
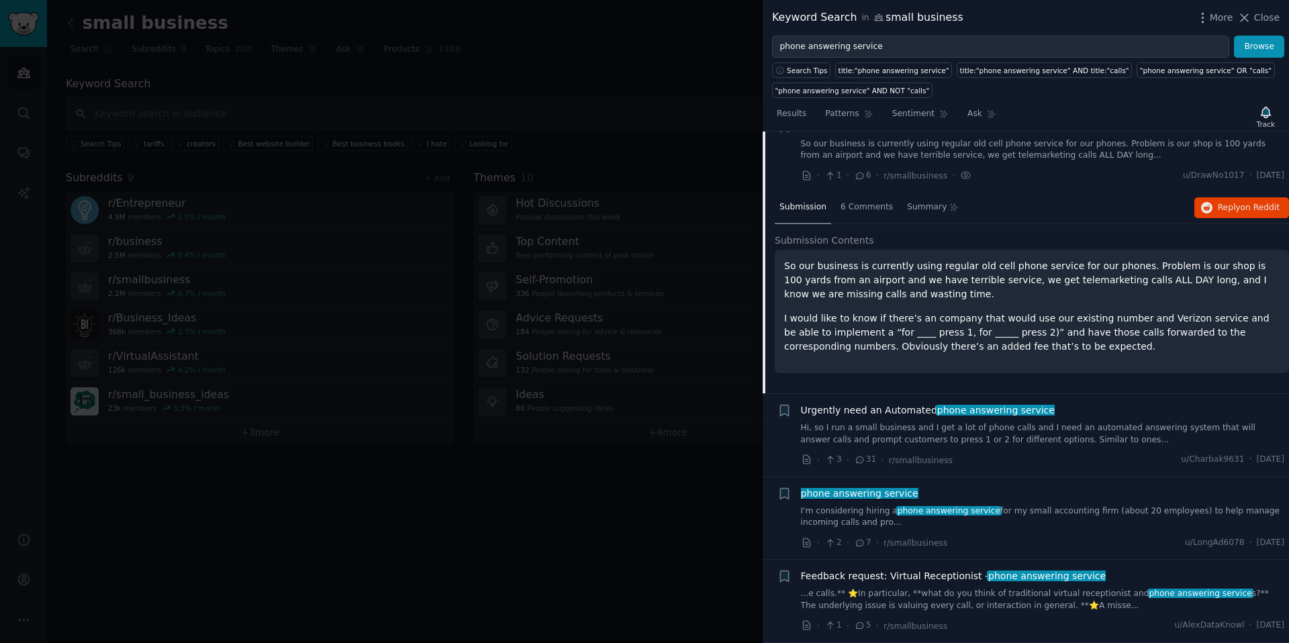
scroll to position [14, 0]
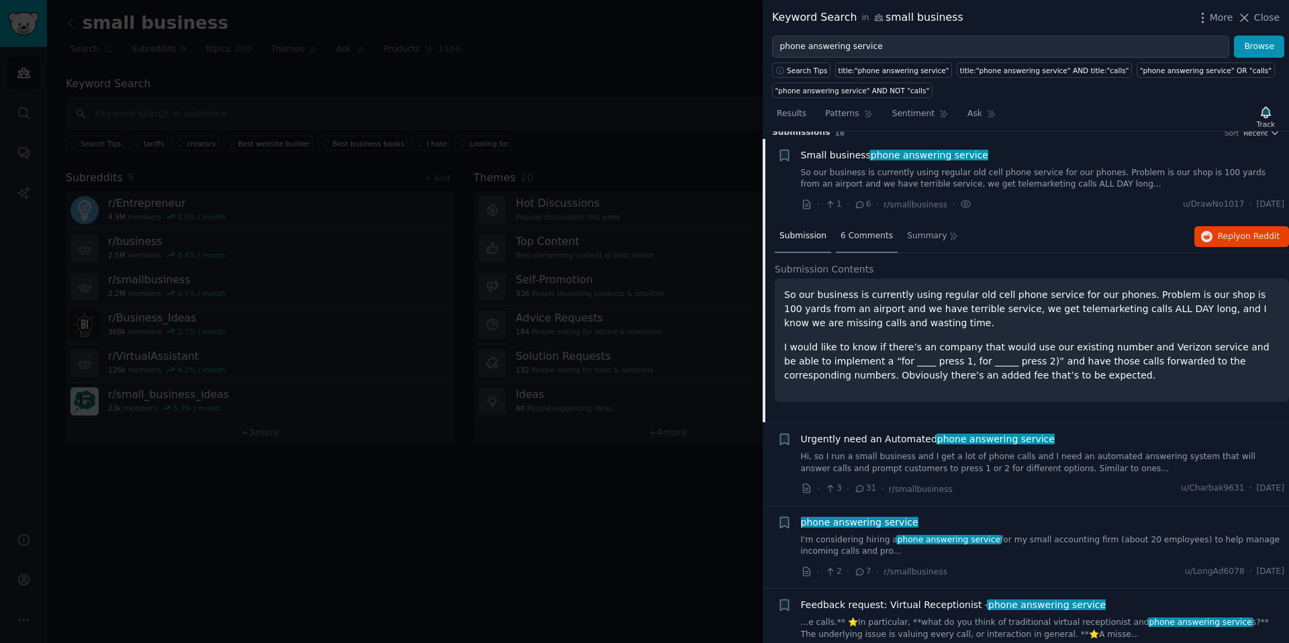
click at [865, 238] on span "6 Comments" at bounding box center [867, 236] width 52 height 12
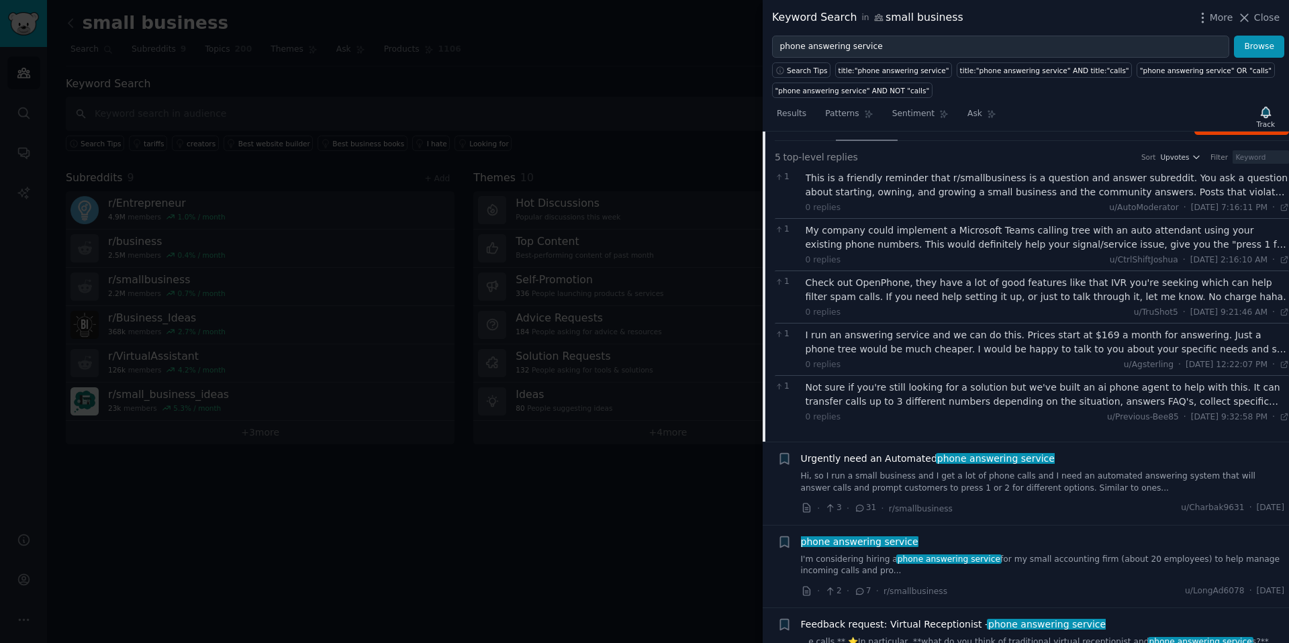
scroll to position [133, 0]
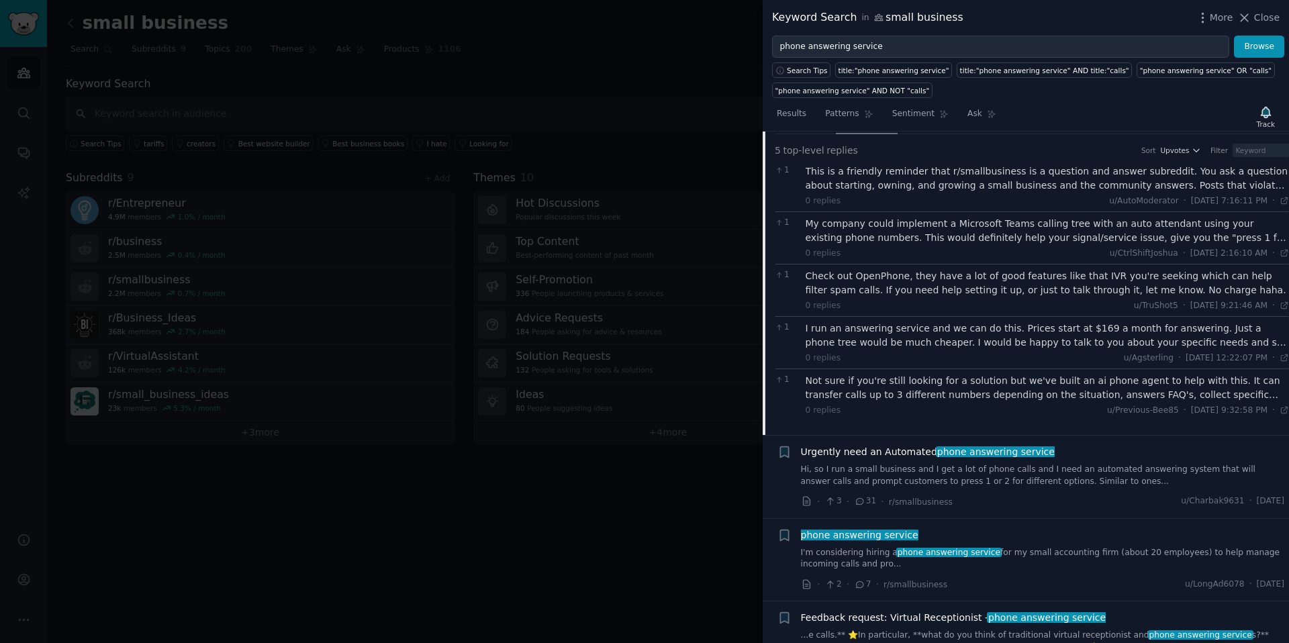
click at [1184, 385] on div "Not sure if you're still looking for a solution but we've built an ai phone age…" at bounding box center [1048, 388] width 484 height 28
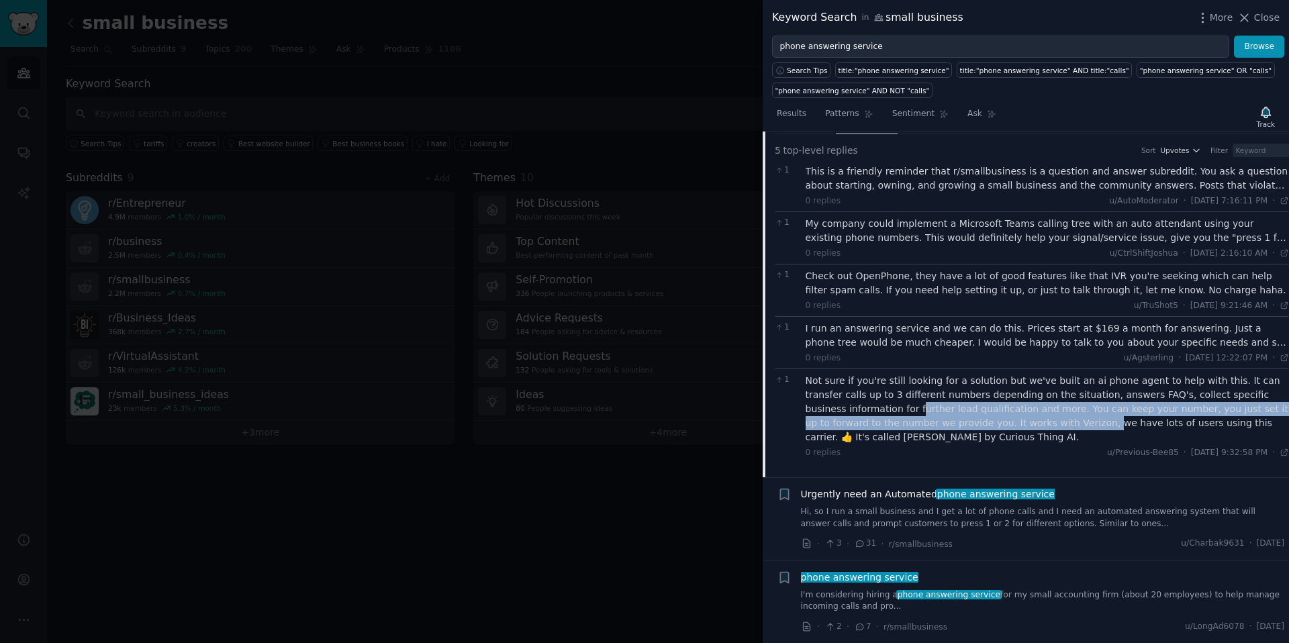
drag, startPoint x: 876, startPoint y: 410, endPoint x: 1023, endPoint y: 416, distance: 147.2
click at [1023, 416] on div "Not sure if you're still looking for a solution but we've built an ai phone age…" at bounding box center [1048, 409] width 484 height 71
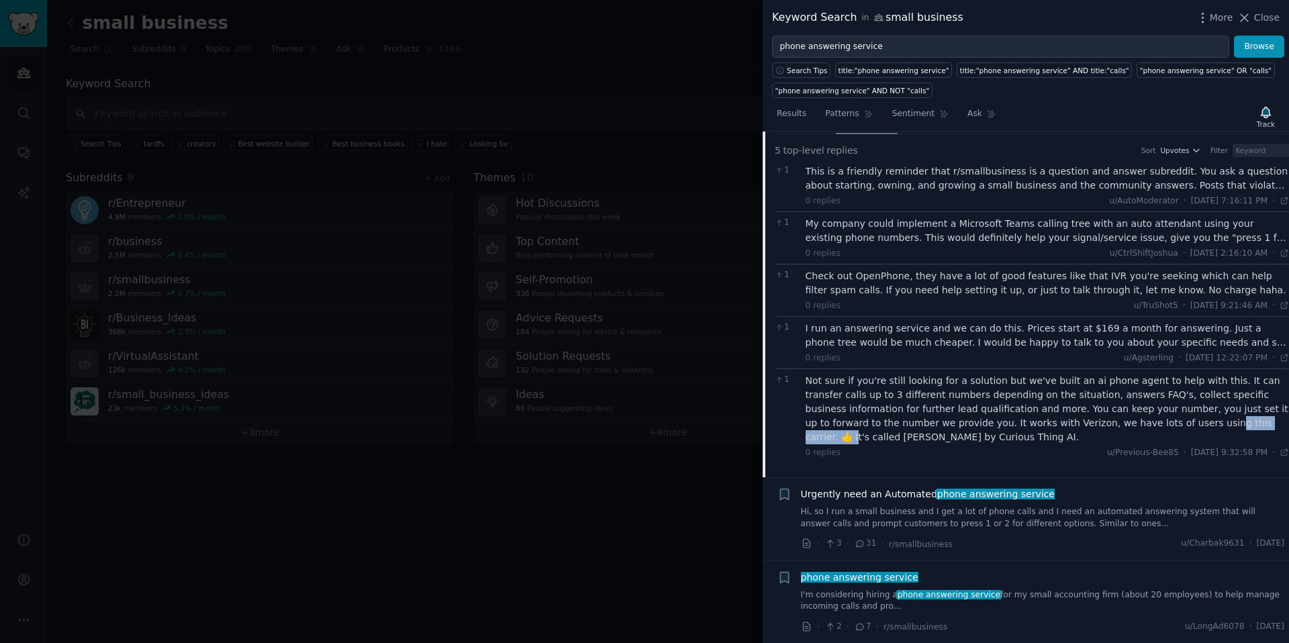
drag, startPoint x: 1133, startPoint y: 424, endPoint x: 1210, endPoint y: 424, distance: 76.6
click at [1210, 424] on div "Not sure if you're still looking for a solution but we've built an ai phone age…" at bounding box center [1048, 409] width 484 height 71
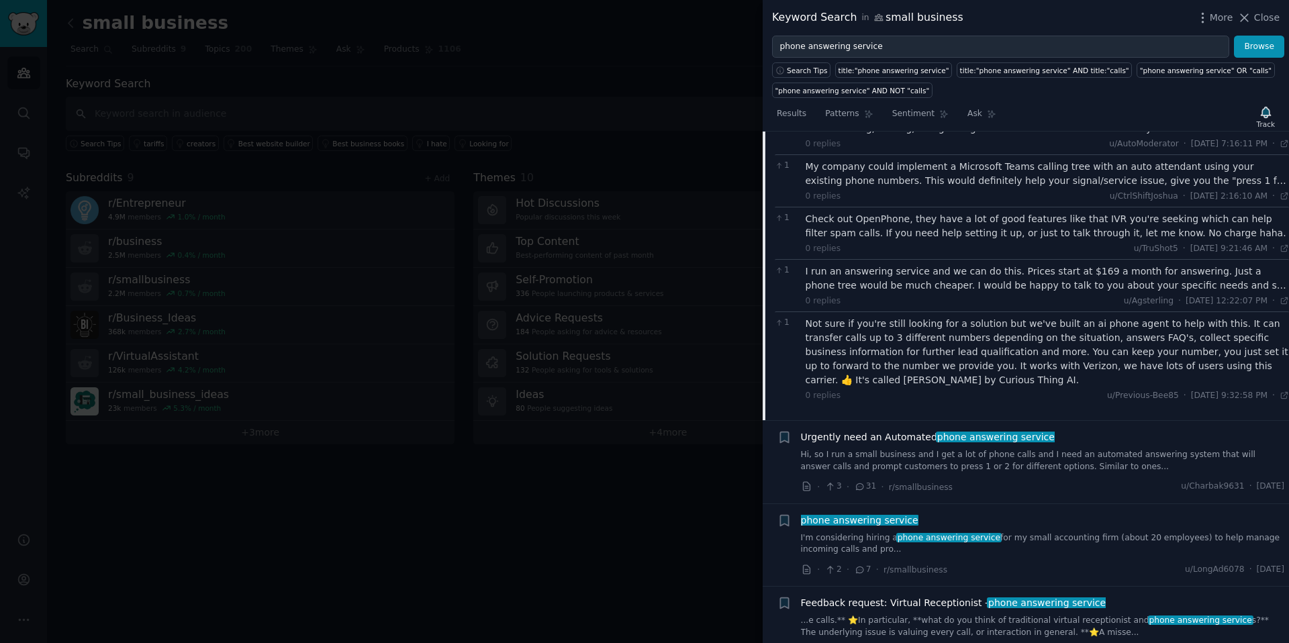
scroll to position [193, 0]
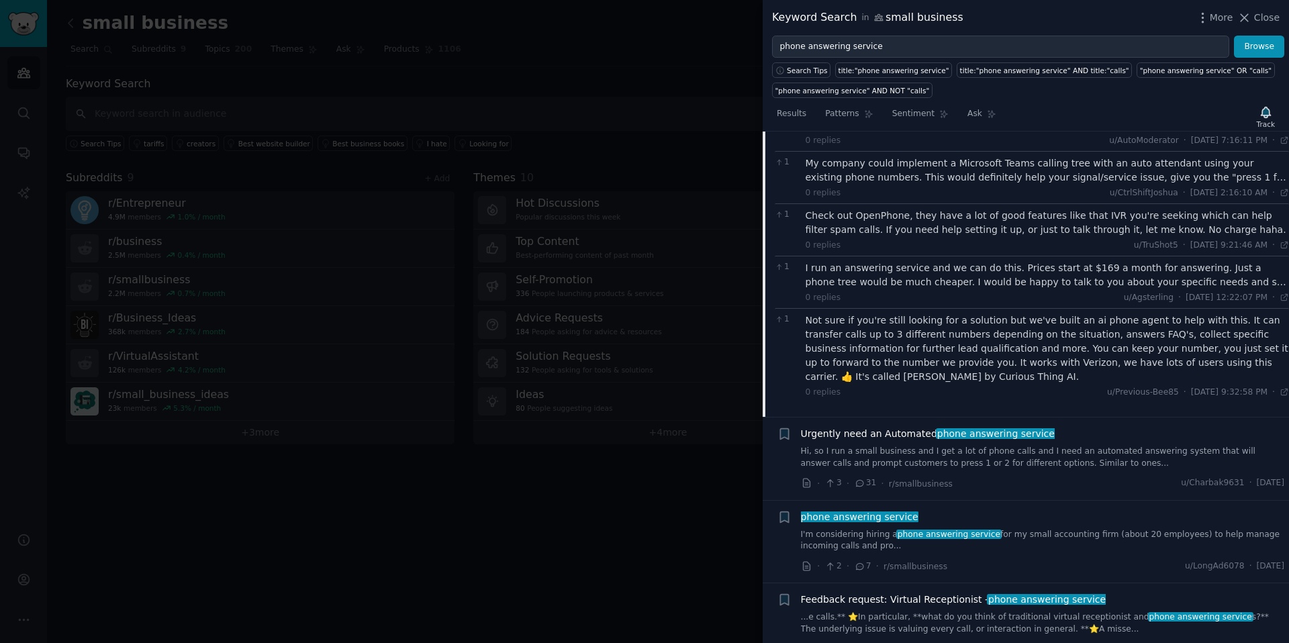
click at [868, 490] on div "· 3 · 31 · r/smallbusiness" at bounding box center [877, 484] width 152 height 14
click at [865, 480] on span "31" at bounding box center [865, 483] width 22 height 12
click at [858, 483] on icon at bounding box center [860, 483] width 12 height 9
click at [873, 483] on span "31" at bounding box center [865, 483] width 22 height 12
click at [1010, 449] on link "Hi, so I run a small business and I get a lot of phone calls and I need an auto…" at bounding box center [1043, 458] width 484 height 24
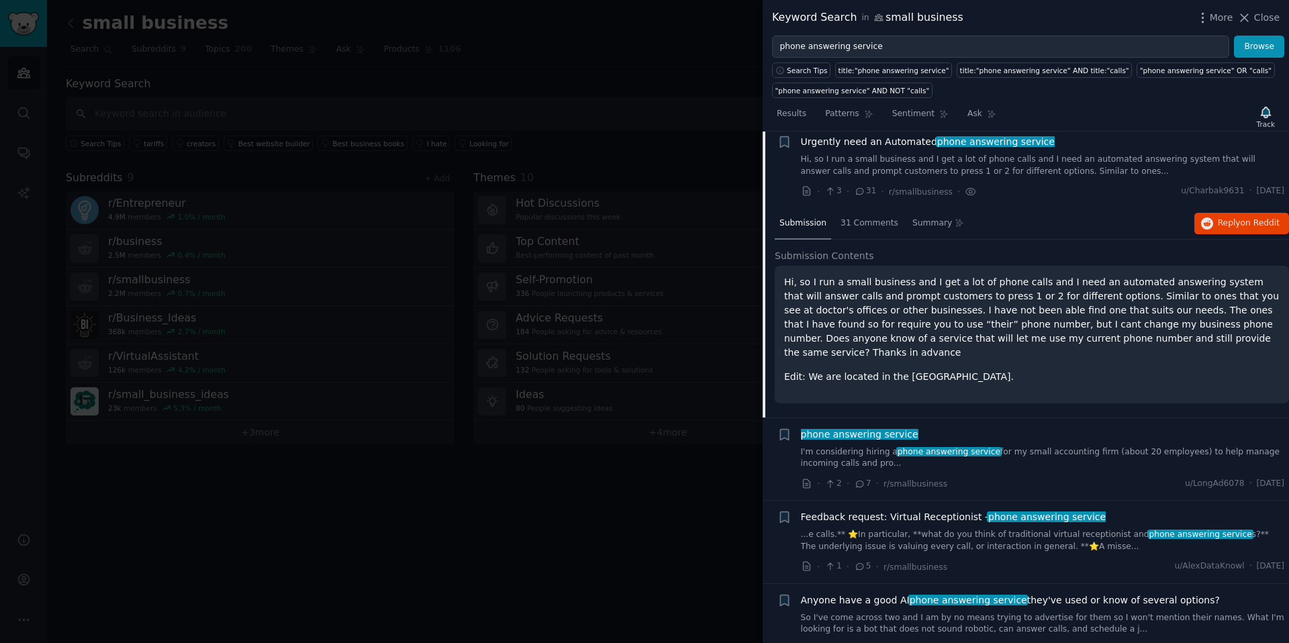
scroll to position [115, 0]
